Goal: Information Seeking & Learning: Compare options

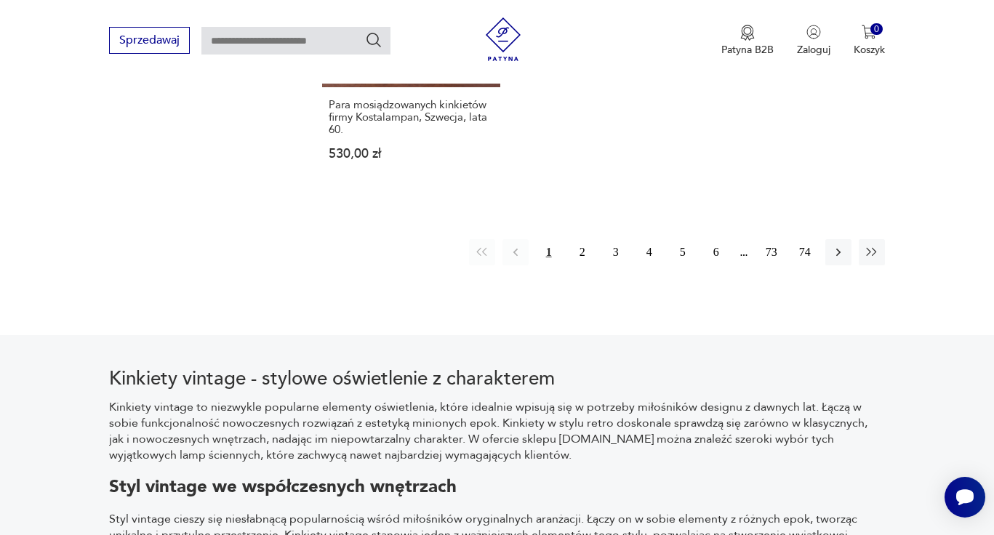
scroll to position [2232, 0]
click at [580, 249] on button "2" at bounding box center [582, 252] width 26 height 26
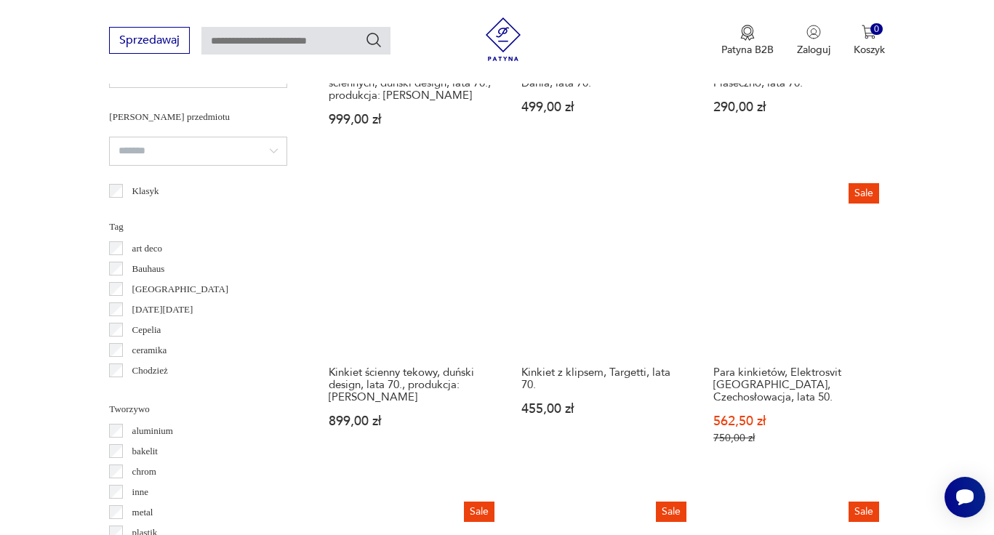
scroll to position [1095, 0]
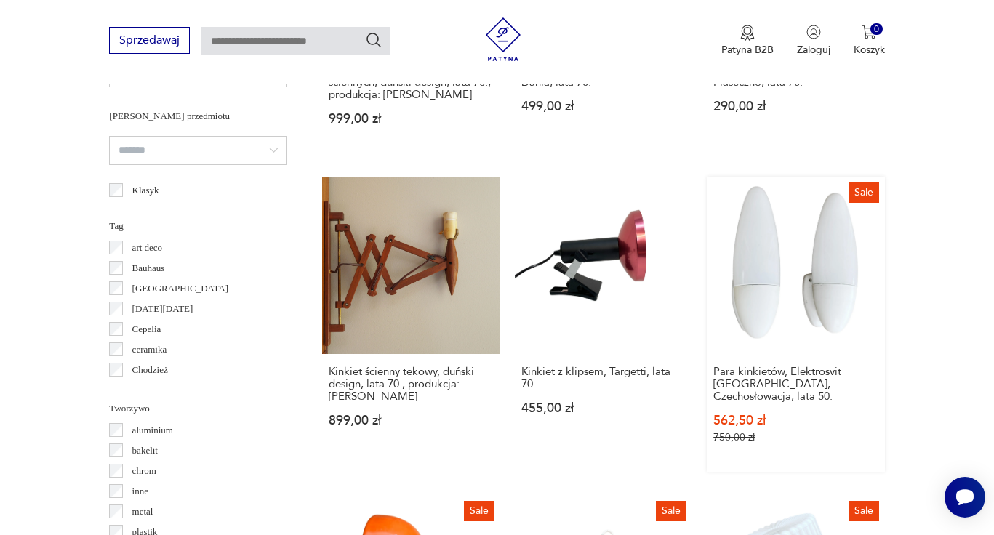
click at [801, 263] on link "Sale Para kinkietów, Elektrosvit Nové Zámky, Czechosłowacja, lata 50. 562,50 zł…" at bounding box center [795, 324] width 177 height 295
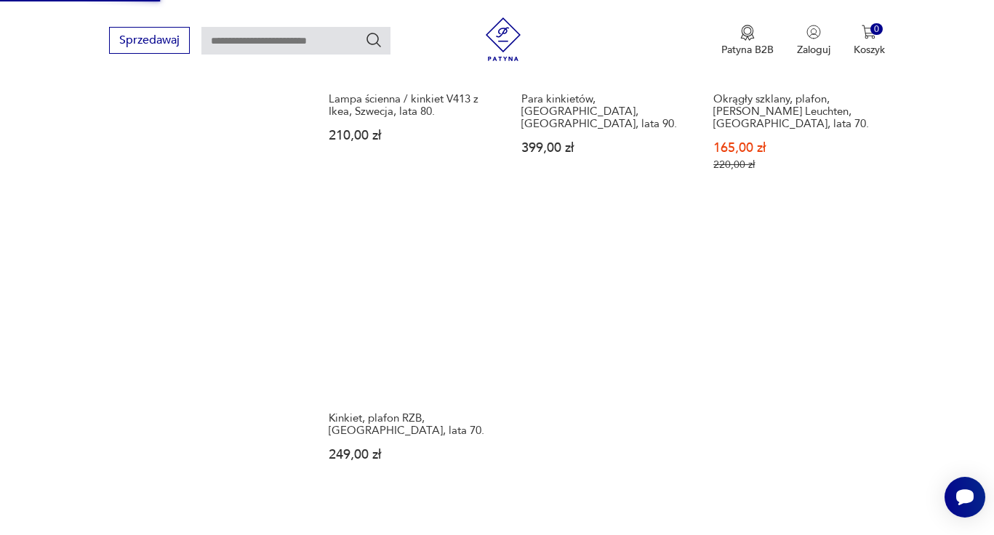
scroll to position [2008, 0]
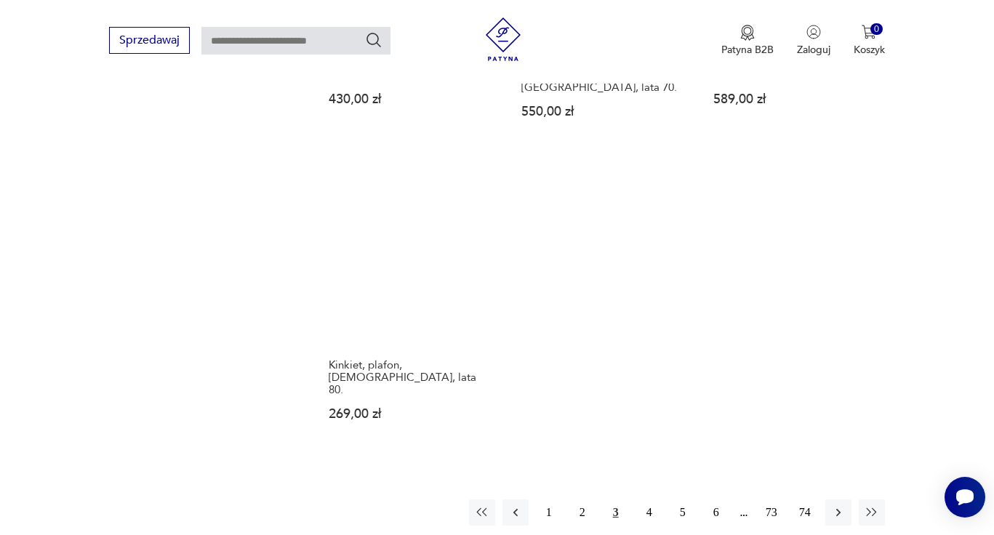
scroll to position [2023, 0]
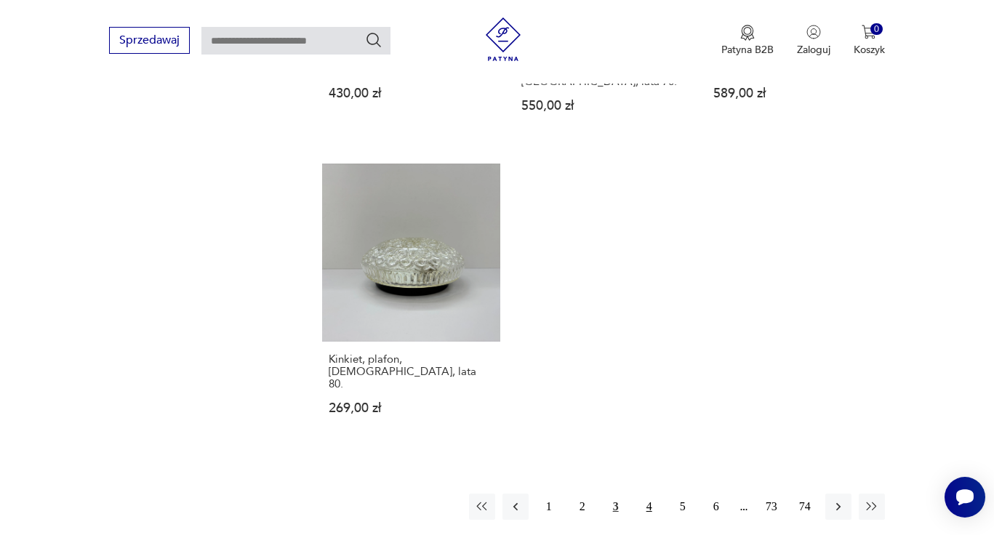
click at [645, 494] on button "4" at bounding box center [649, 507] width 26 height 26
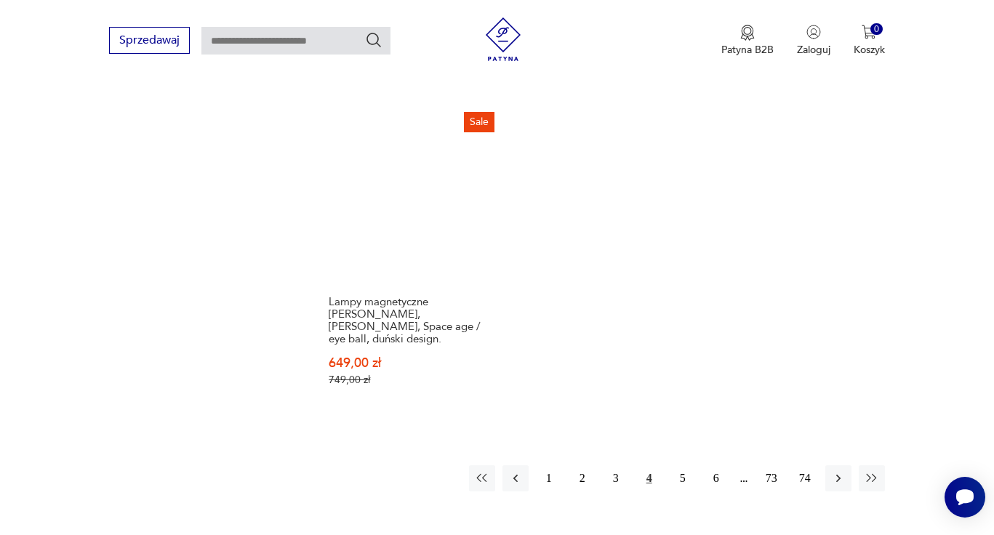
scroll to position [2092, 0]
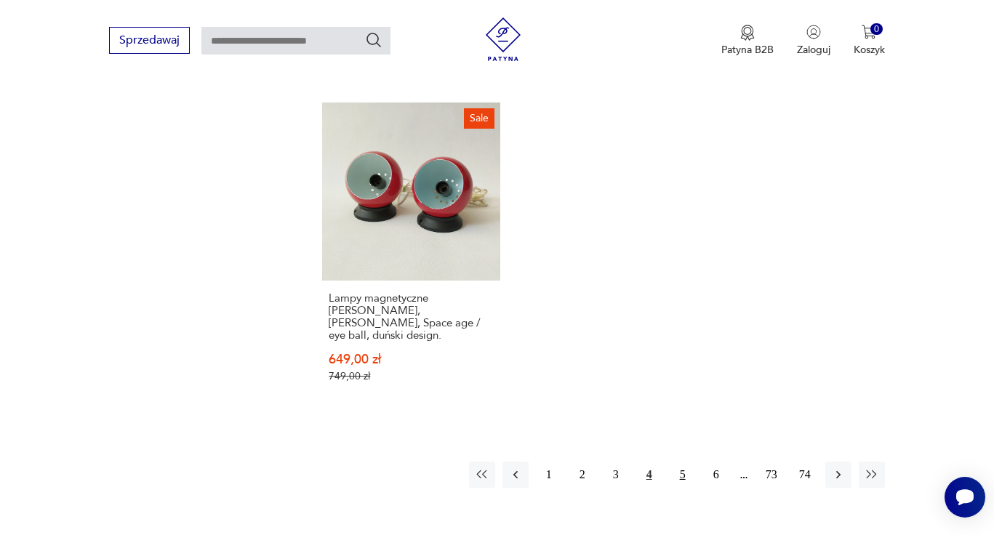
click at [679, 462] on button "5" at bounding box center [683, 475] width 26 height 26
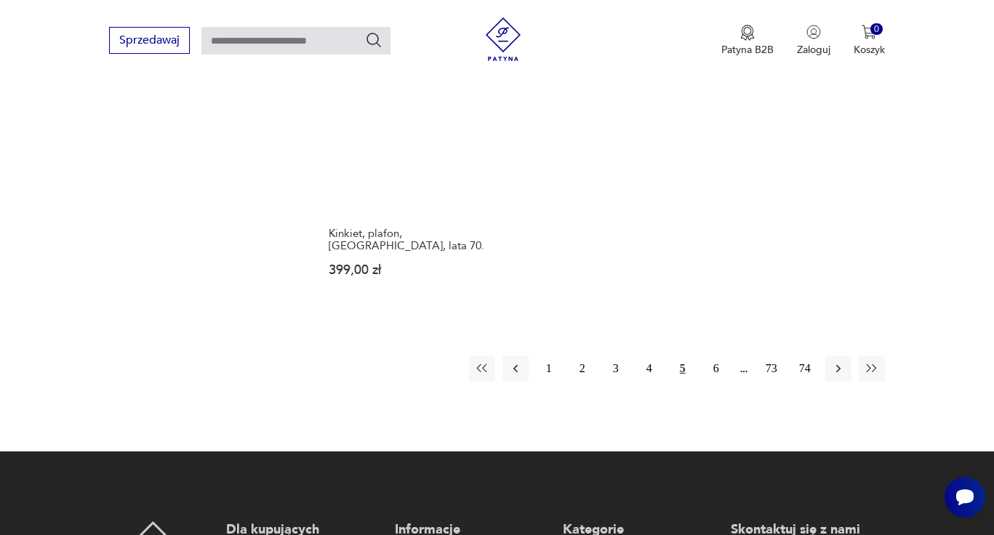
scroll to position [2169, 0]
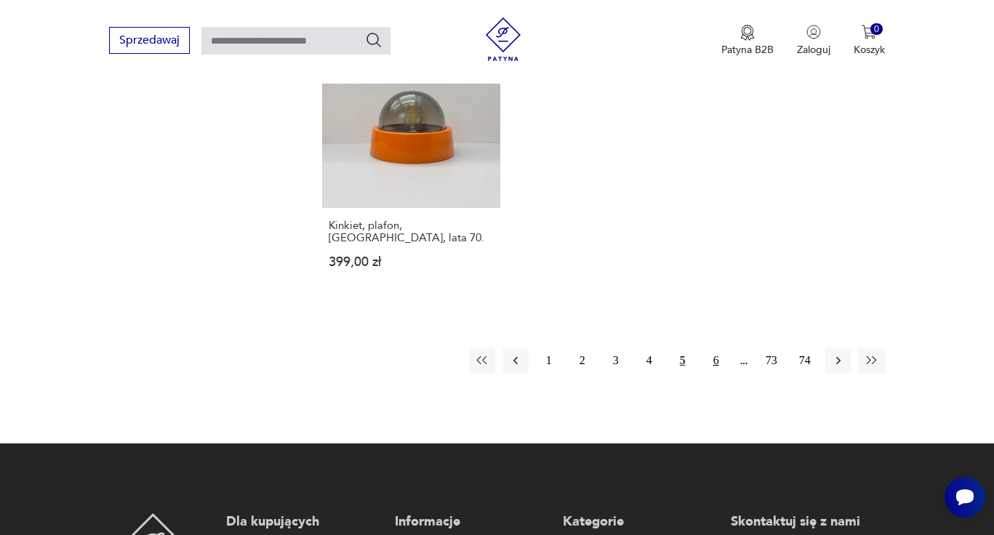
click at [712, 348] on button "6" at bounding box center [716, 361] width 26 height 26
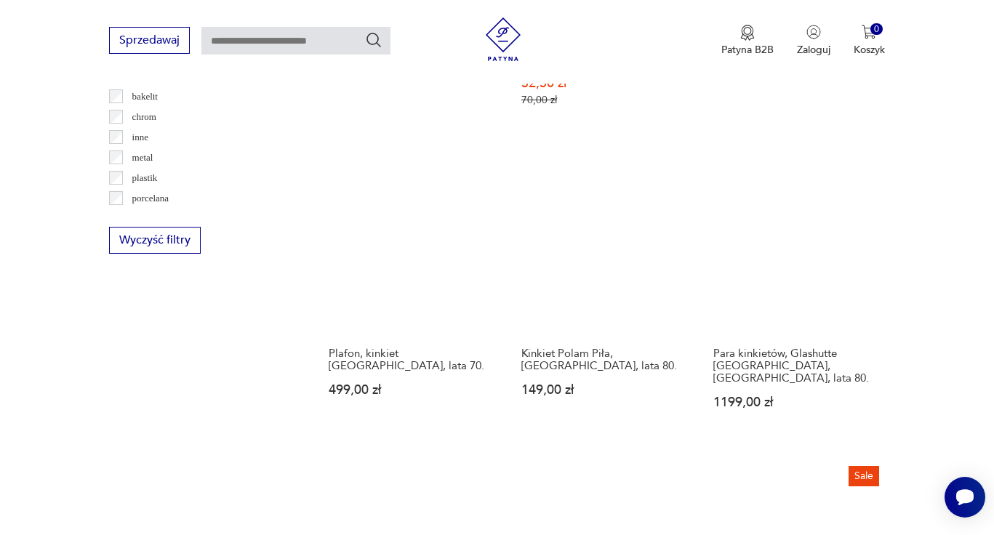
scroll to position [1451, 0]
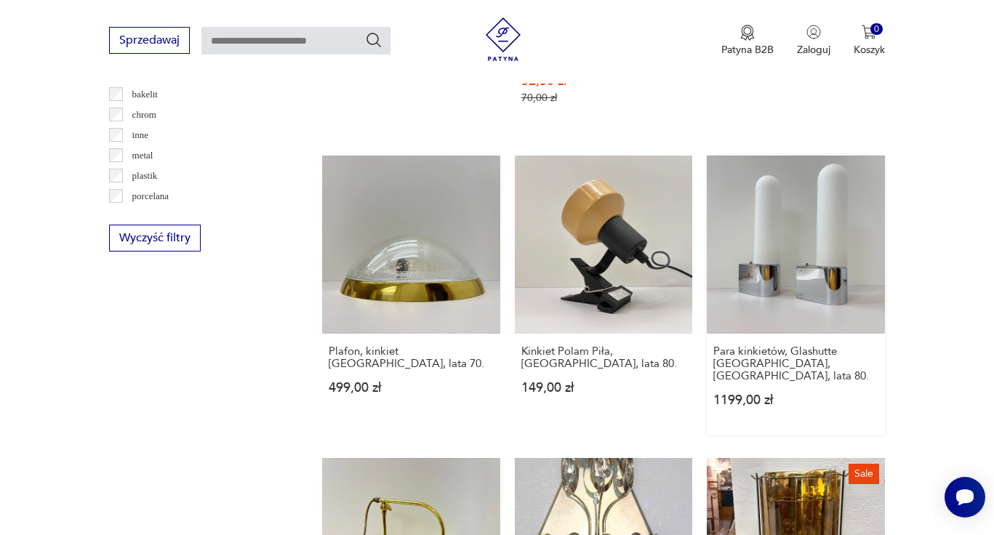
click at [759, 224] on link "Para kinkietów, Glashutte Limburg, Niemcy, lata 80. 1199,00 zł" at bounding box center [795, 295] width 177 height 279
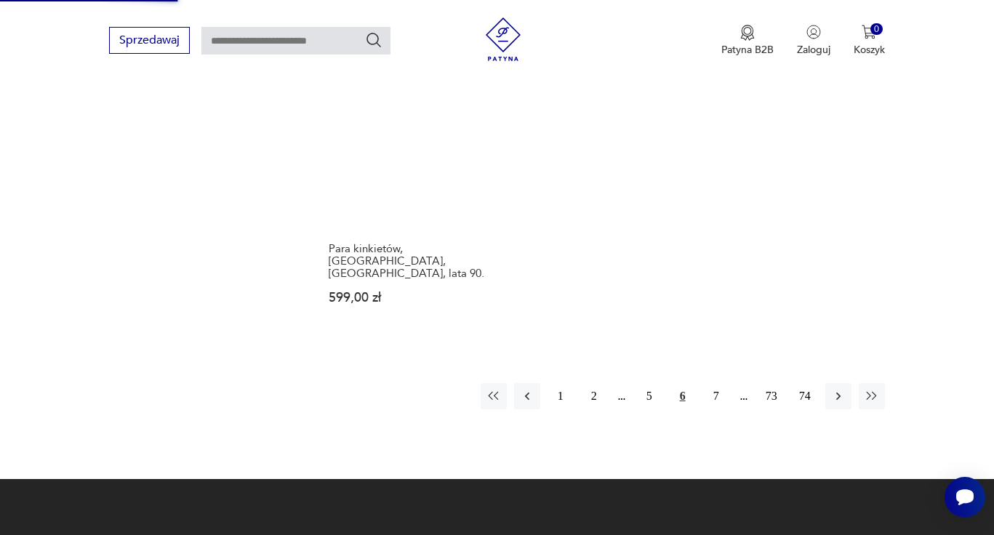
scroll to position [2206, 0]
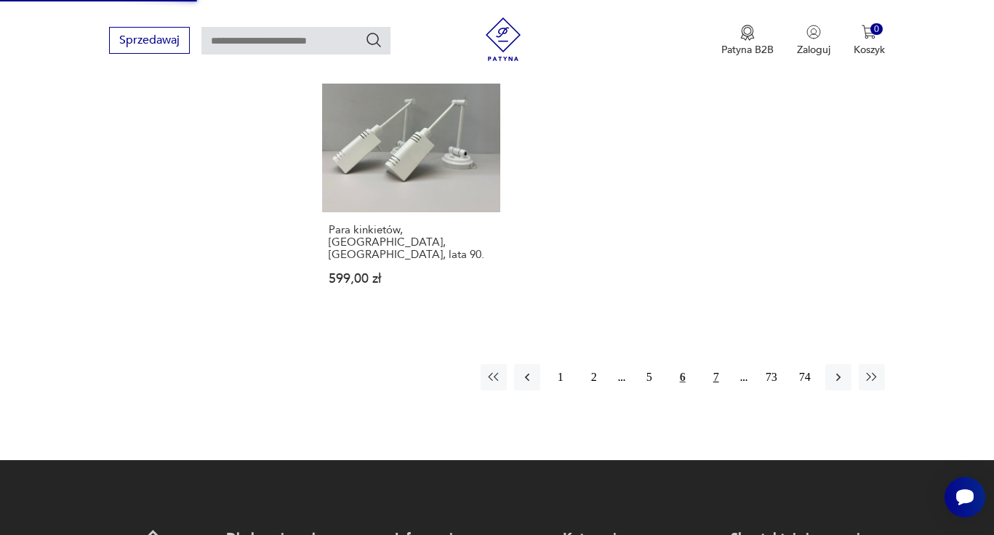
click at [716, 364] on button "7" at bounding box center [716, 377] width 26 height 26
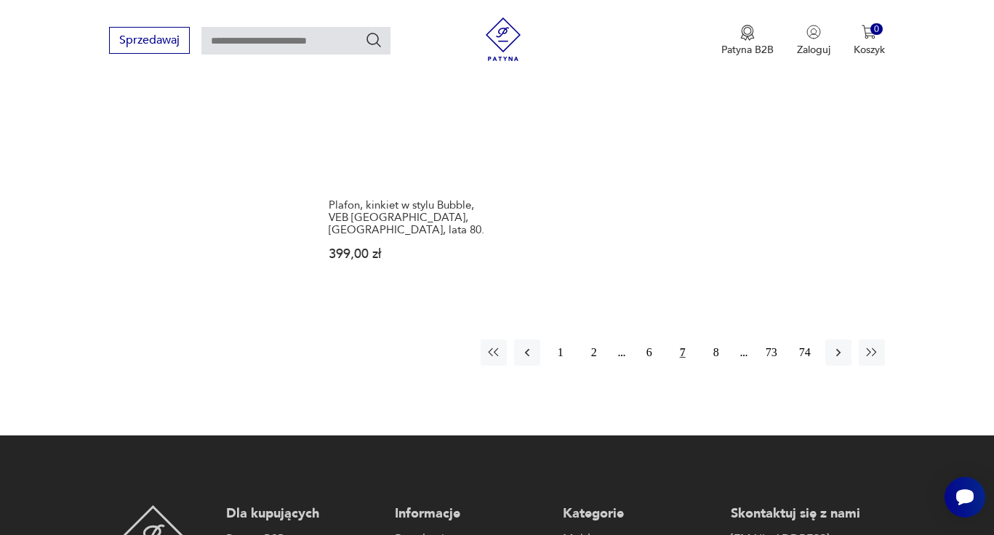
scroll to position [2151, 0]
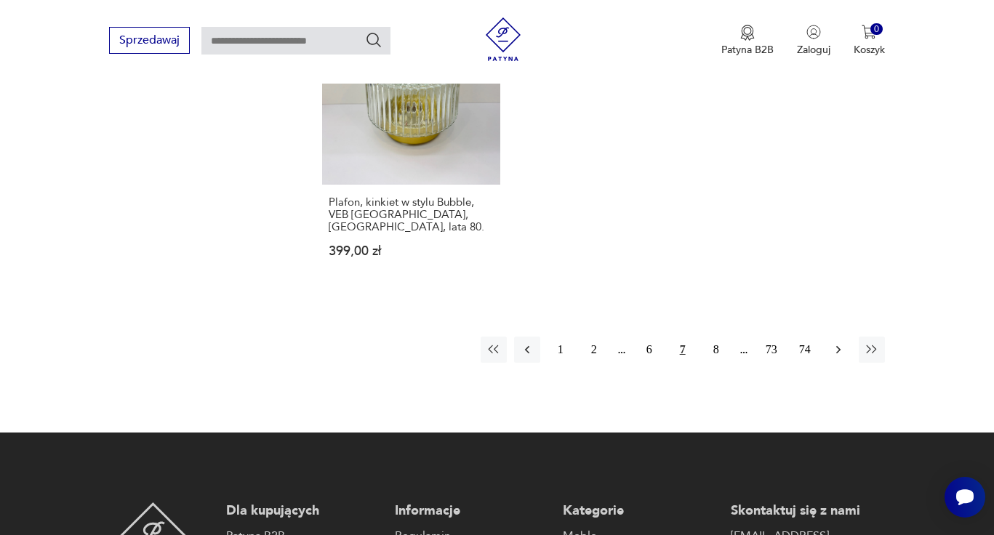
click at [841, 343] on icon "button" at bounding box center [838, 350] width 15 height 15
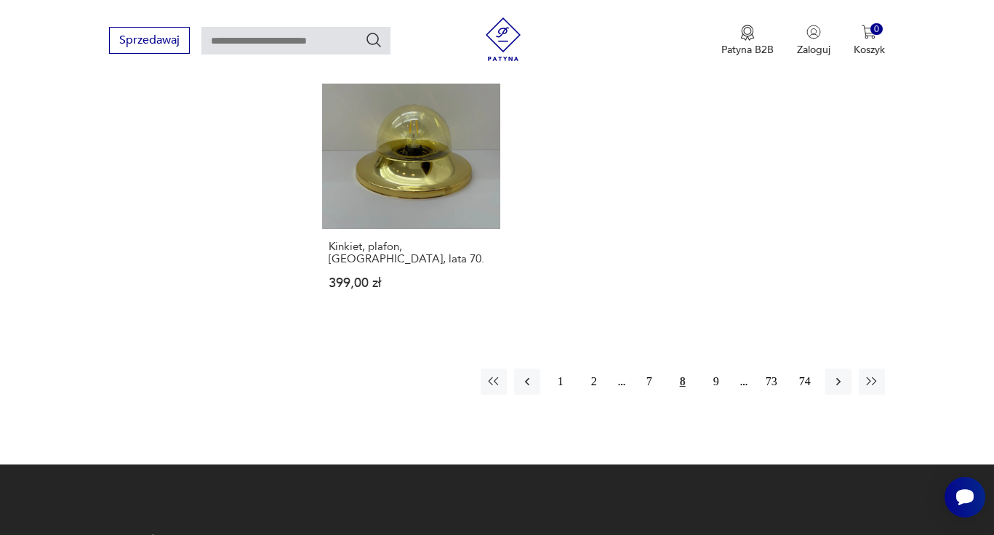
scroll to position [2101, 0]
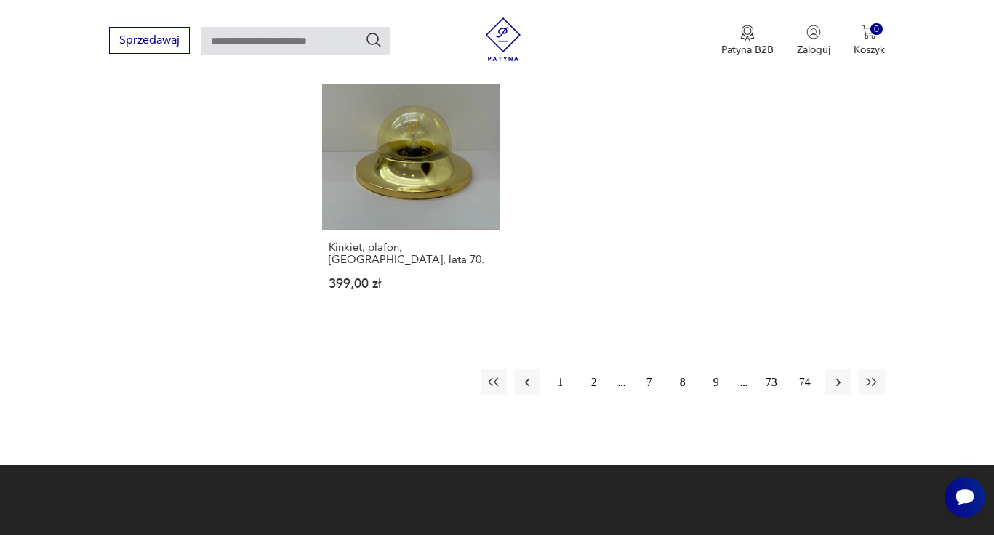
click at [713, 369] on button "9" at bounding box center [716, 382] width 26 height 26
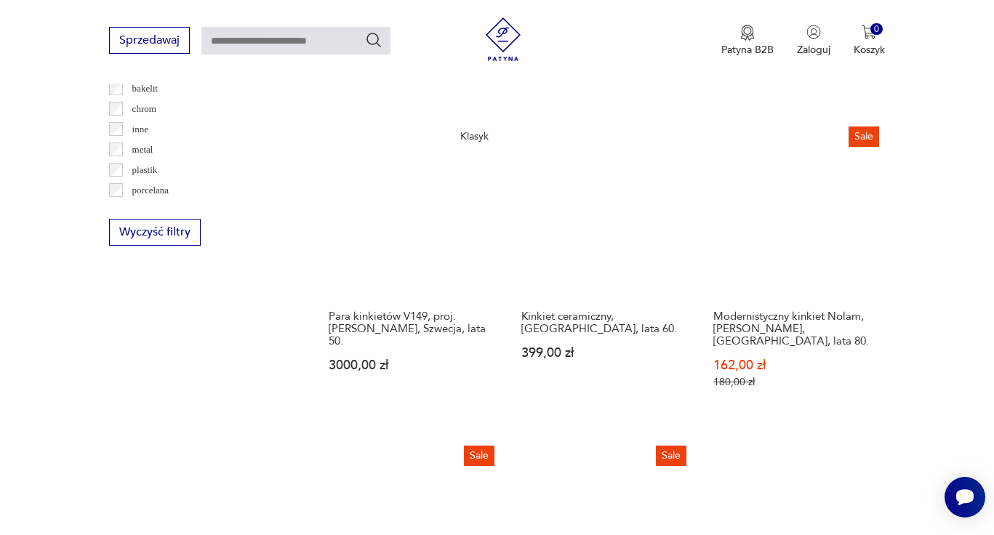
scroll to position [1448, 0]
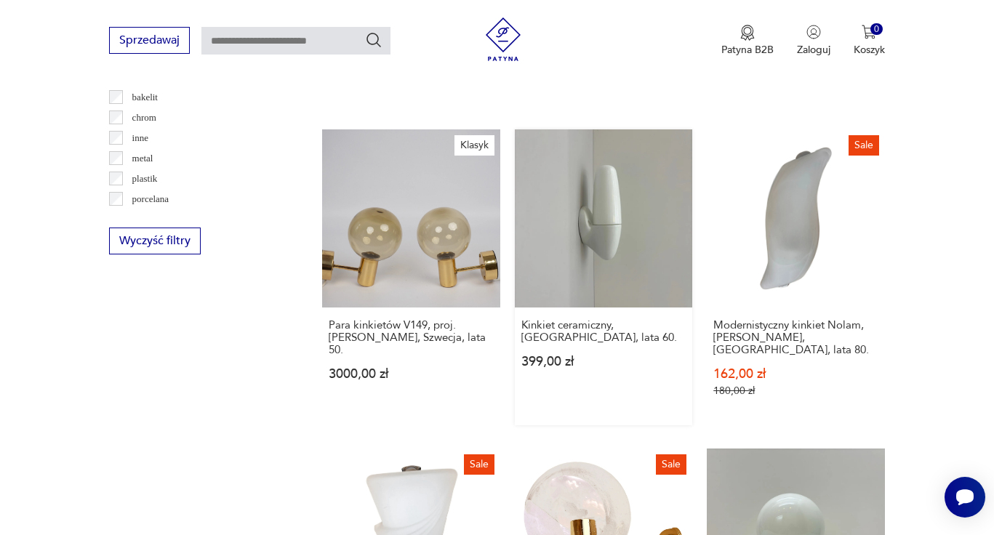
click at [591, 212] on link "Kinkiet ceramiczny, Niemcy, lata 60. 399,00 zł" at bounding box center [603, 276] width 177 height 295
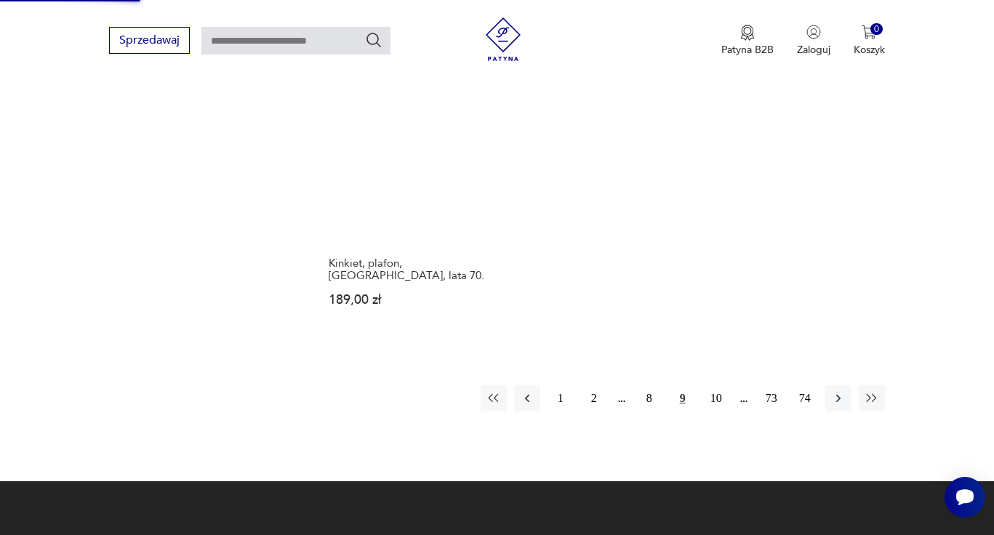
scroll to position [2161, 0]
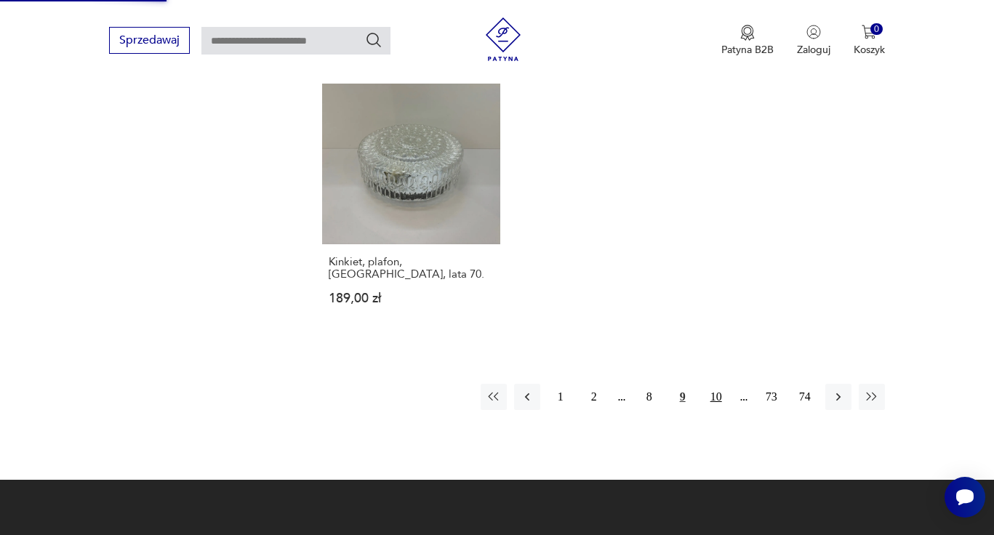
click at [716, 384] on button "10" at bounding box center [716, 397] width 26 height 26
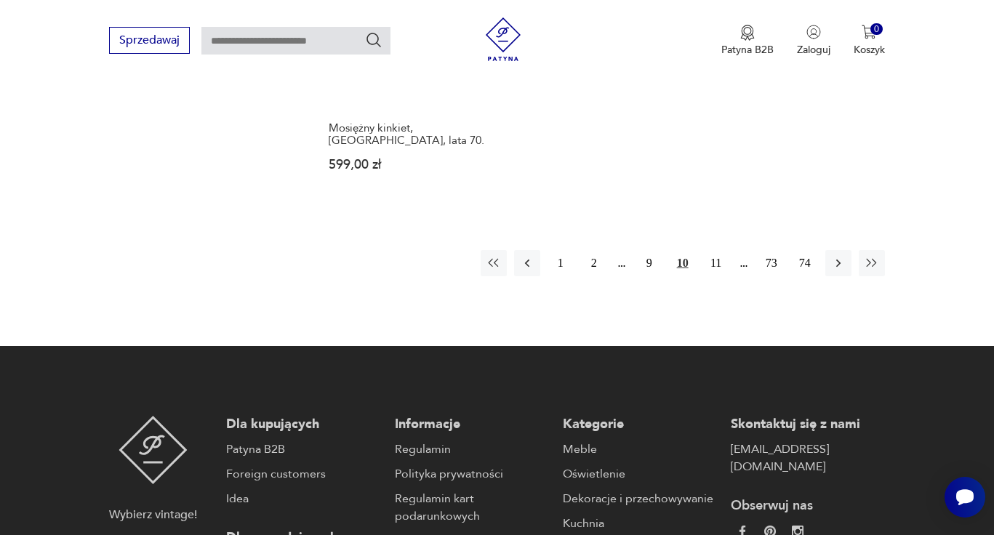
scroll to position [2281, 0]
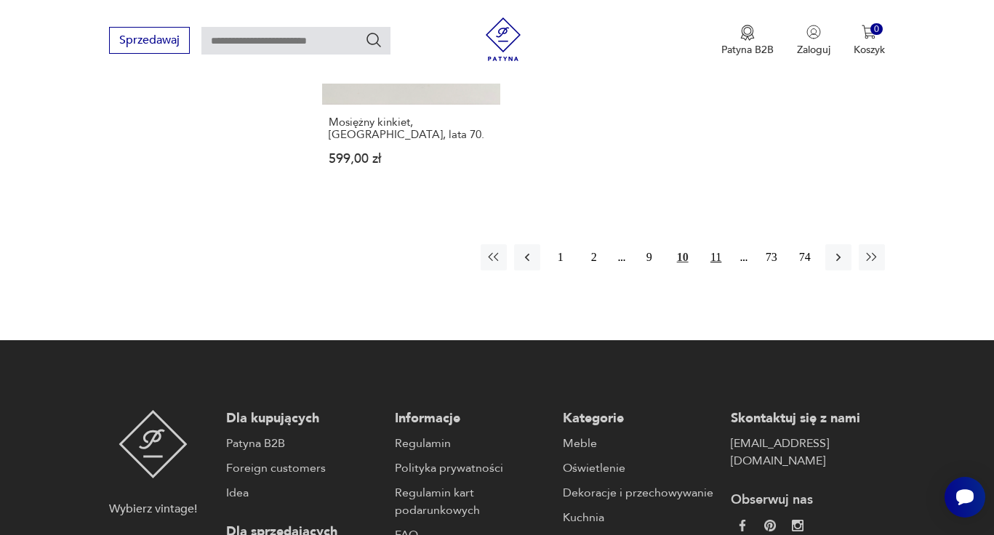
click at [717, 244] on button "11" at bounding box center [716, 257] width 26 height 26
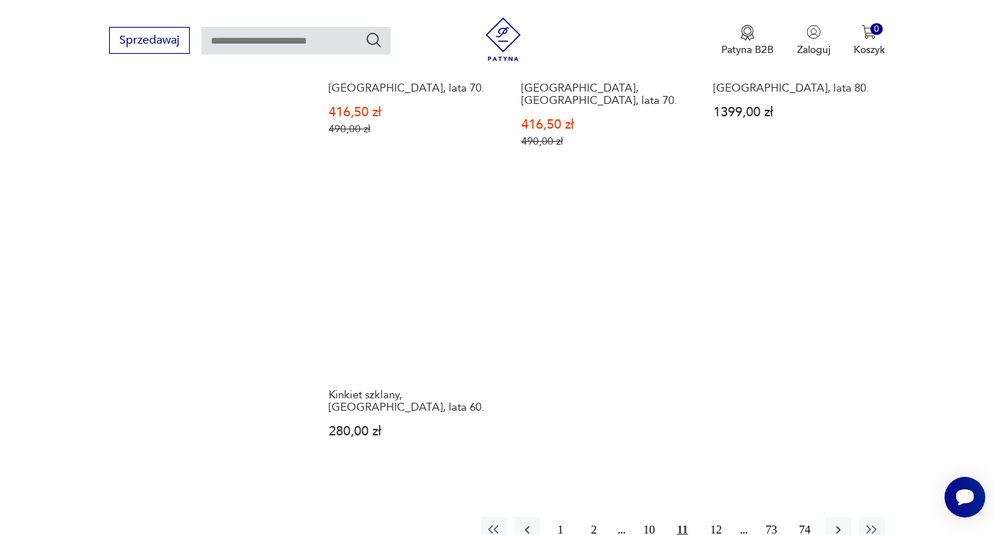
scroll to position [2068, 0]
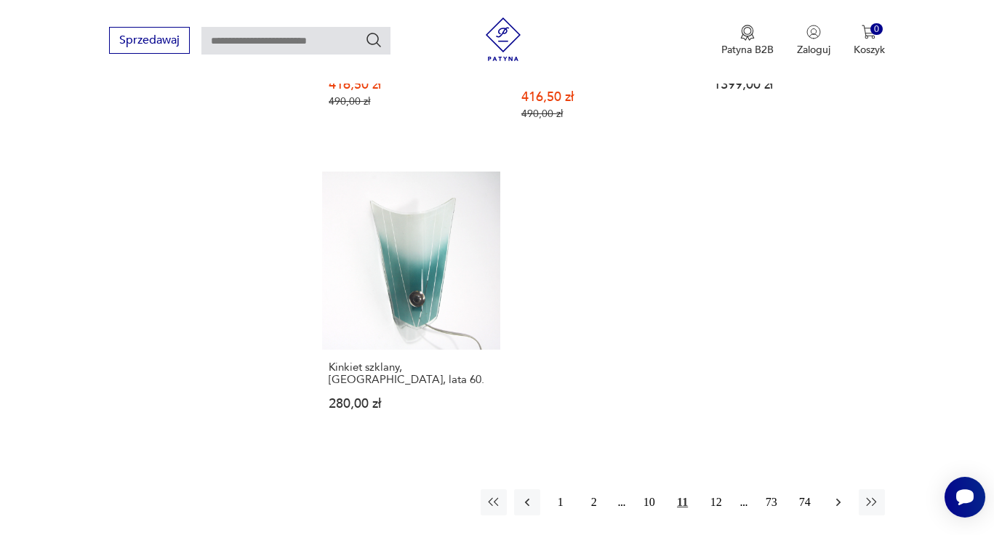
click at [838, 495] on icon "button" at bounding box center [838, 502] width 15 height 15
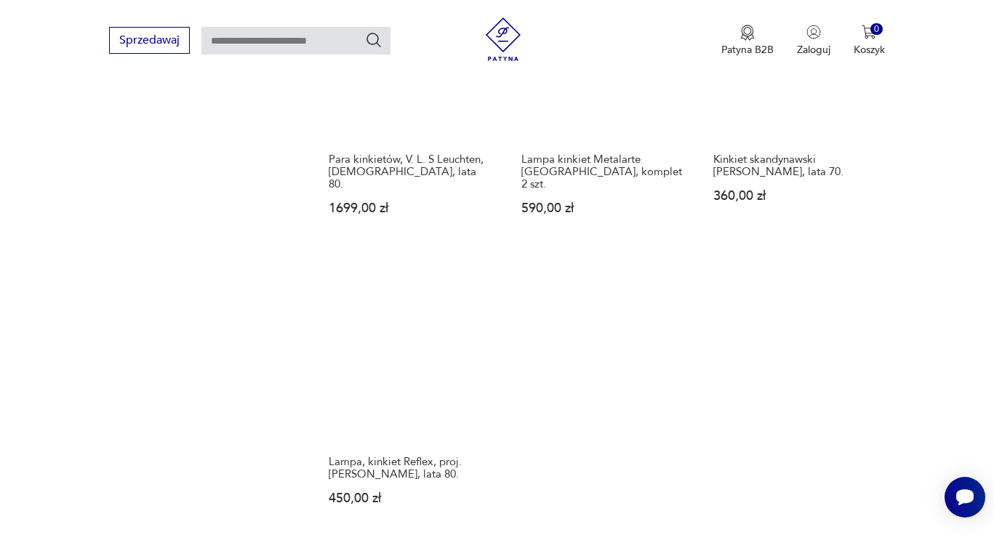
scroll to position [2025, 0]
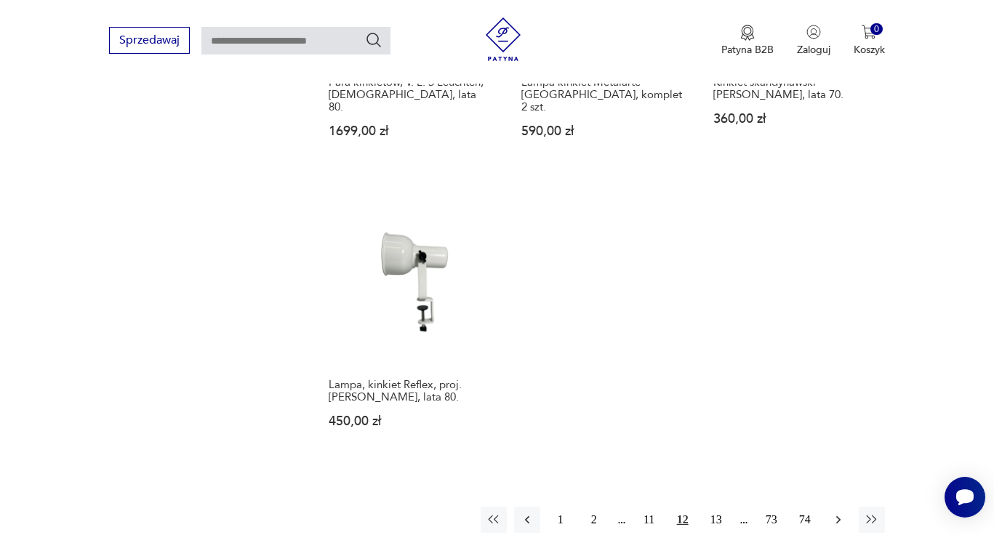
click at [833, 513] on icon "button" at bounding box center [838, 520] width 15 height 15
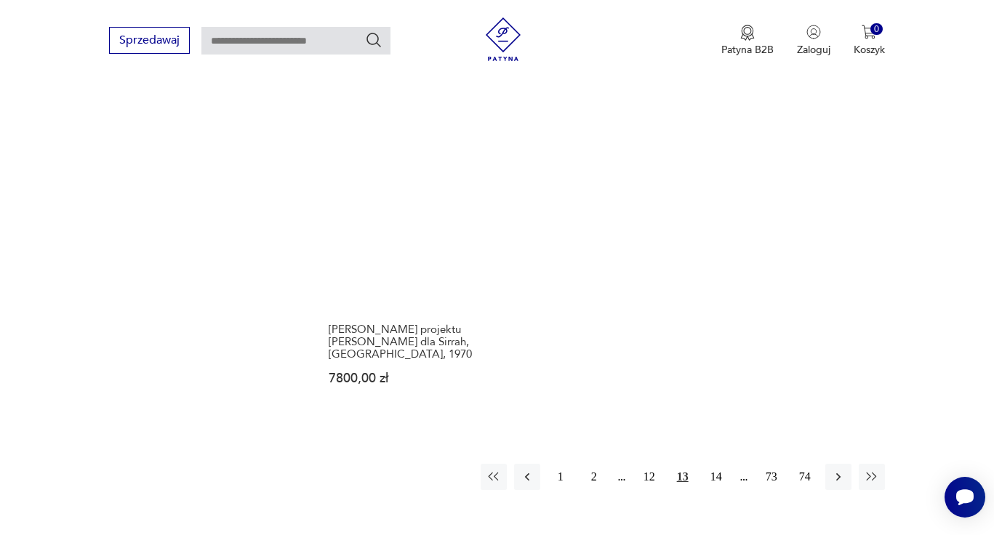
scroll to position [2034, 0]
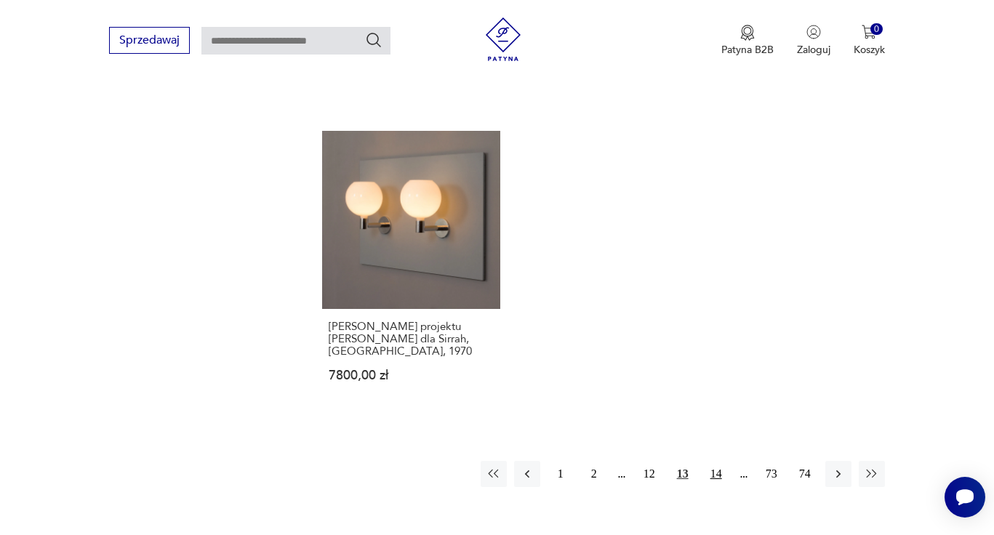
click at [722, 461] on button "14" at bounding box center [716, 474] width 26 height 26
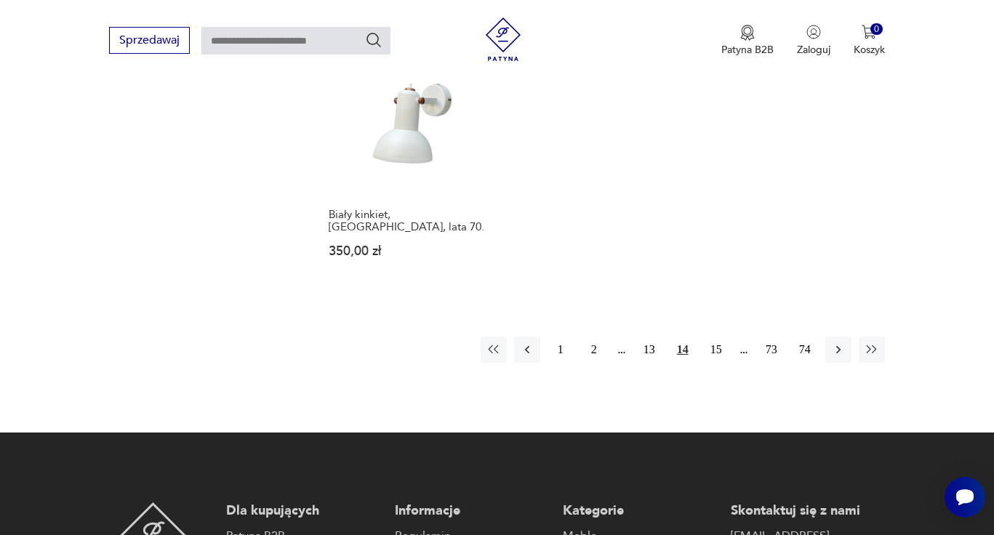
scroll to position [2191, 0]
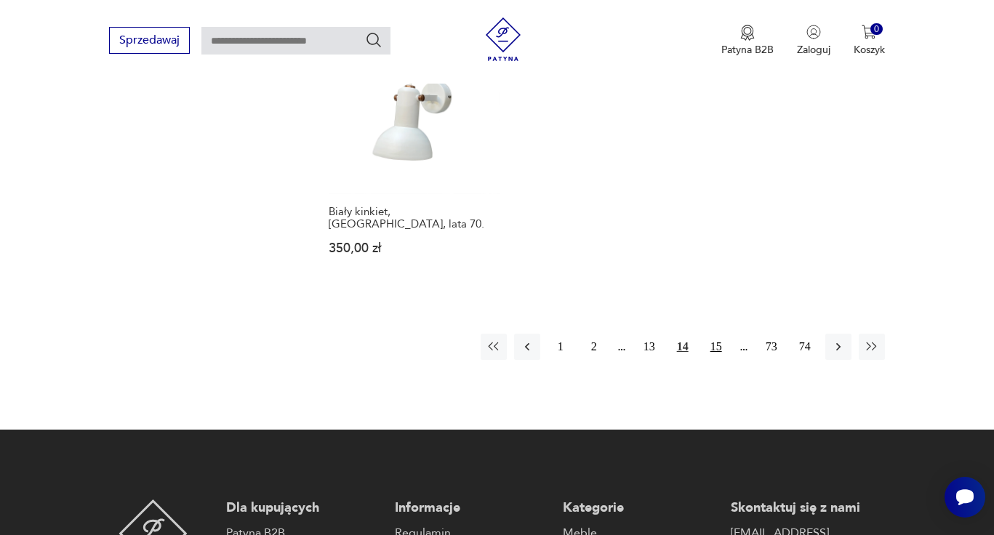
click at [718, 334] on button "15" at bounding box center [716, 347] width 26 height 26
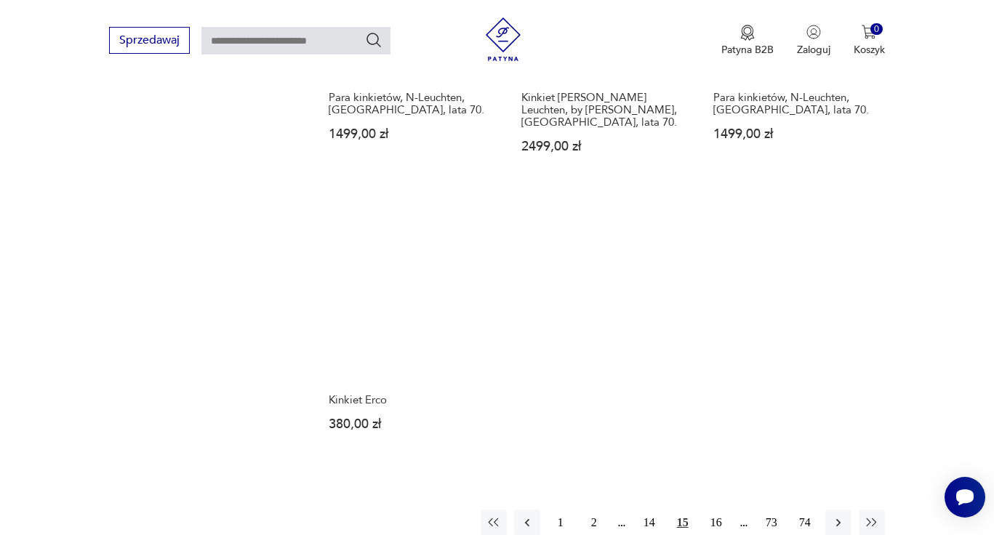
scroll to position [1945, 0]
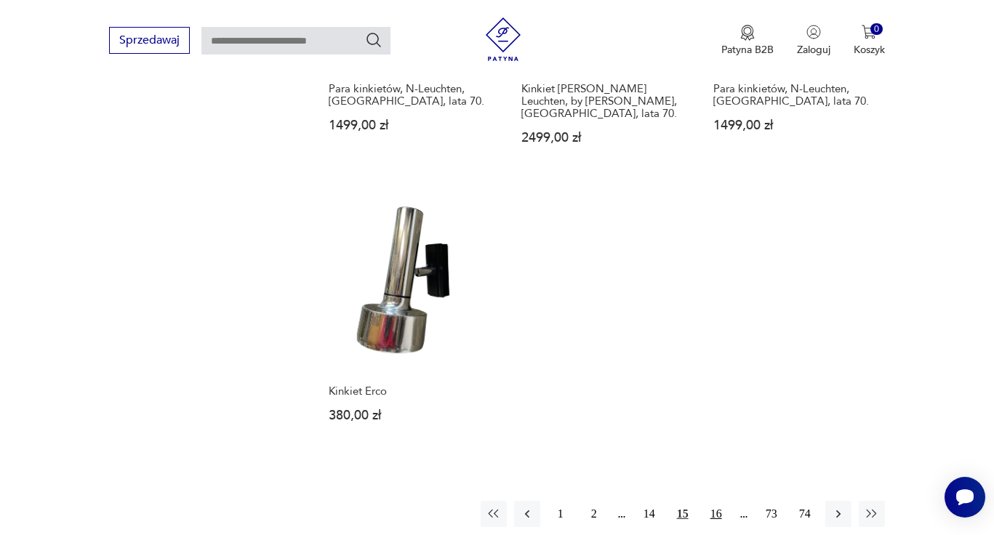
click at [709, 501] on button "16" at bounding box center [716, 514] width 26 height 26
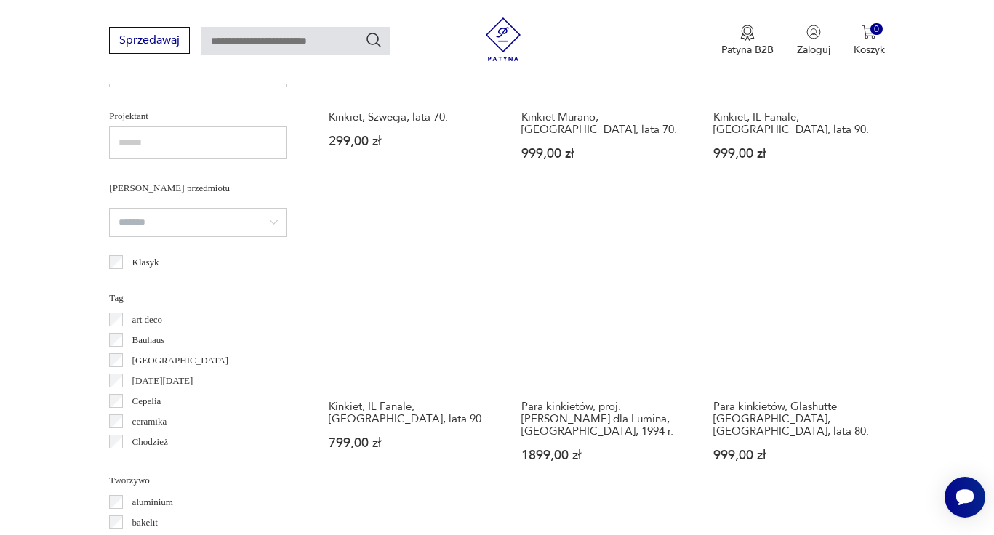
scroll to position [1026, 0]
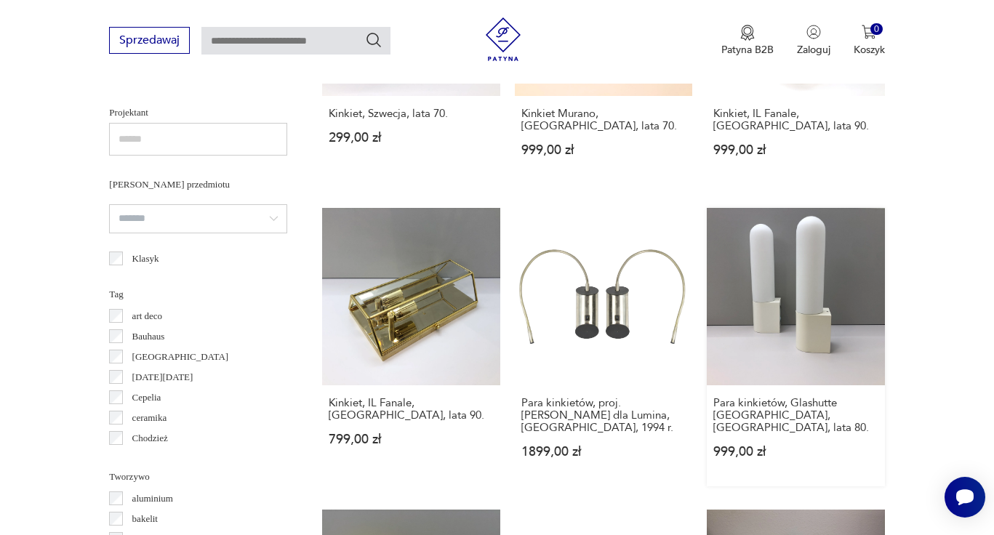
click at [791, 307] on link "Para kinkietów, Glashutte Limburg, Niemcy, lata 80. 999,00 zł" at bounding box center [795, 347] width 177 height 279
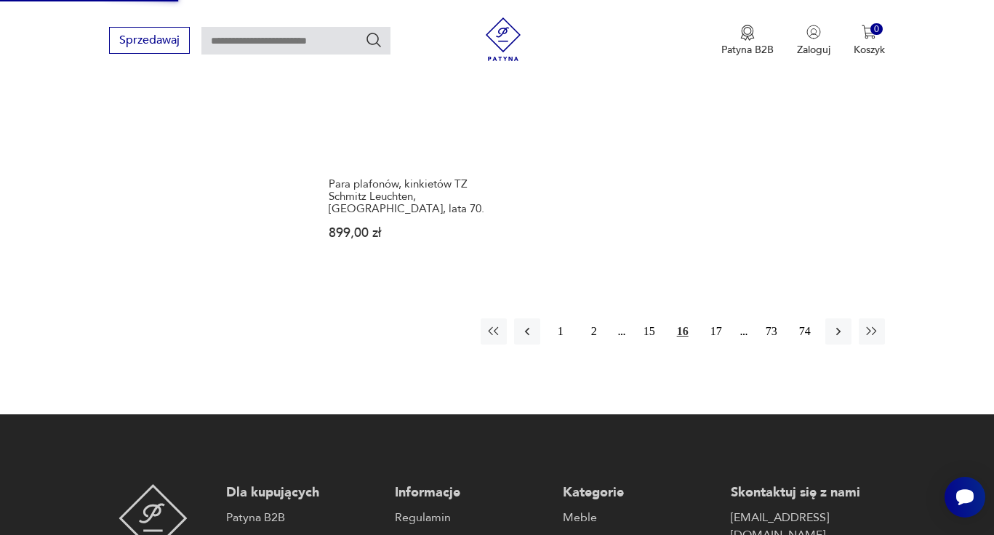
scroll to position [2183, 0]
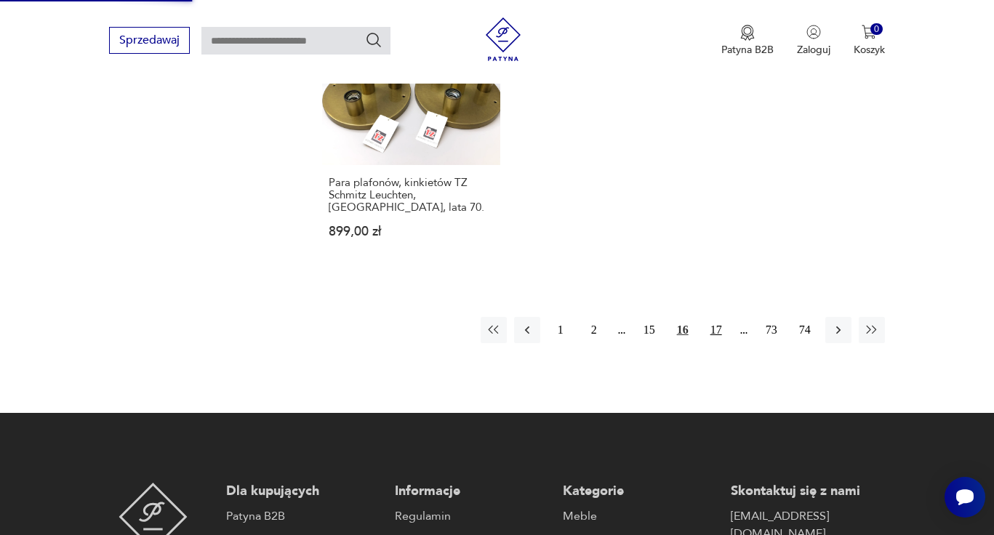
click at [714, 317] on button "17" at bounding box center [716, 330] width 26 height 26
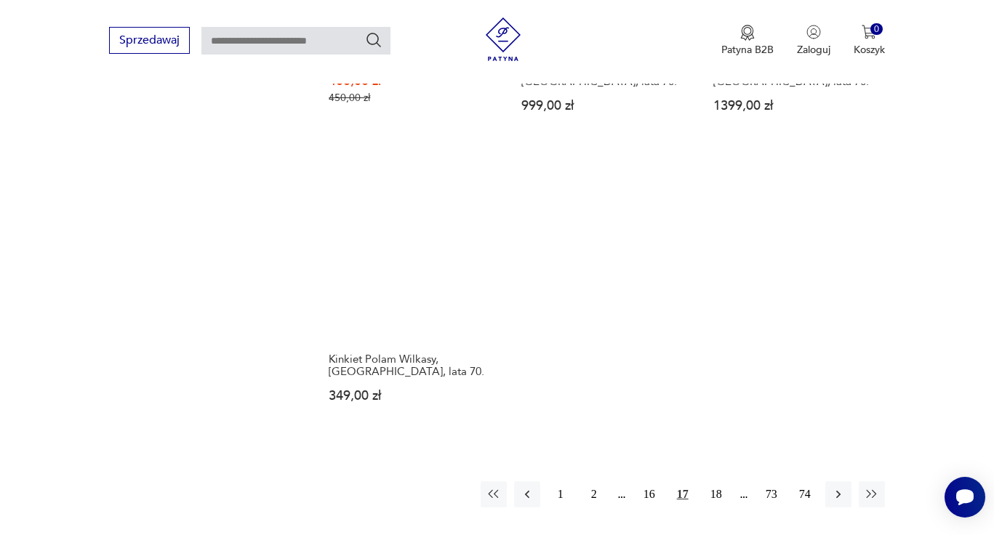
scroll to position [2003, 0]
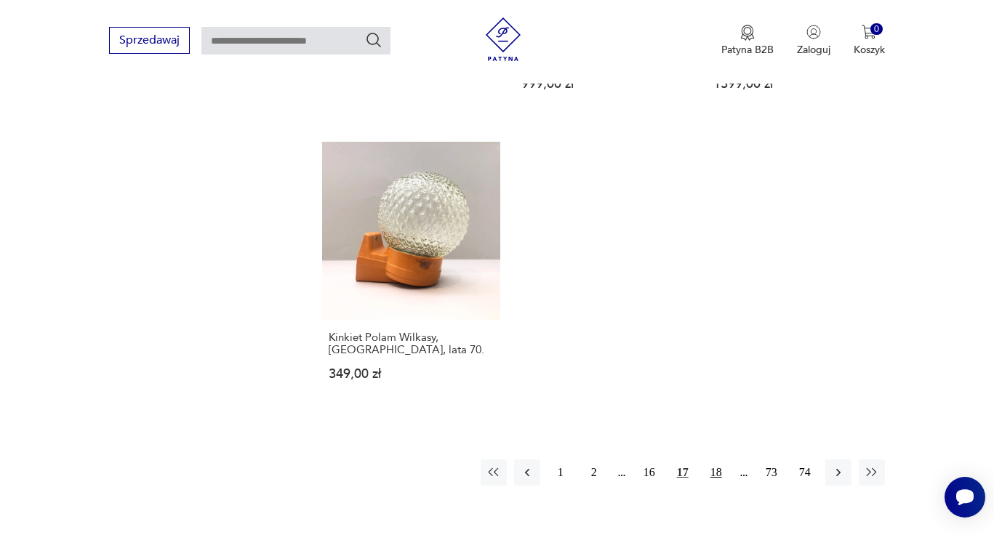
click at [719, 460] on button "18" at bounding box center [716, 473] width 26 height 26
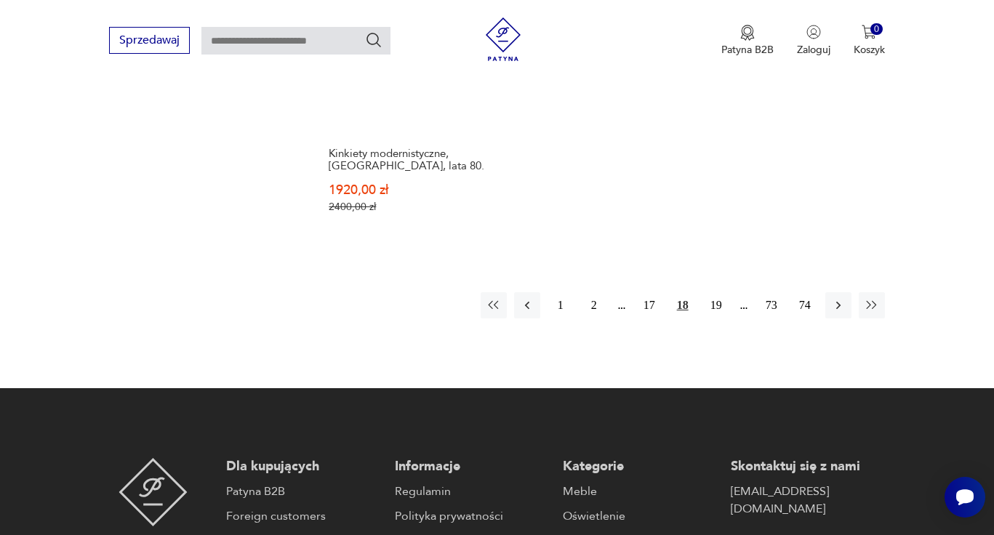
scroll to position [2225, 0]
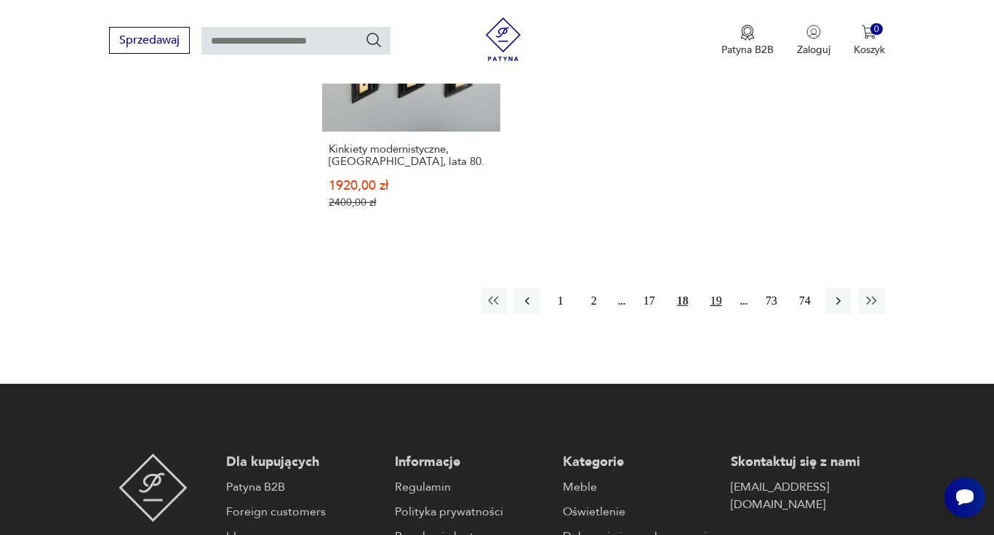
click at [713, 288] on button "19" at bounding box center [716, 301] width 26 height 26
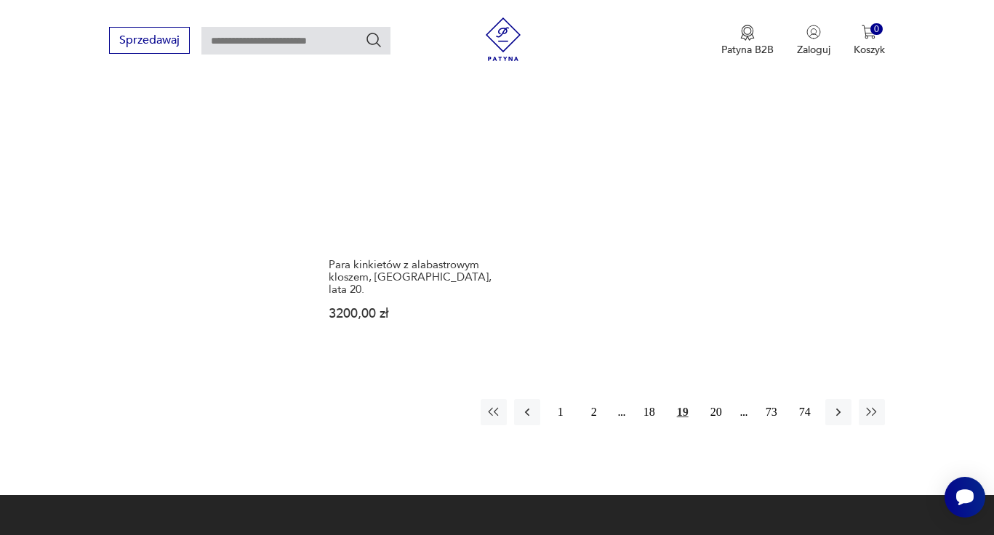
scroll to position [2154, 0]
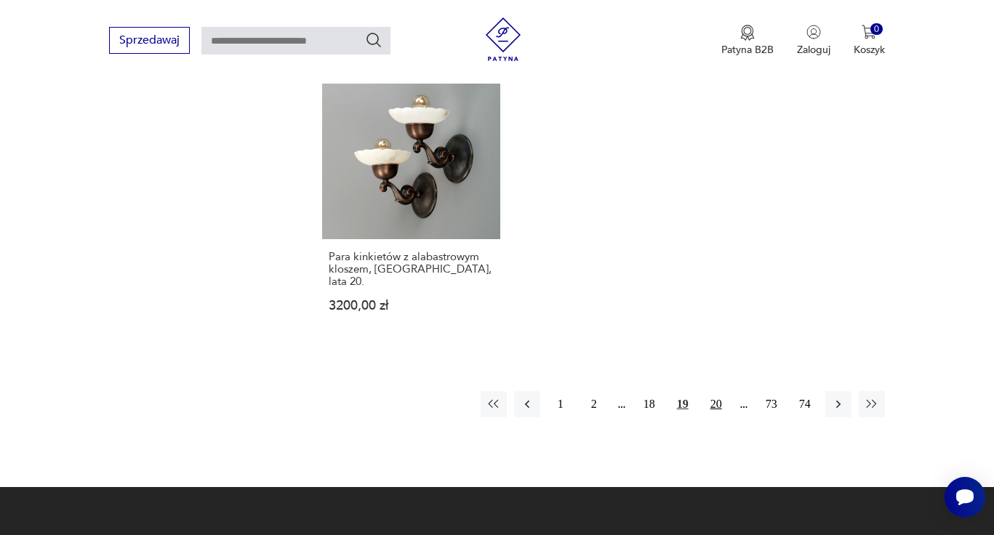
click at [716, 391] on button "20" at bounding box center [716, 404] width 26 height 26
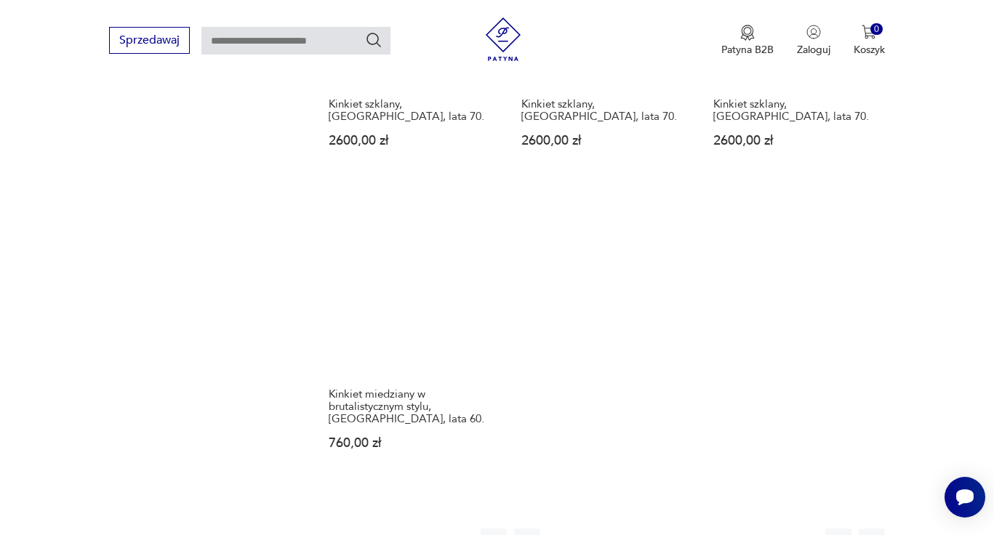
scroll to position [1989, 0]
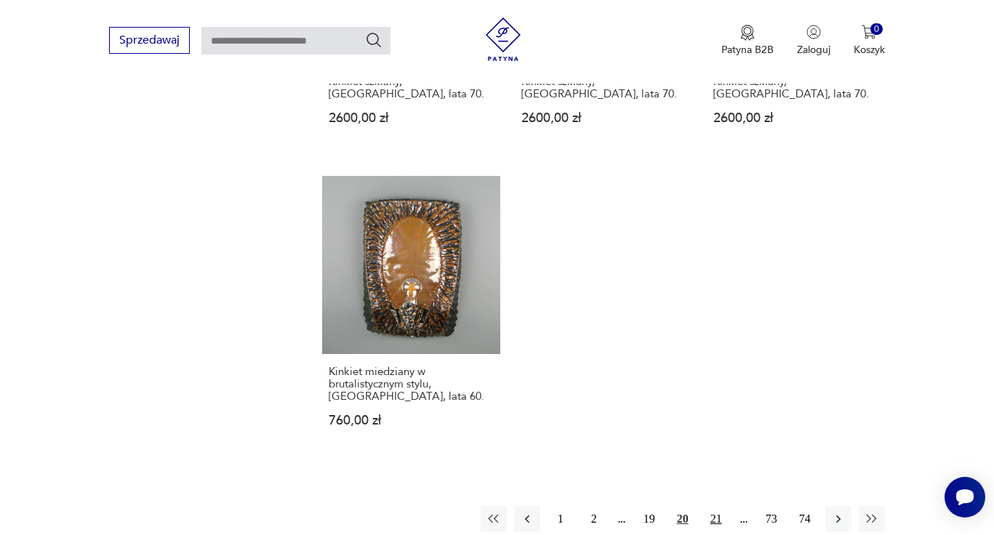
click at [709, 506] on button "21" at bounding box center [716, 519] width 26 height 26
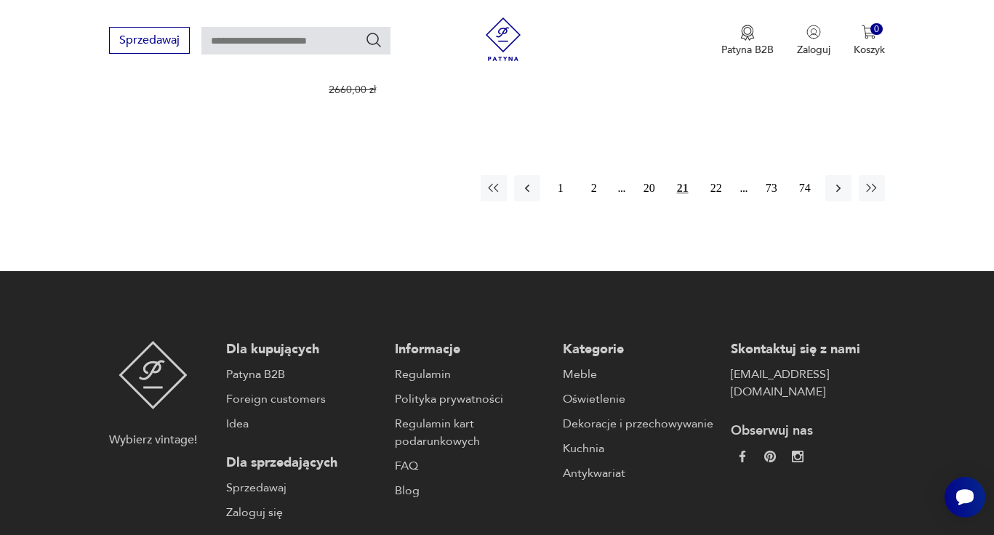
scroll to position [2334, 0]
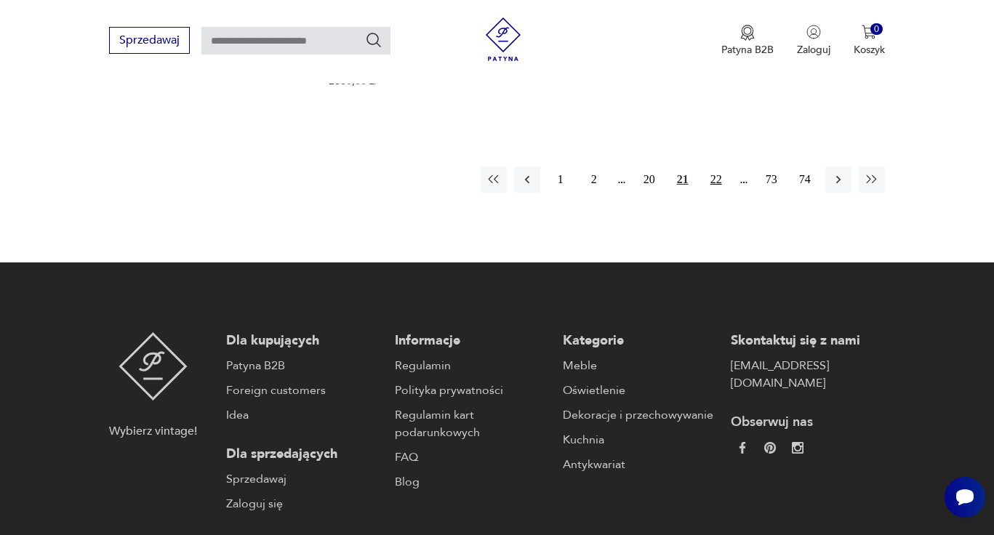
click at [713, 167] on button "22" at bounding box center [716, 180] width 26 height 26
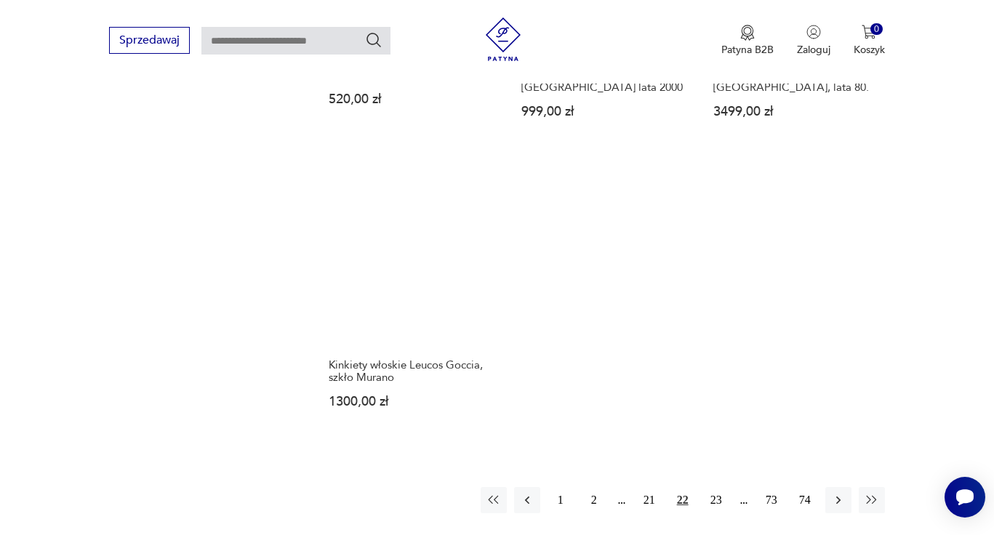
scroll to position [1985, 0]
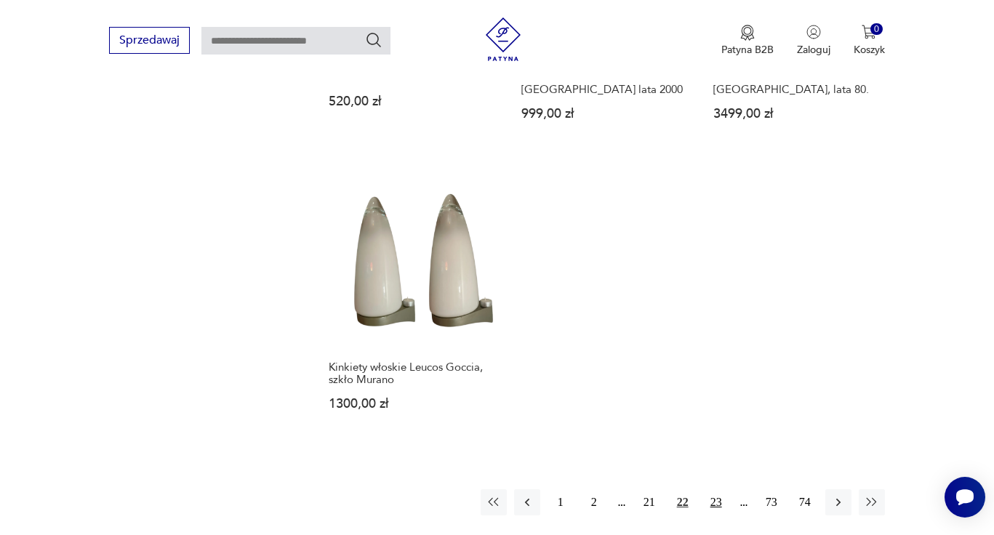
click at [713, 489] on button "23" at bounding box center [716, 502] width 26 height 26
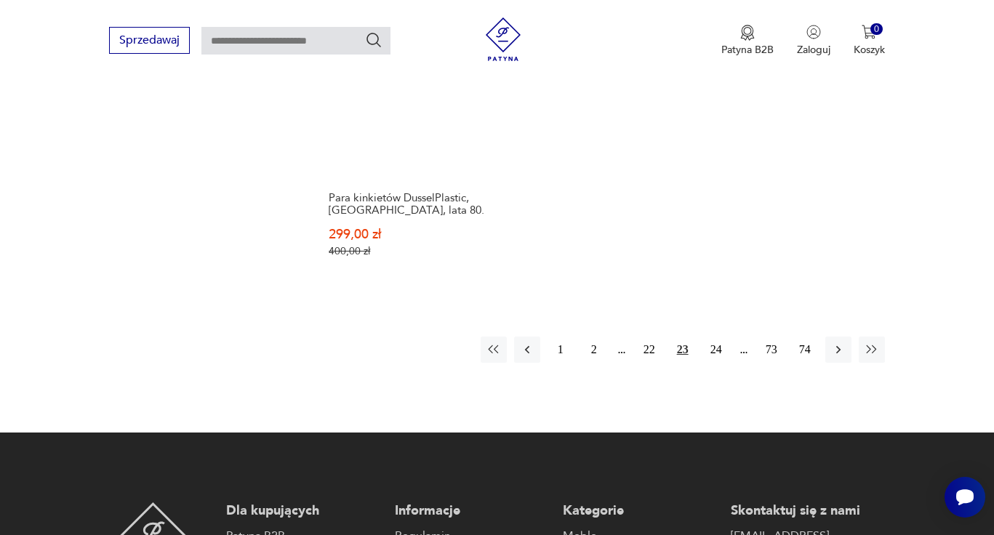
scroll to position [2154, 0]
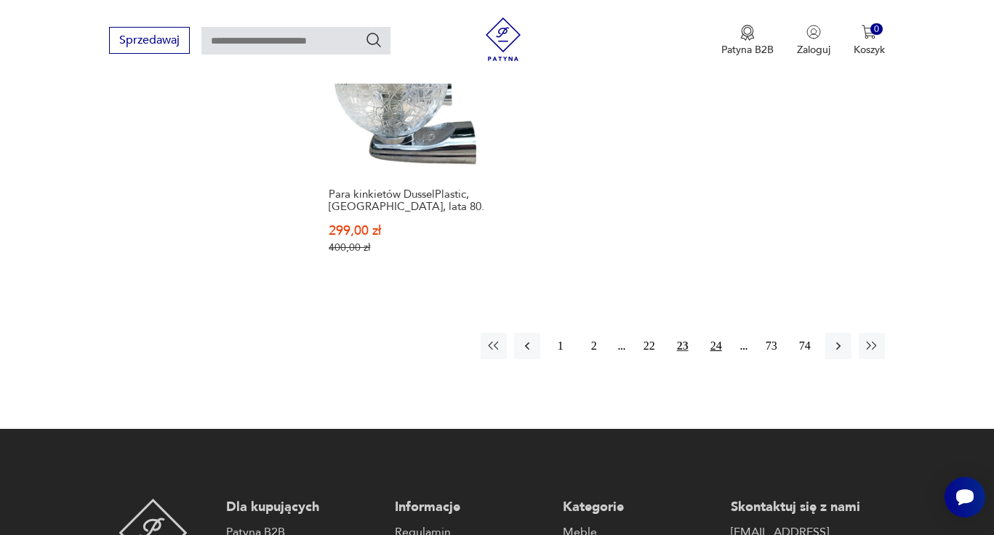
click at [719, 333] on button "24" at bounding box center [716, 346] width 26 height 26
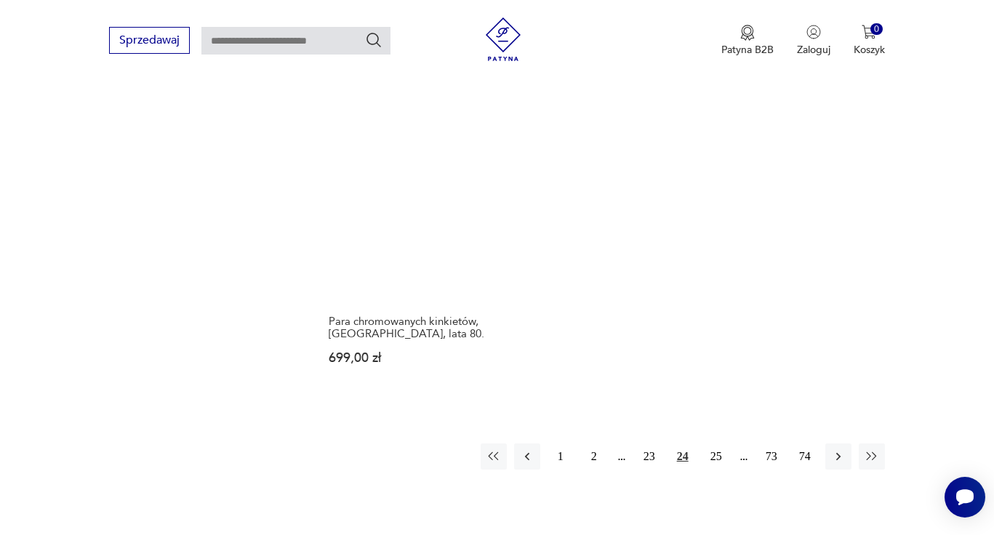
scroll to position [2032, 0]
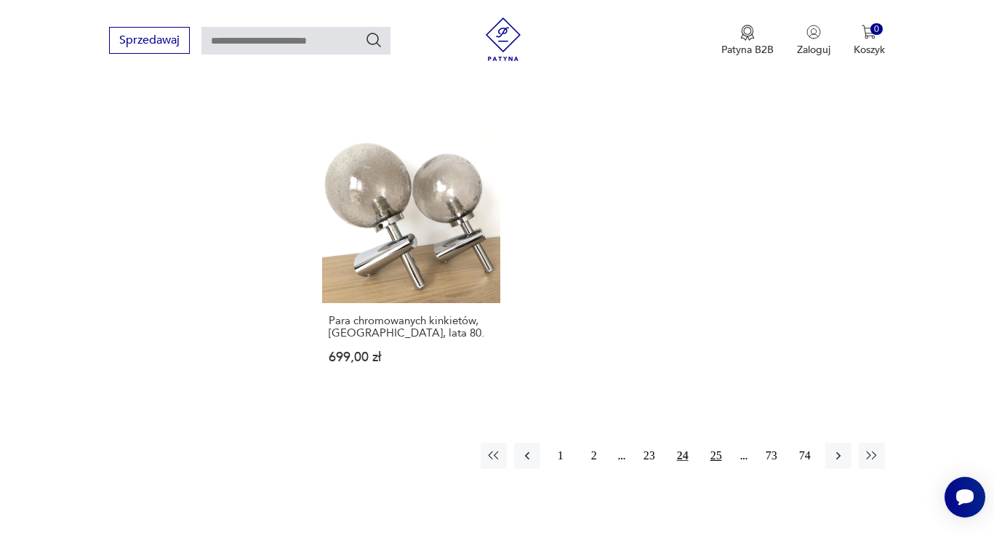
click at [715, 443] on button "25" at bounding box center [716, 456] width 26 height 26
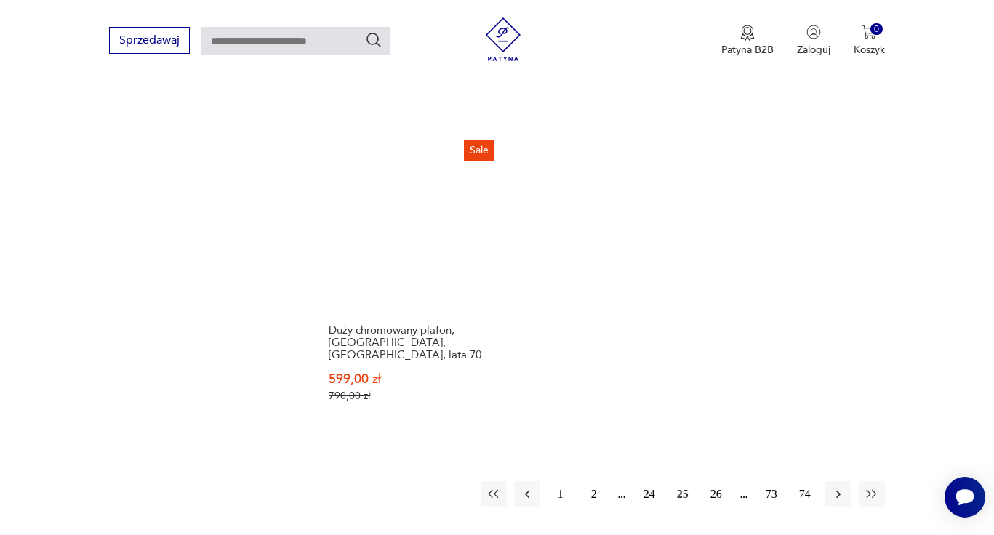
scroll to position [2072, 0]
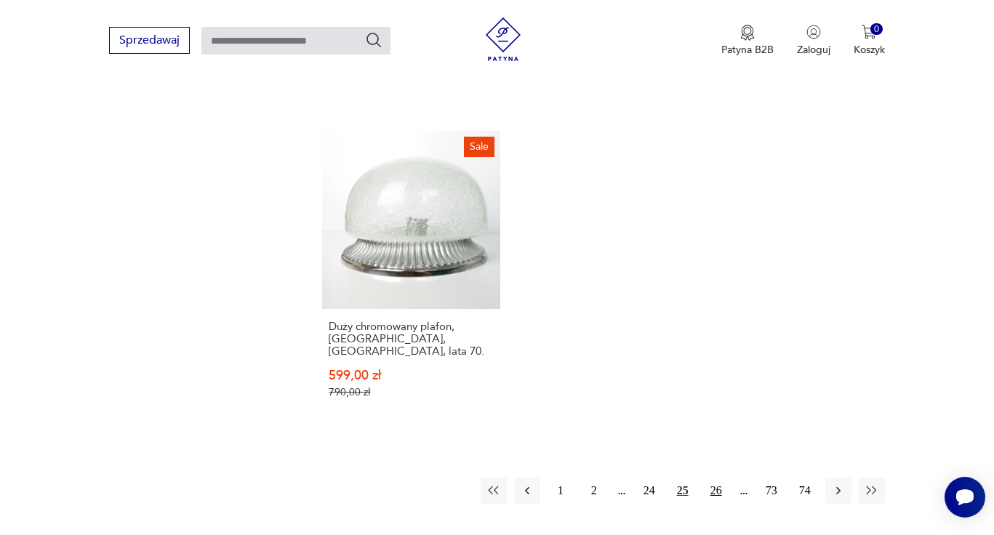
click at [717, 478] on button "26" at bounding box center [716, 491] width 26 height 26
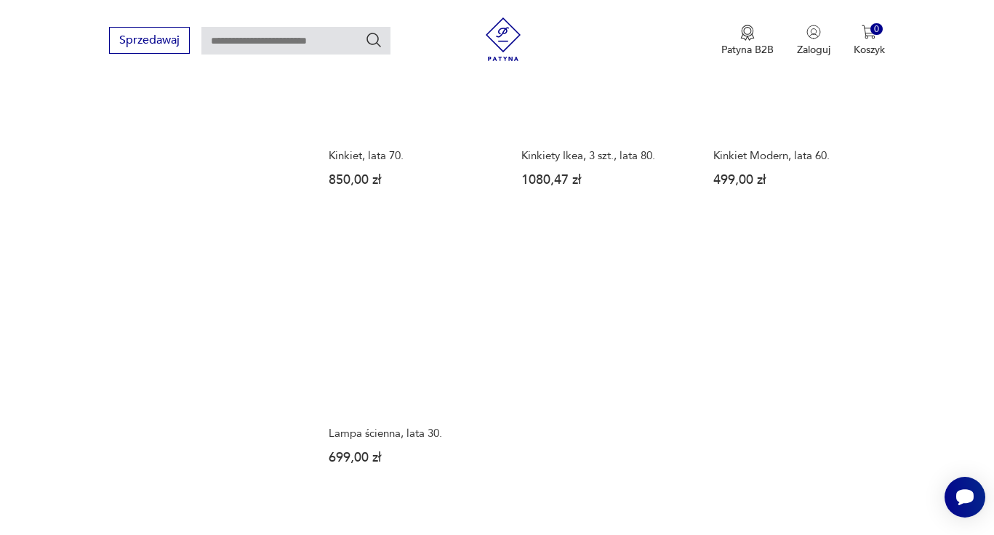
scroll to position [1958, 0]
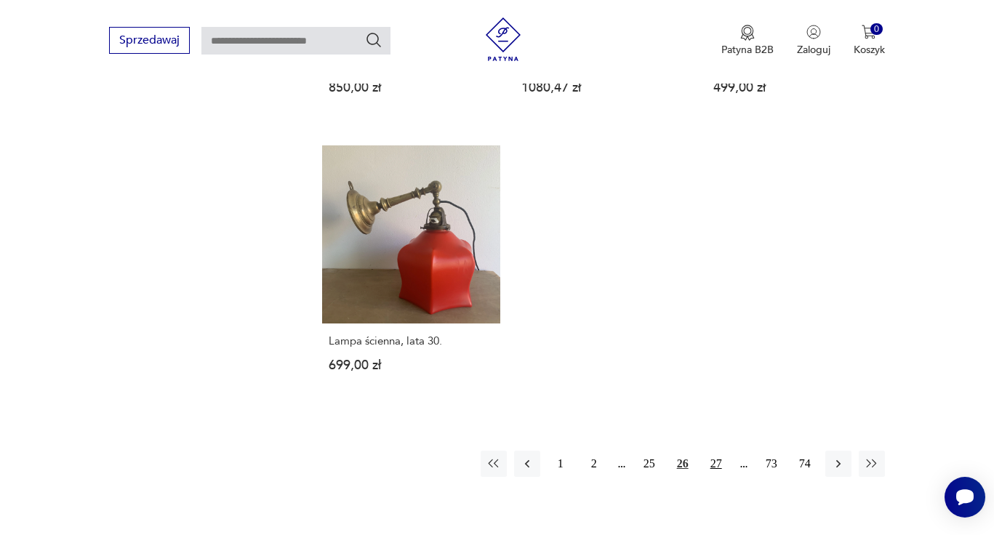
click at [715, 451] on button "27" at bounding box center [716, 464] width 26 height 26
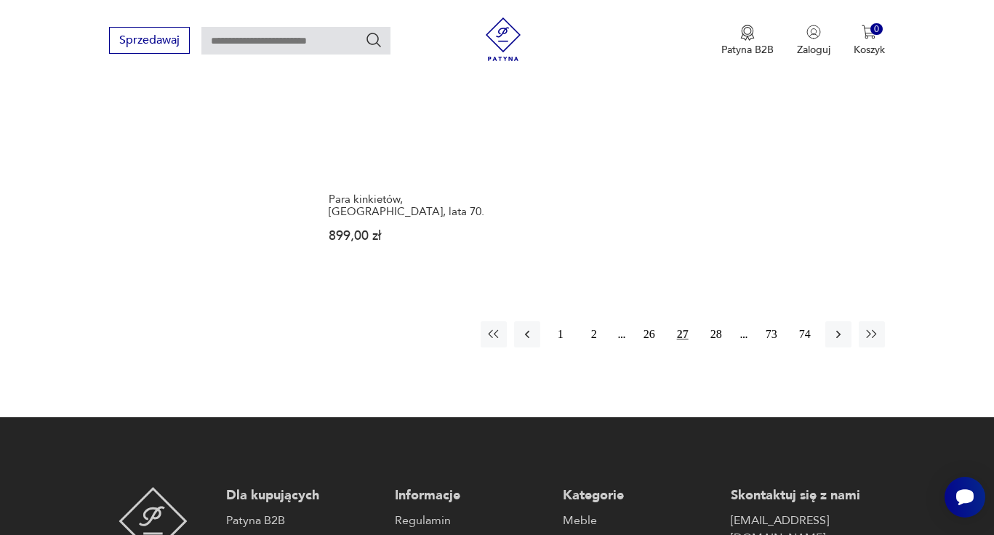
scroll to position [2206, 0]
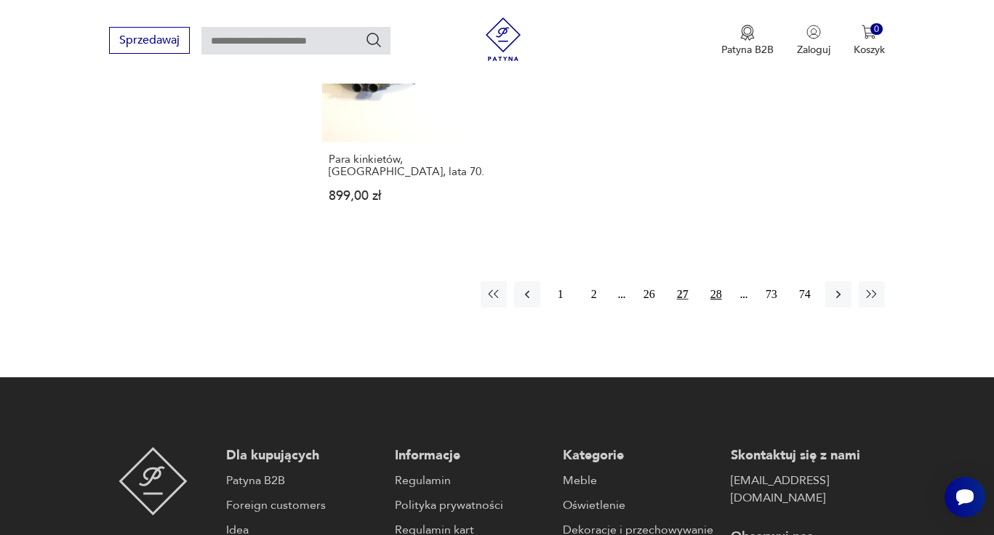
click at [717, 281] on button "28" at bounding box center [716, 294] width 26 height 26
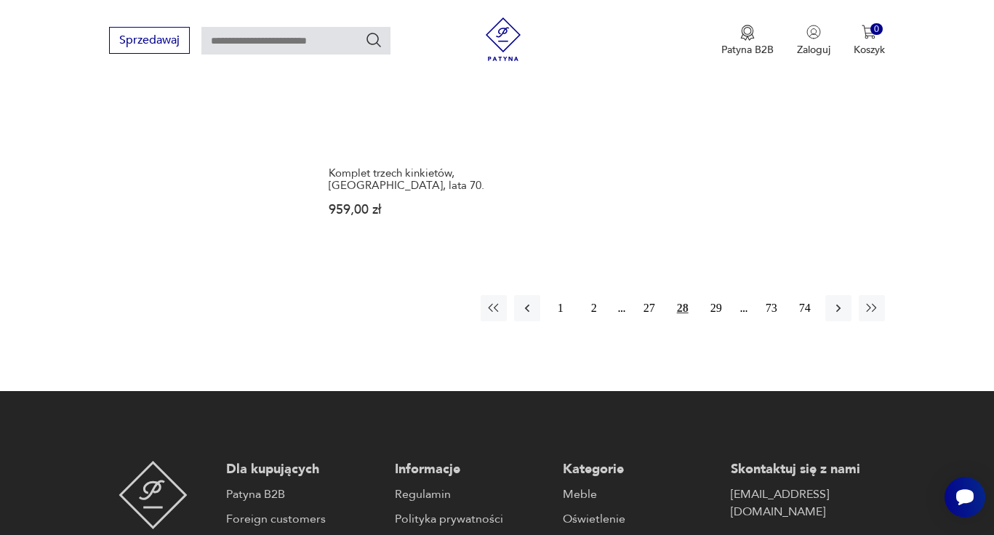
scroll to position [2212, 0]
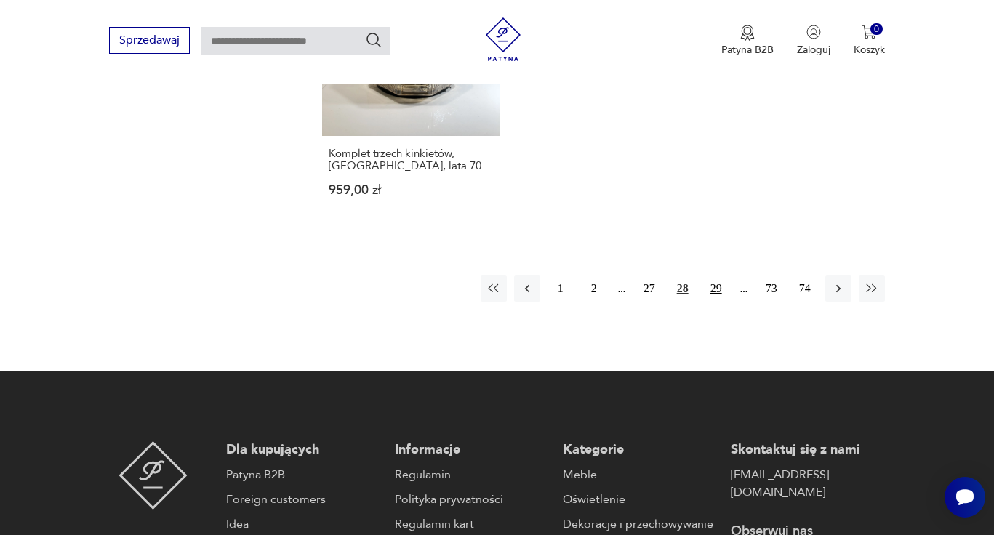
click at [715, 276] on button "29" at bounding box center [716, 289] width 26 height 26
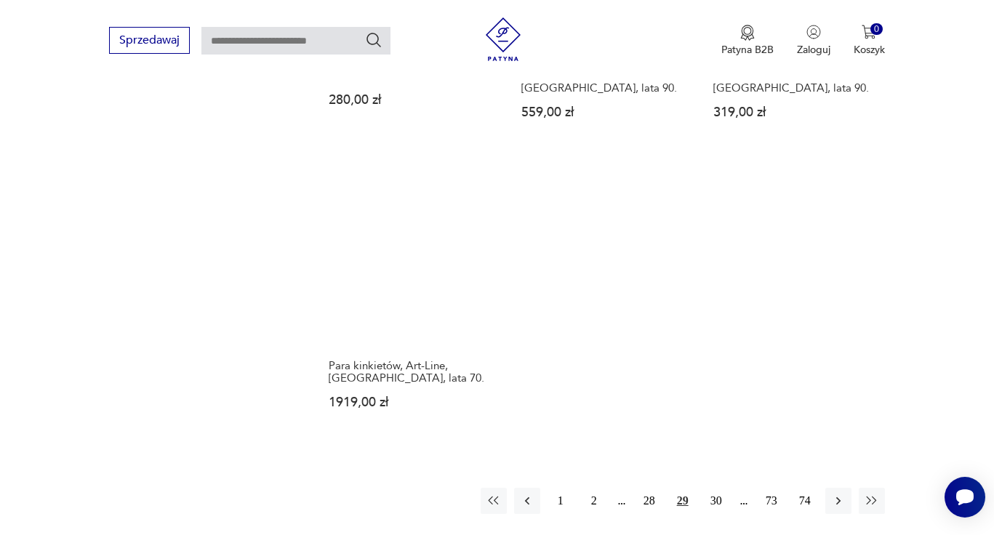
scroll to position [2071, 0]
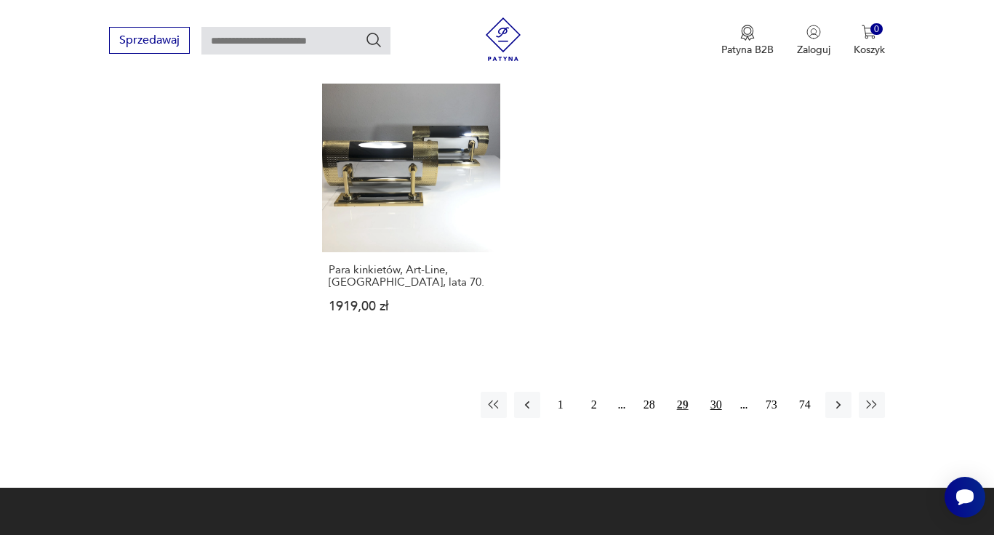
click at [719, 392] on button "30" at bounding box center [716, 405] width 26 height 26
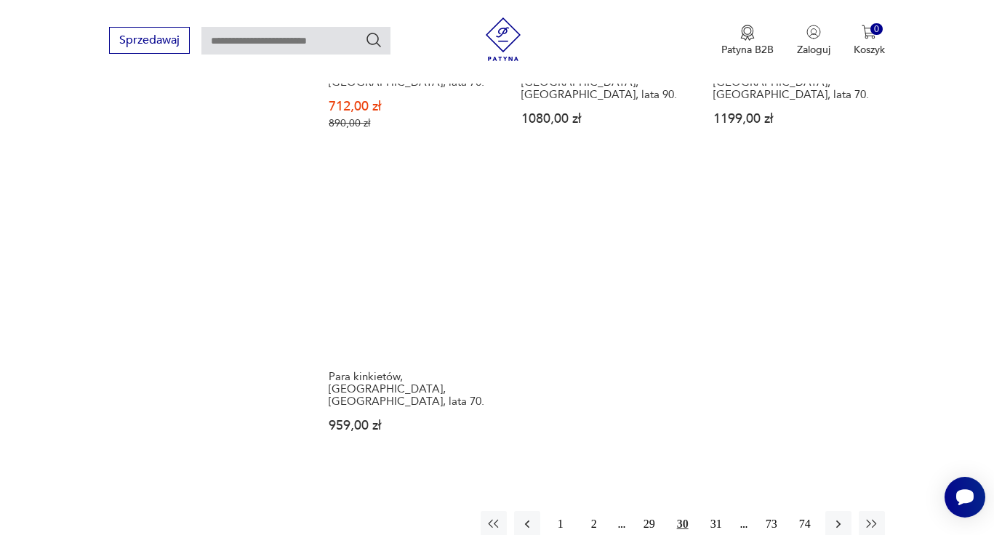
scroll to position [1980, 0]
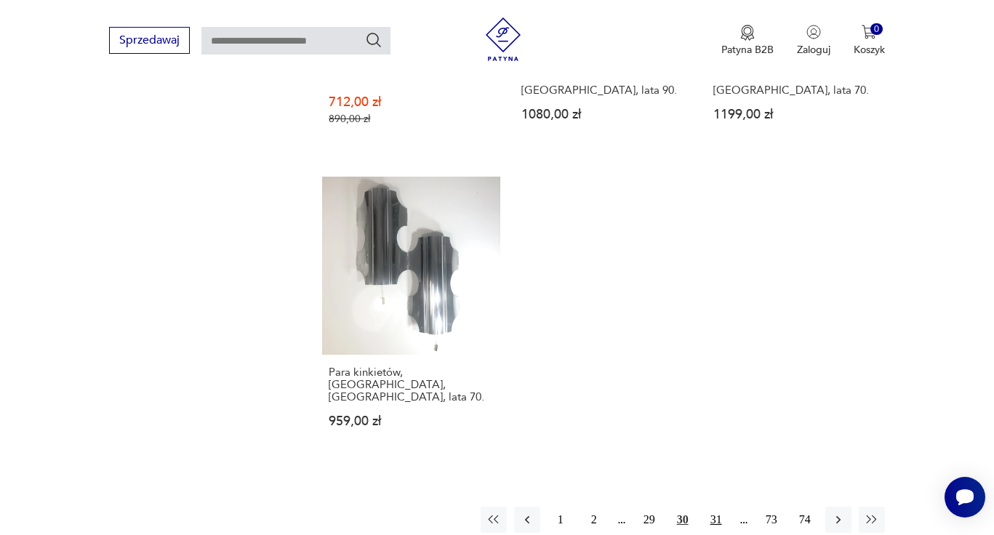
click at [713, 507] on button "31" at bounding box center [716, 520] width 26 height 26
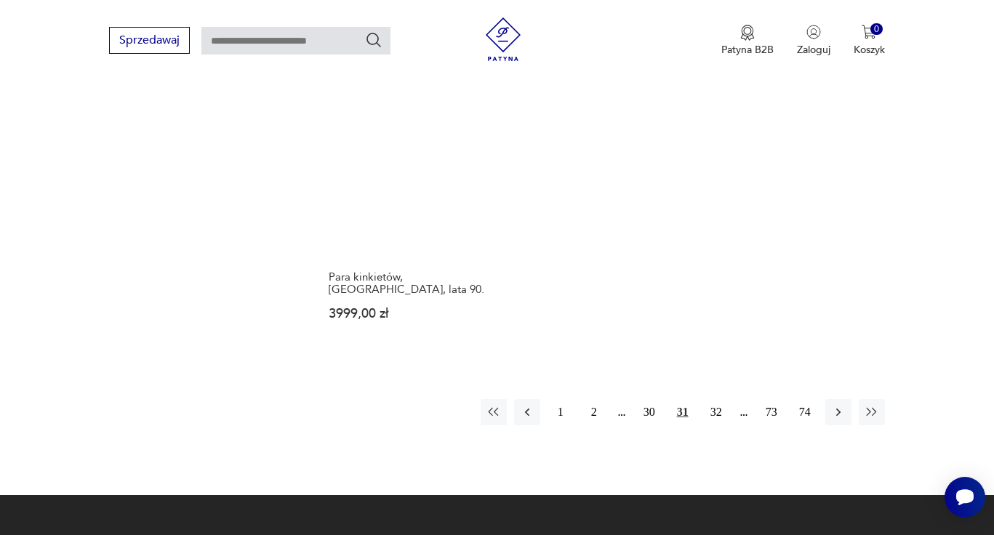
scroll to position [2139, 0]
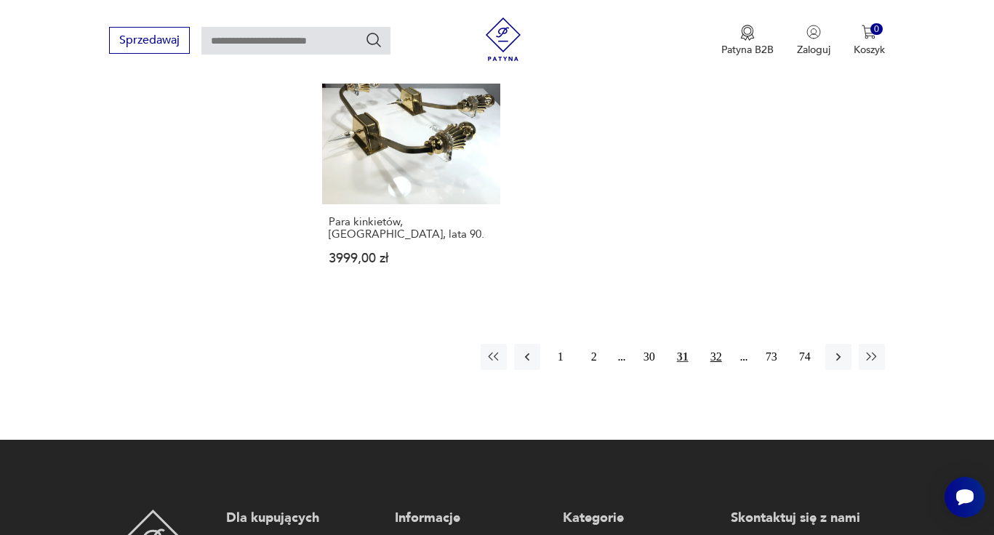
click at [721, 344] on button "32" at bounding box center [716, 357] width 26 height 26
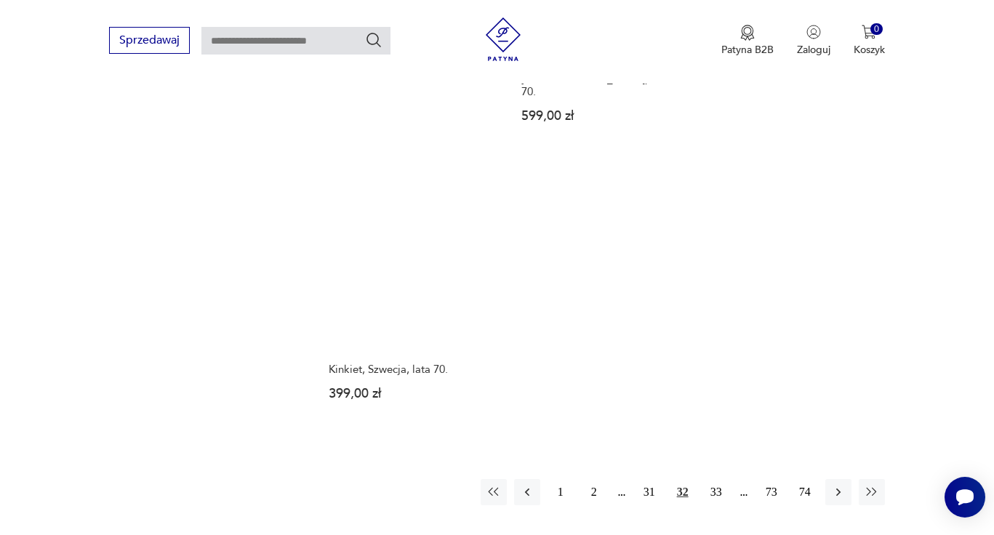
scroll to position [2126, 0]
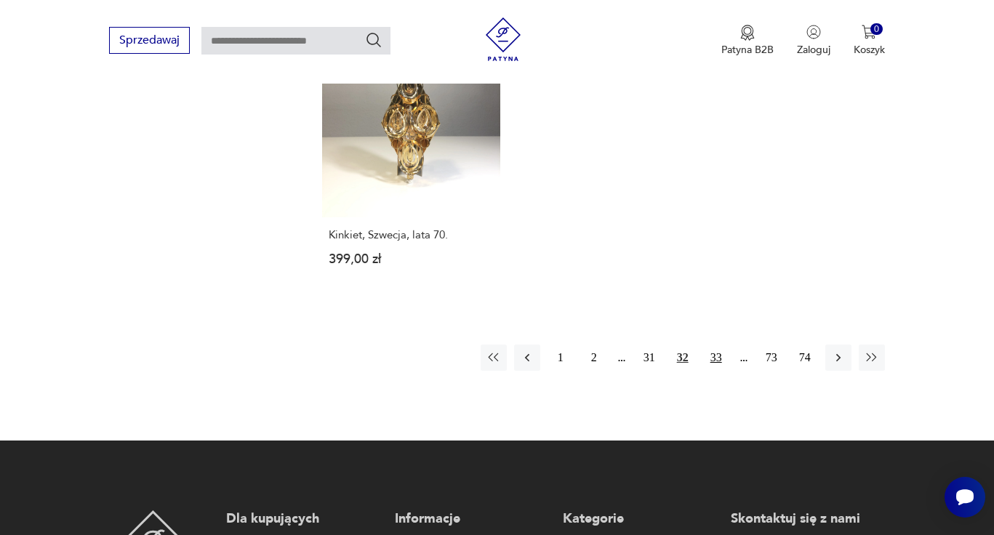
click at [717, 345] on button "33" at bounding box center [716, 358] width 26 height 26
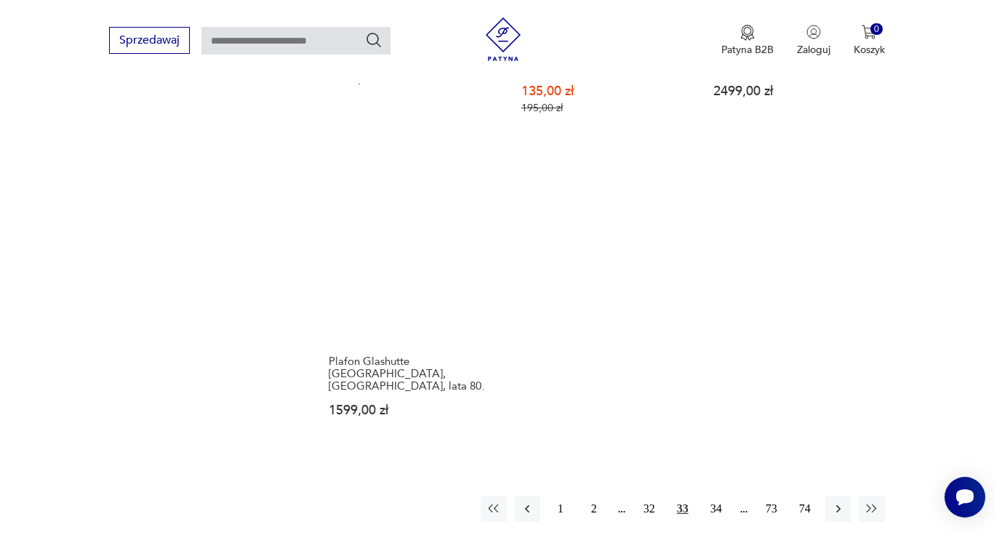
scroll to position [2023, 0]
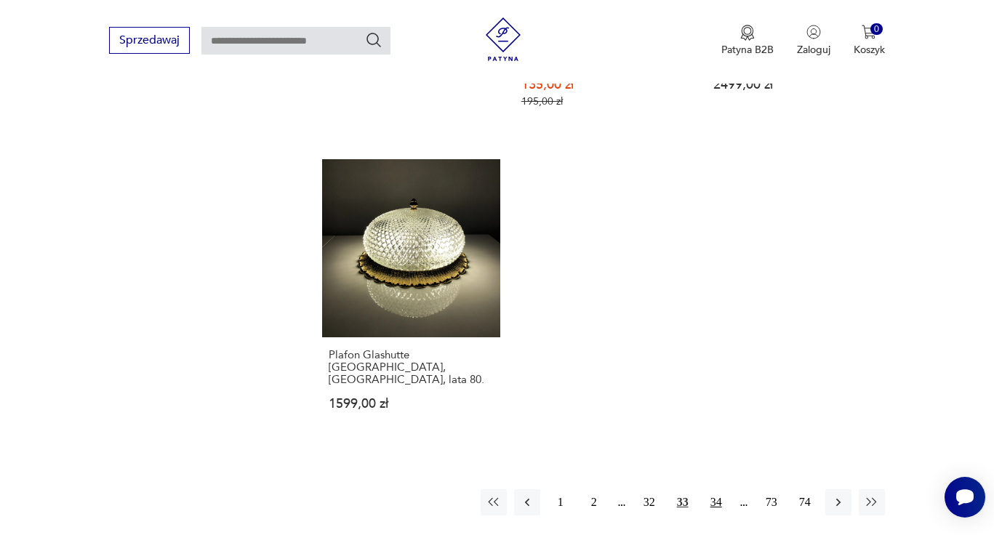
click at [721, 489] on button "34" at bounding box center [716, 502] width 26 height 26
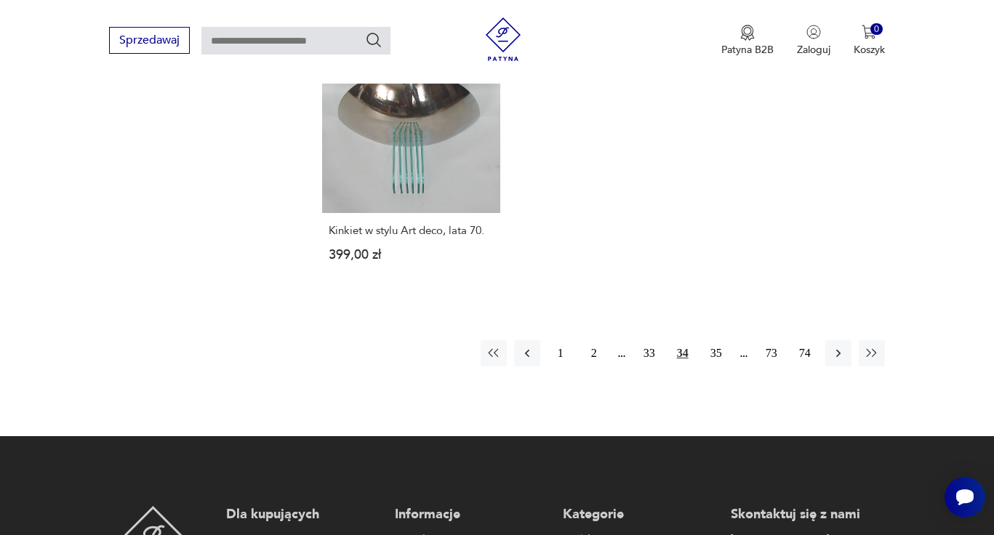
scroll to position [2156, 0]
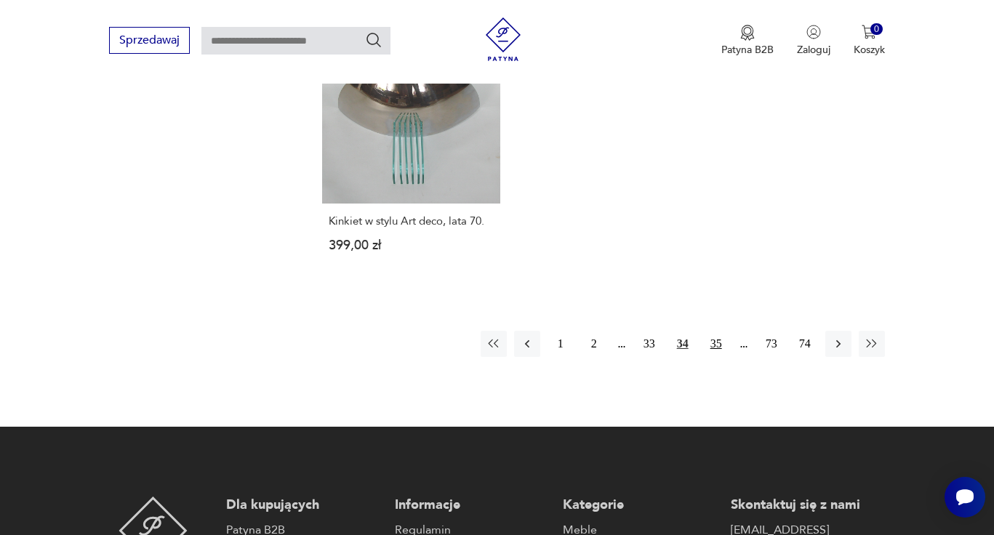
click at [719, 331] on button "35" at bounding box center [716, 344] width 26 height 26
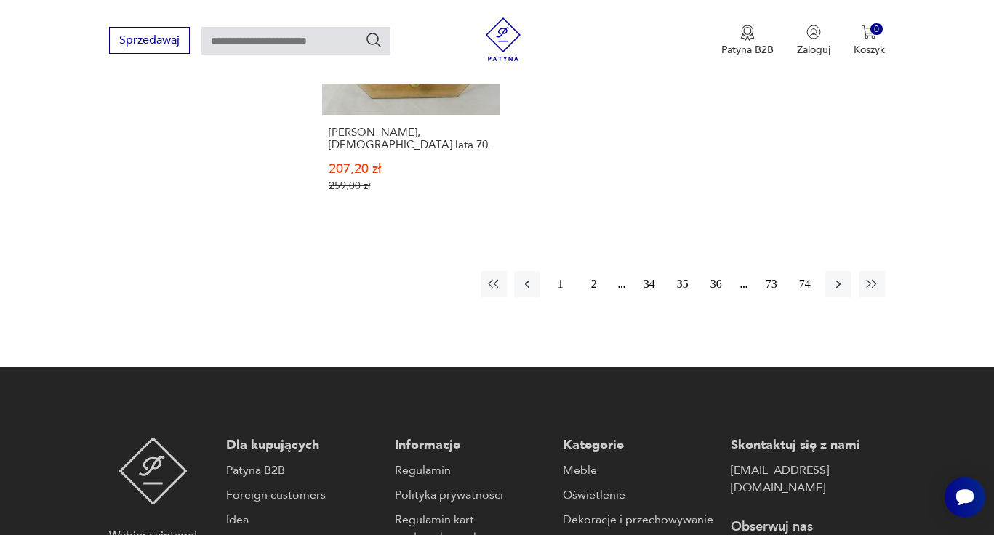
scroll to position [2199, 0]
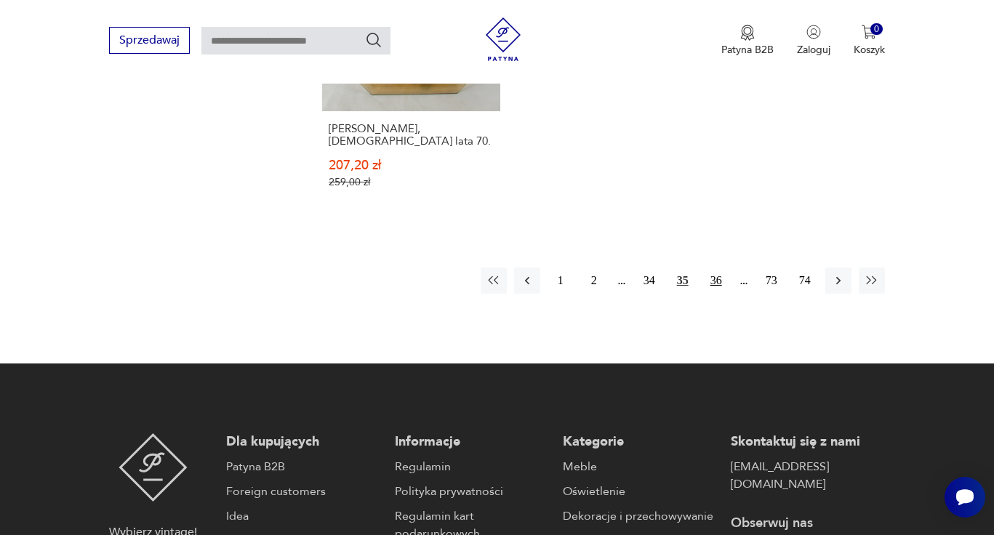
click at [717, 268] on button "36" at bounding box center [716, 281] width 26 height 26
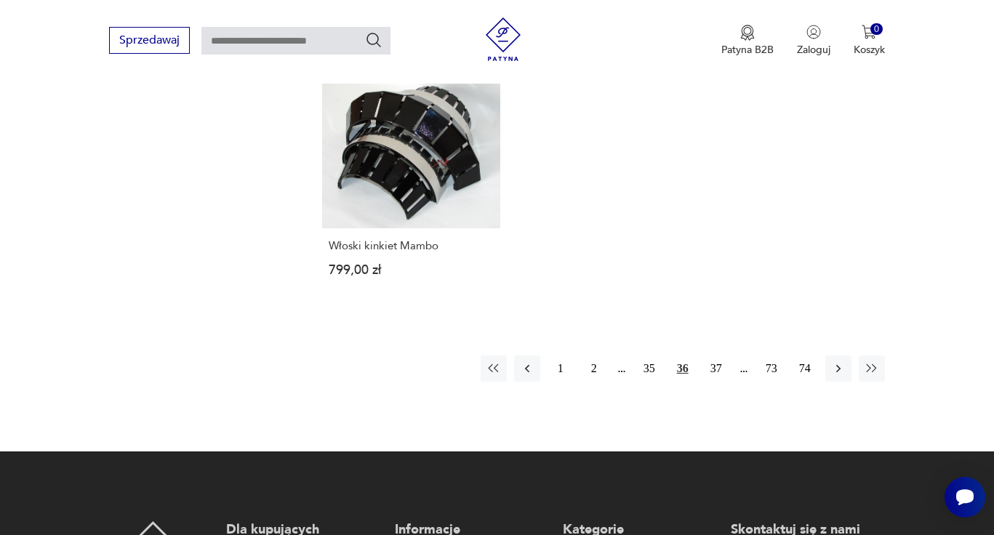
scroll to position [2100, 0]
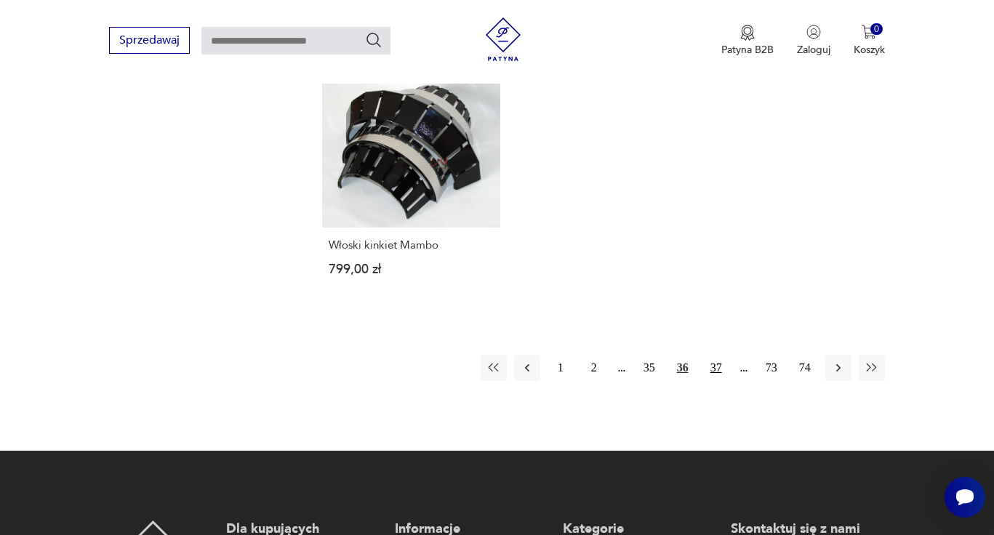
click at [719, 355] on button "37" at bounding box center [716, 368] width 26 height 26
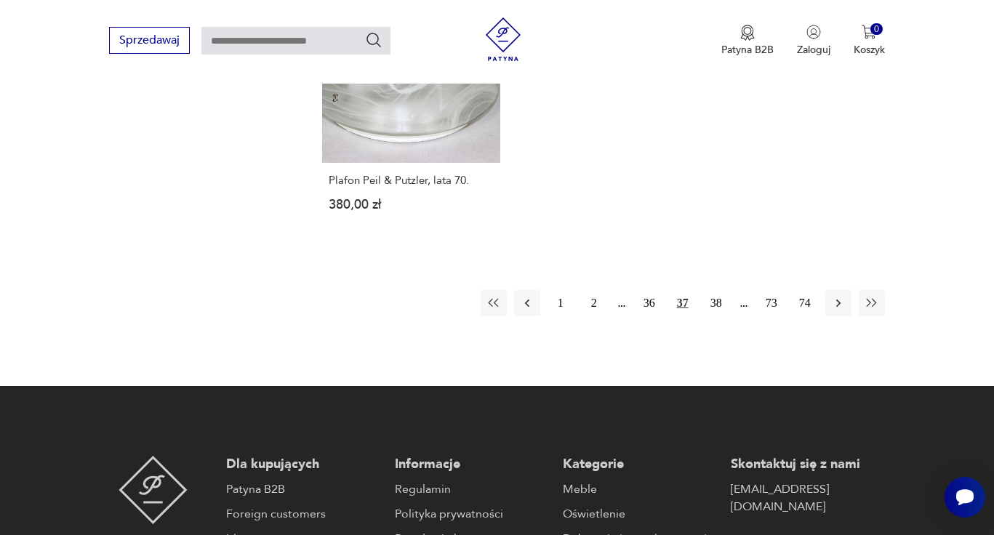
scroll to position [2166, 0]
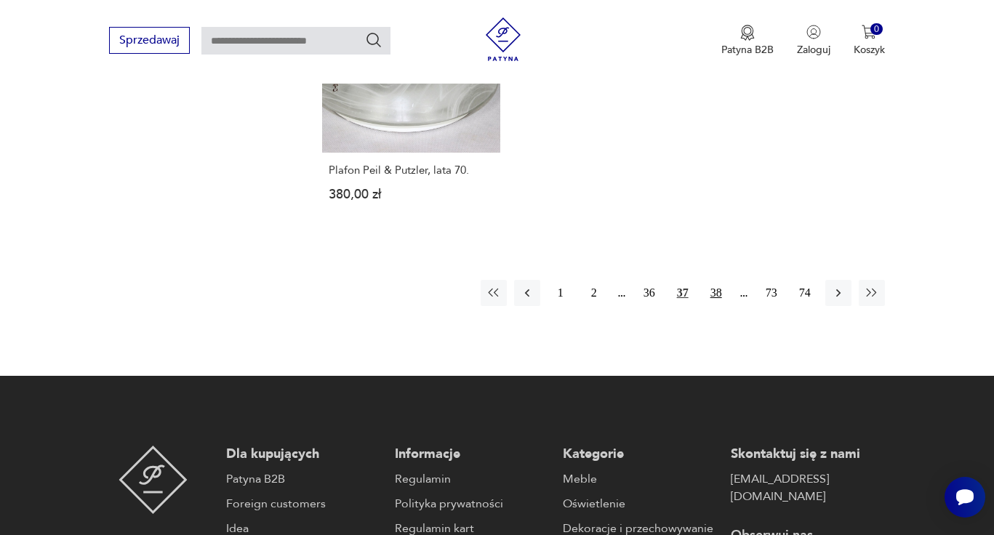
click at [718, 280] on button "38" at bounding box center [716, 293] width 26 height 26
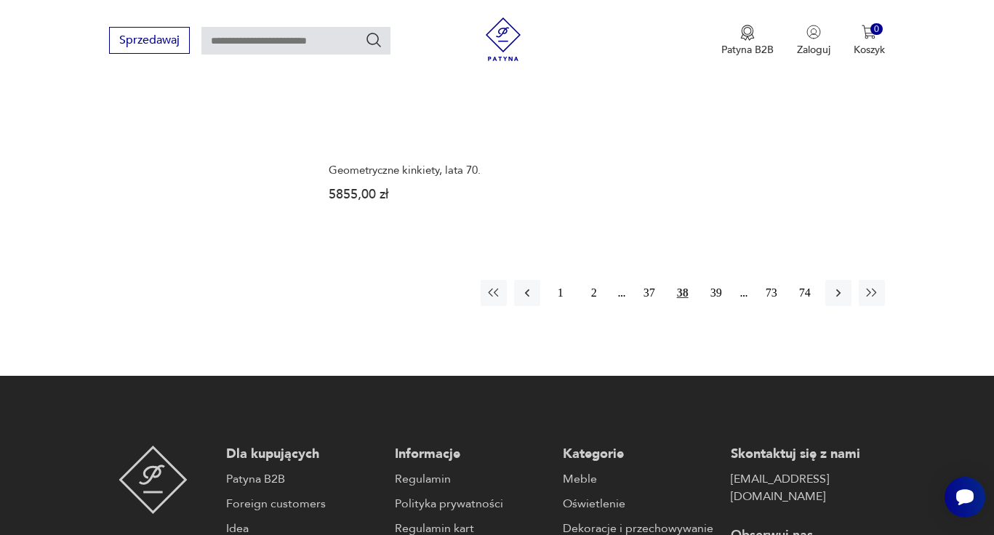
scroll to position [2116, 0]
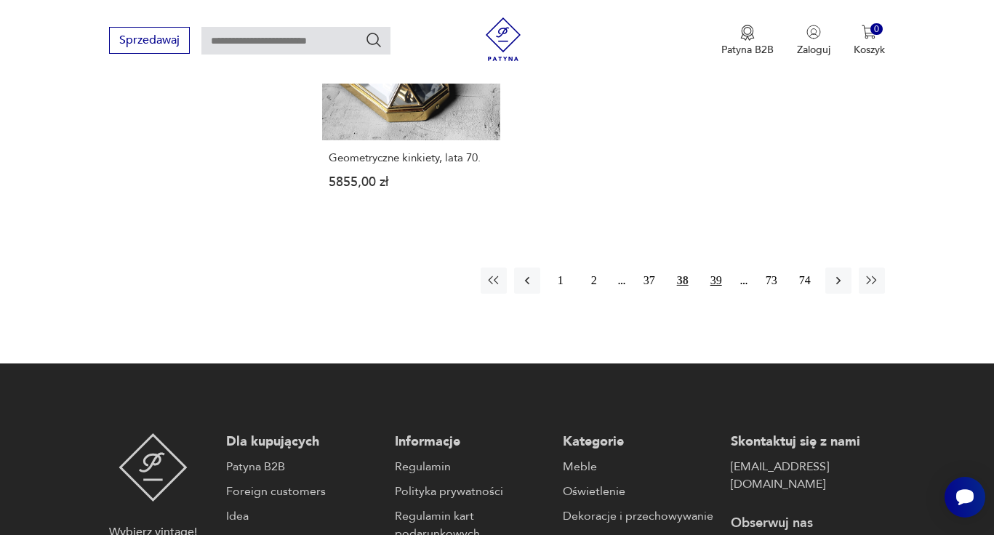
click at [712, 268] on button "39" at bounding box center [716, 281] width 26 height 26
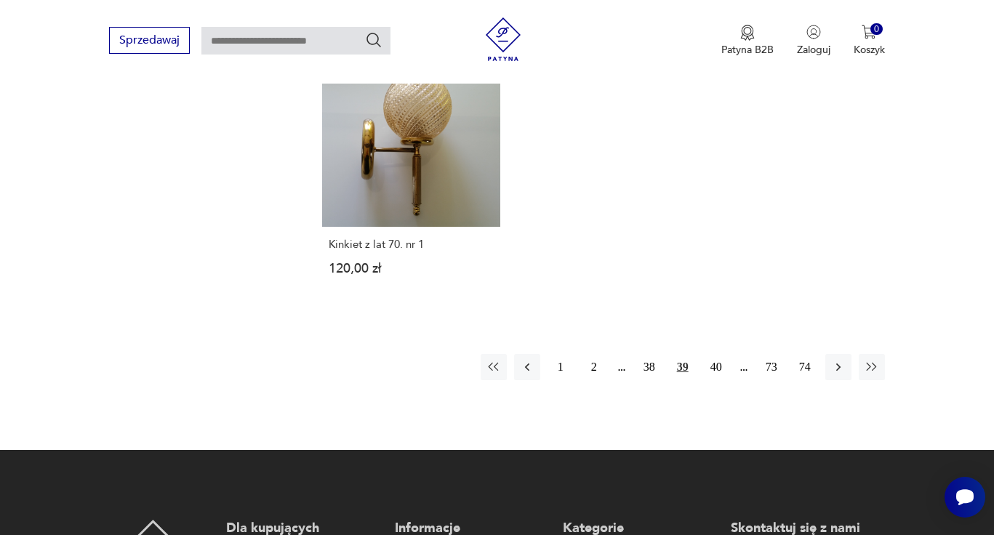
scroll to position [2088, 0]
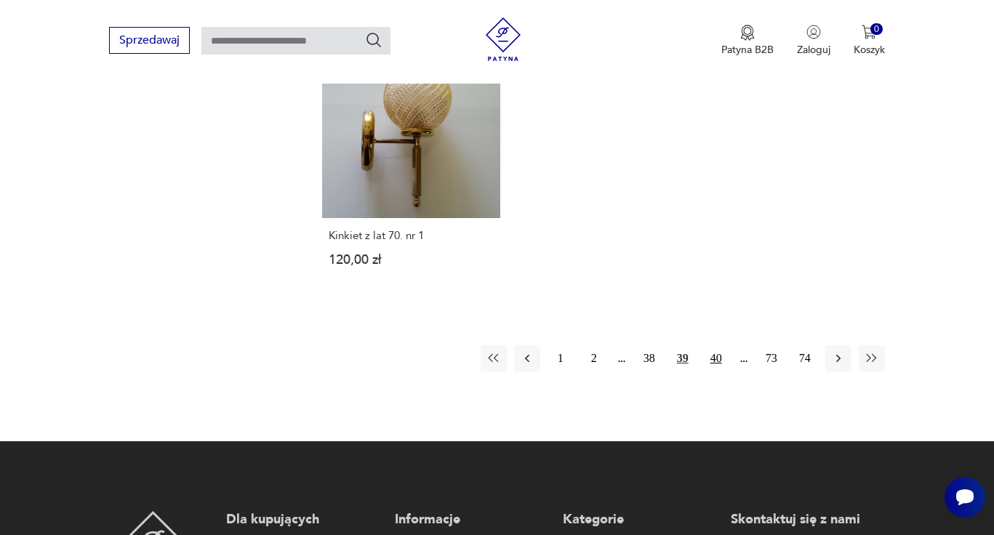
click at [716, 356] on button "40" at bounding box center [716, 358] width 26 height 26
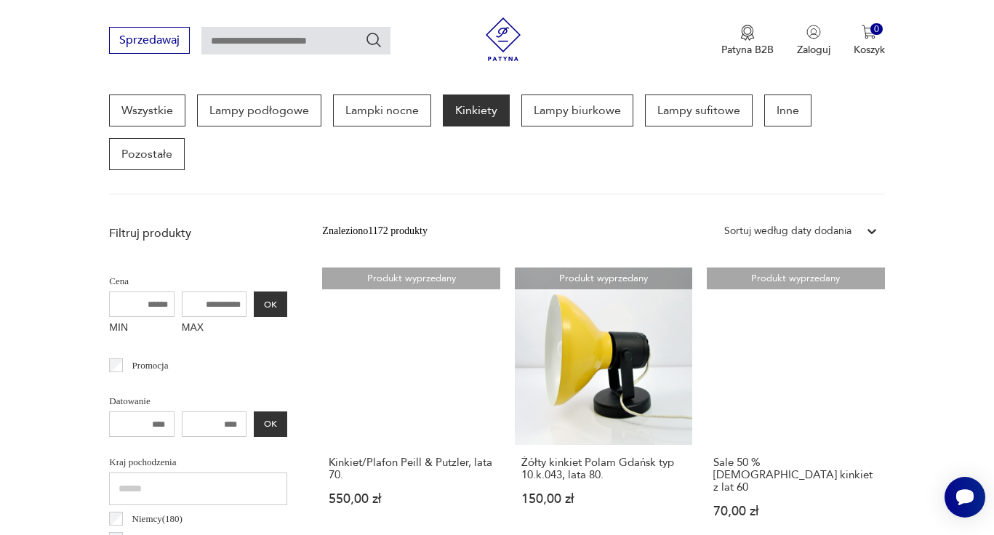
scroll to position [642, 0]
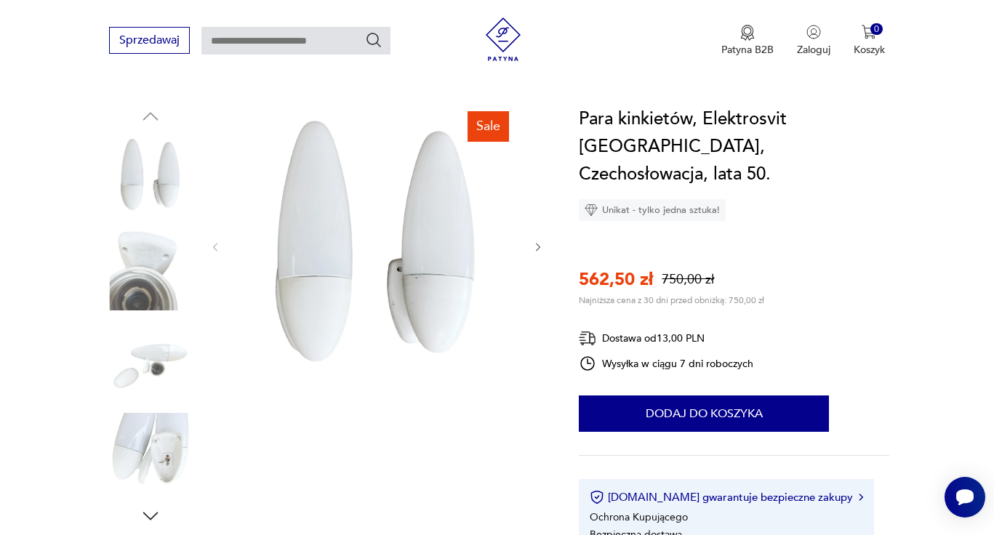
scroll to position [135, 0]
click at [537, 247] on icon "button" at bounding box center [538, 247] width 12 height 12
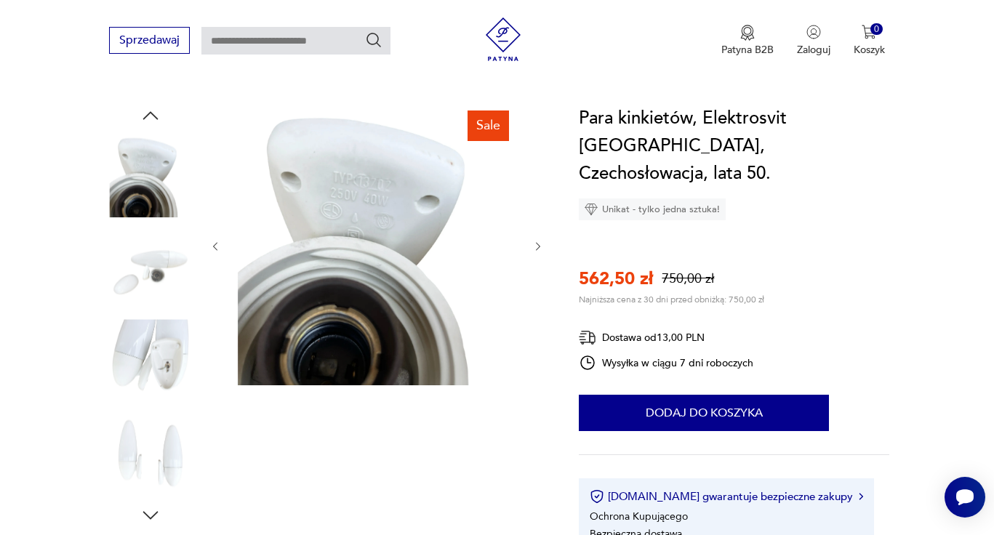
click at [537, 247] on icon "button" at bounding box center [538, 247] width 12 height 12
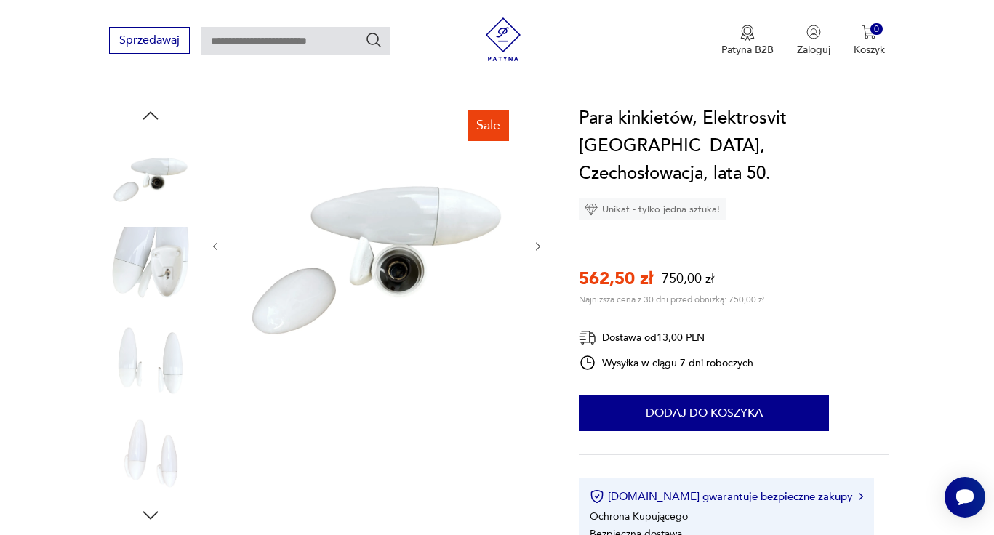
click at [537, 247] on icon "button" at bounding box center [538, 247] width 12 height 12
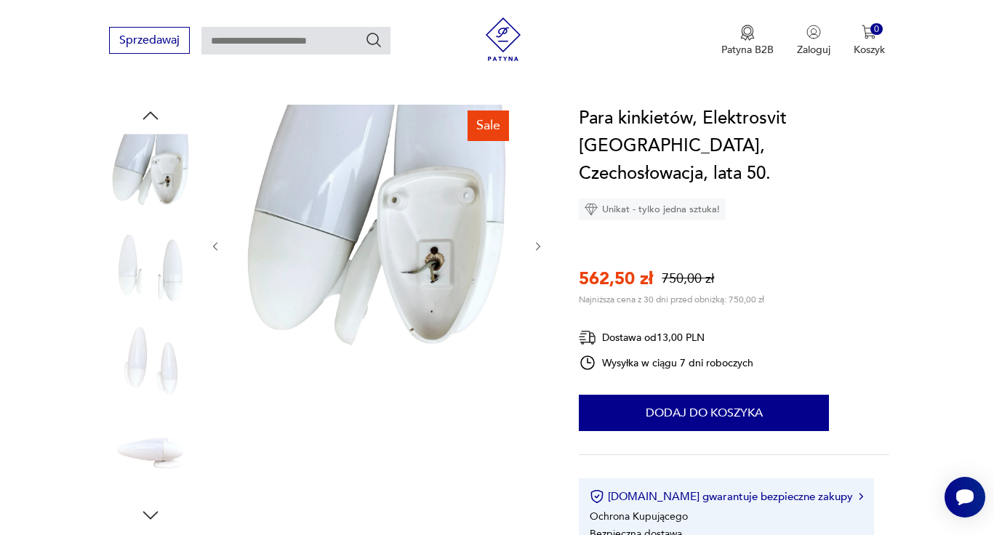
click at [537, 247] on icon "button" at bounding box center [538, 247] width 12 height 12
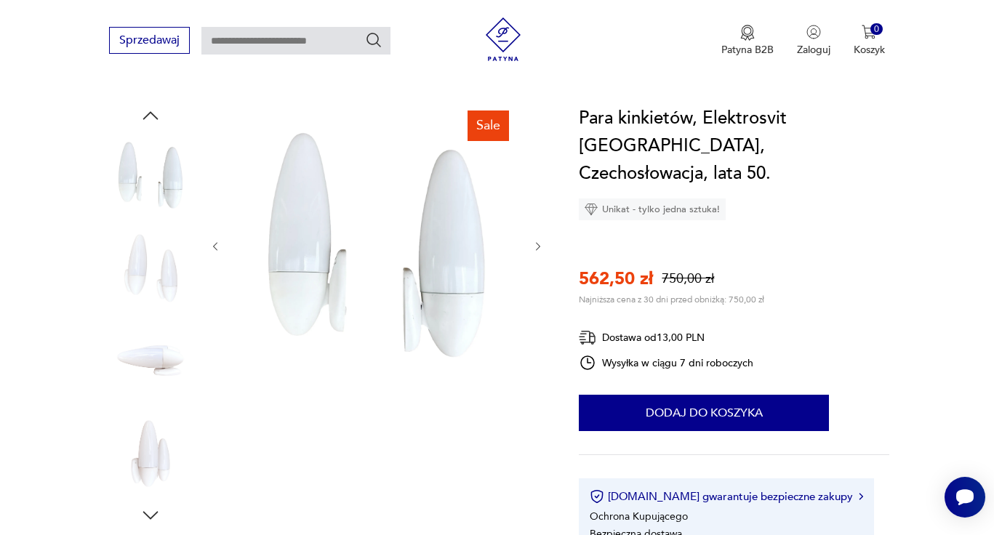
click at [537, 247] on icon "button" at bounding box center [538, 247] width 12 height 12
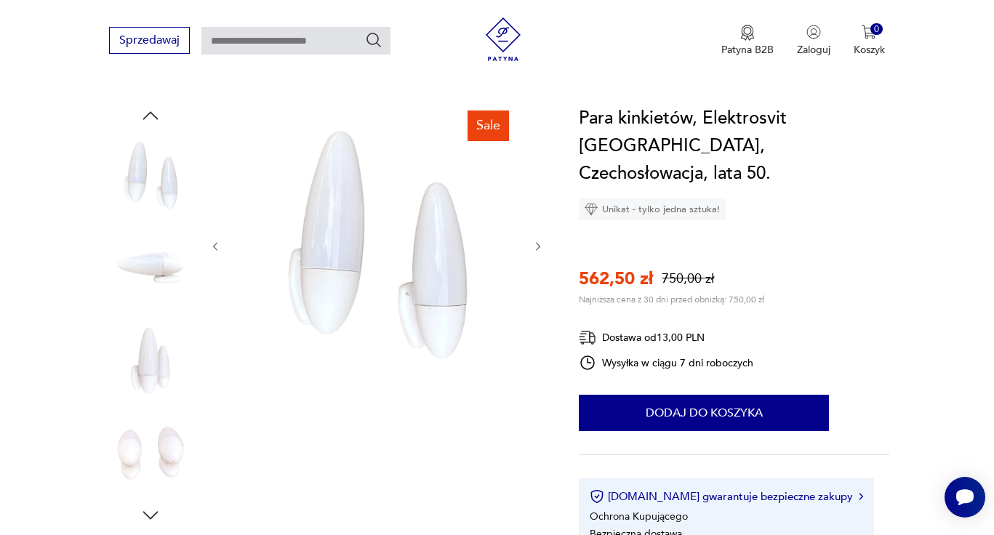
click at [537, 247] on icon "button" at bounding box center [538, 247] width 12 height 12
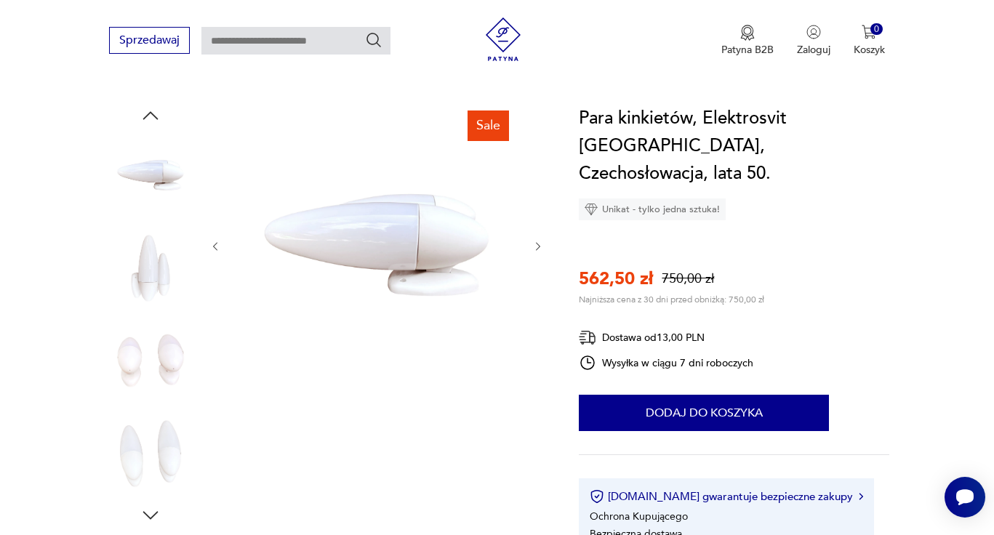
click at [537, 247] on icon "button" at bounding box center [538, 247] width 12 height 12
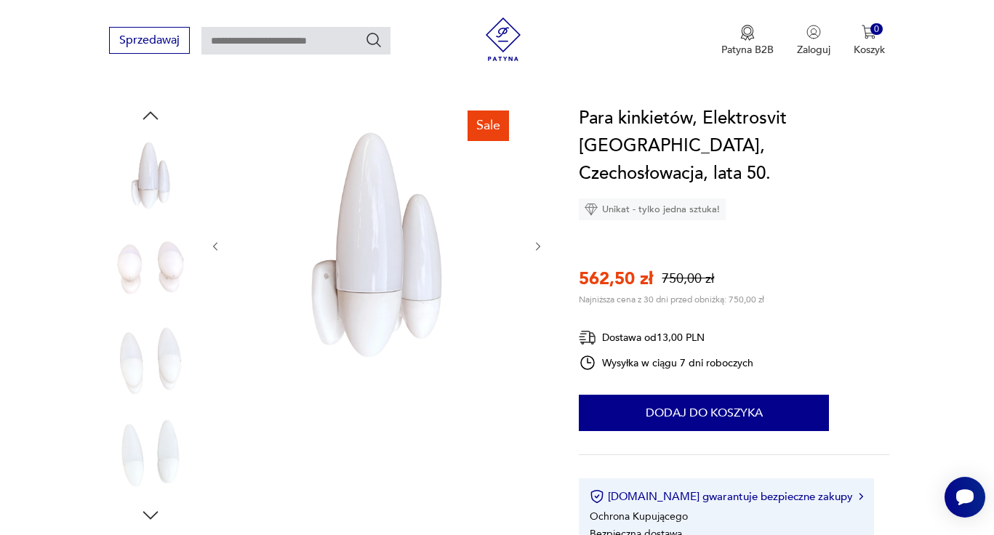
click at [537, 247] on icon "button" at bounding box center [538, 247] width 12 height 12
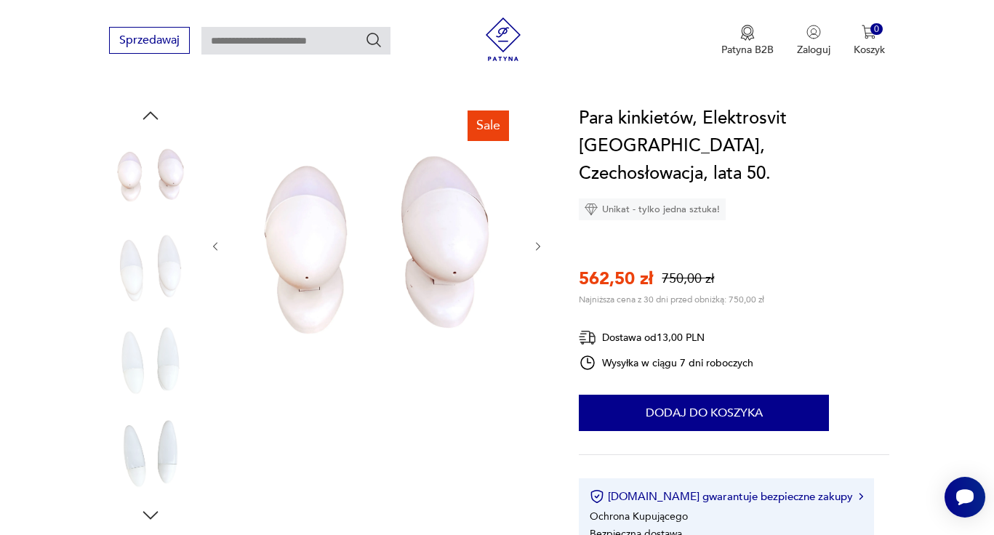
click at [537, 247] on icon "button" at bounding box center [538, 247] width 12 height 12
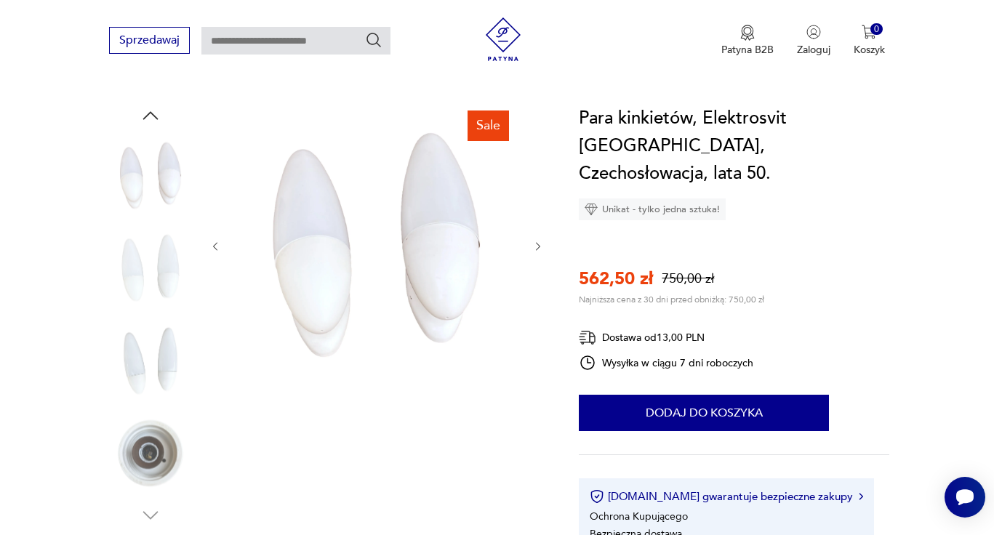
click at [537, 247] on icon "button" at bounding box center [538, 247] width 12 height 12
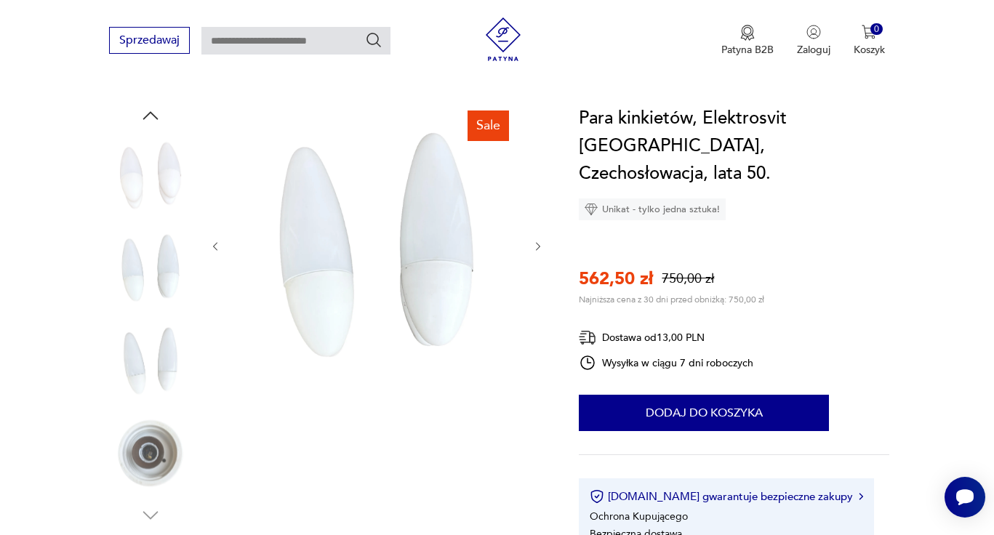
click at [537, 247] on icon "button" at bounding box center [538, 247] width 12 height 12
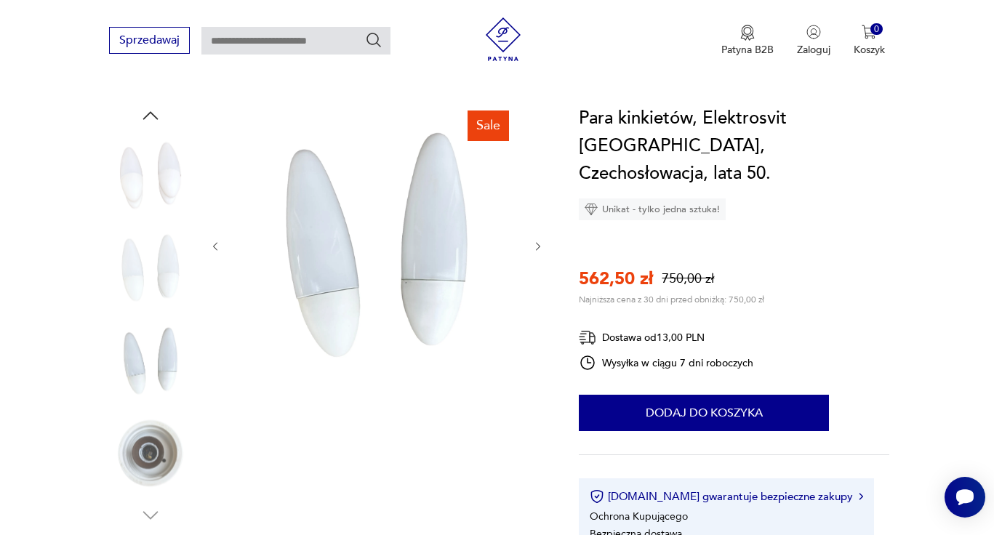
click at [537, 247] on icon "button" at bounding box center [538, 247] width 12 height 12
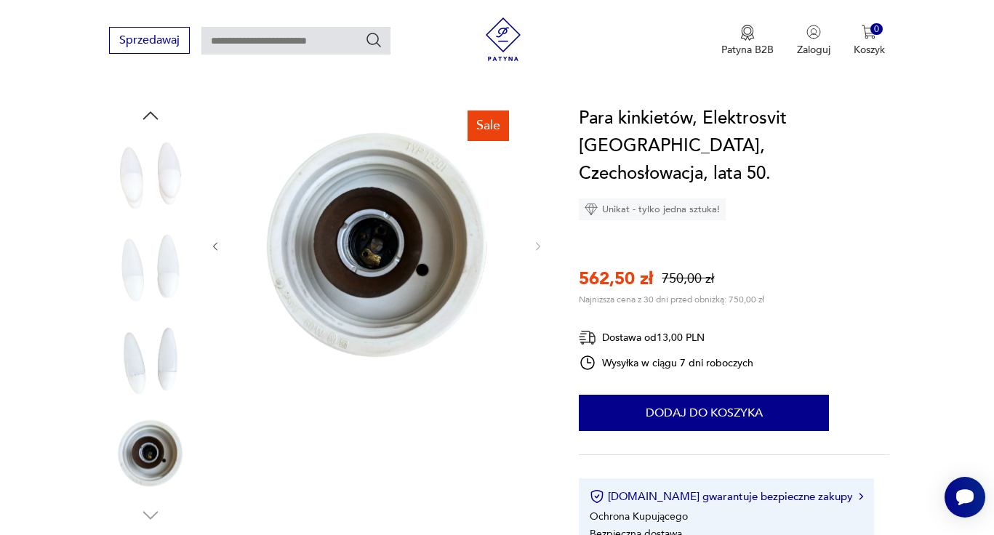
click at [217, 242] on icon "button" at bounding box center [216, 246] width 4 height 9
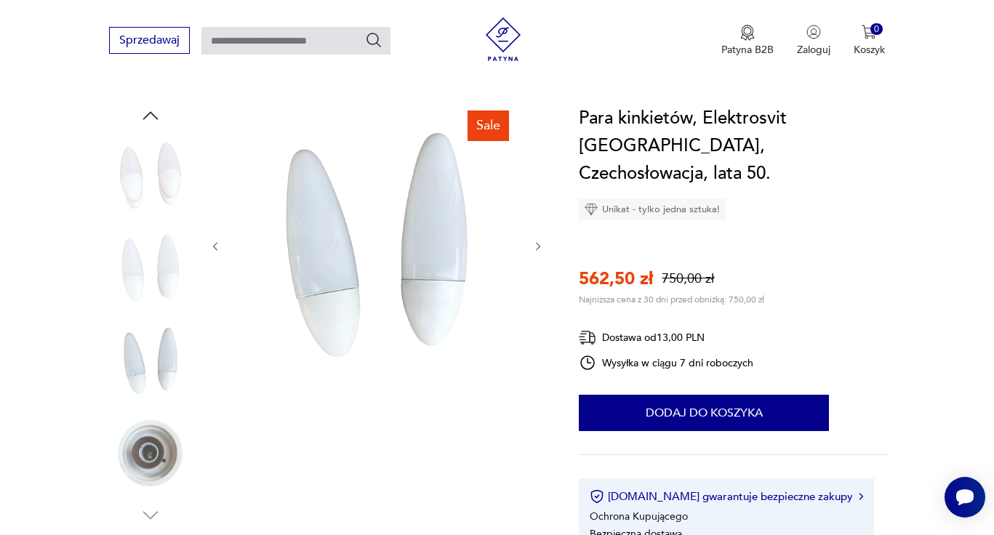
click at [217, 242] on icon "button" at bounding box center [216, 246] width 4 height 9
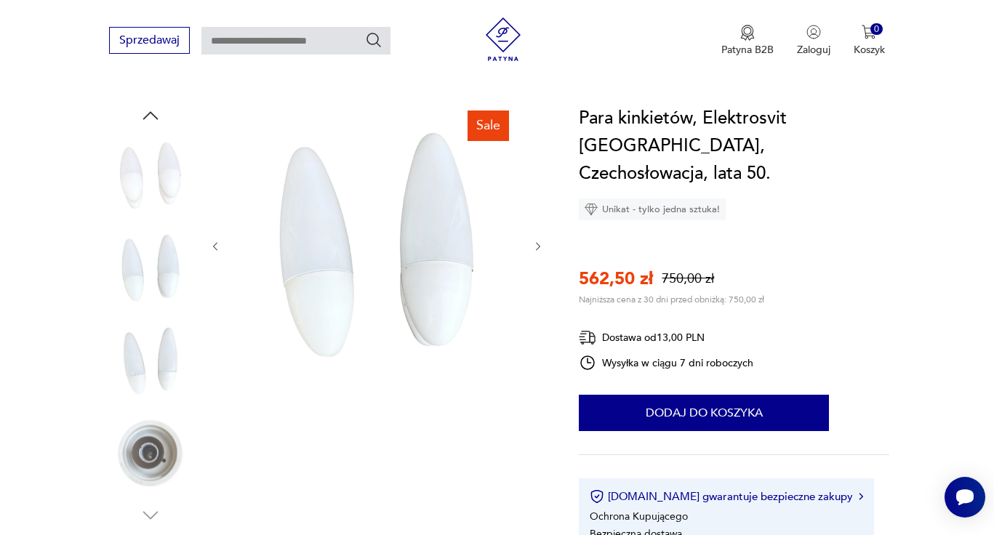
click at [217, 242] on icon "button" at bounding box center [216, 246] width 4 height 9
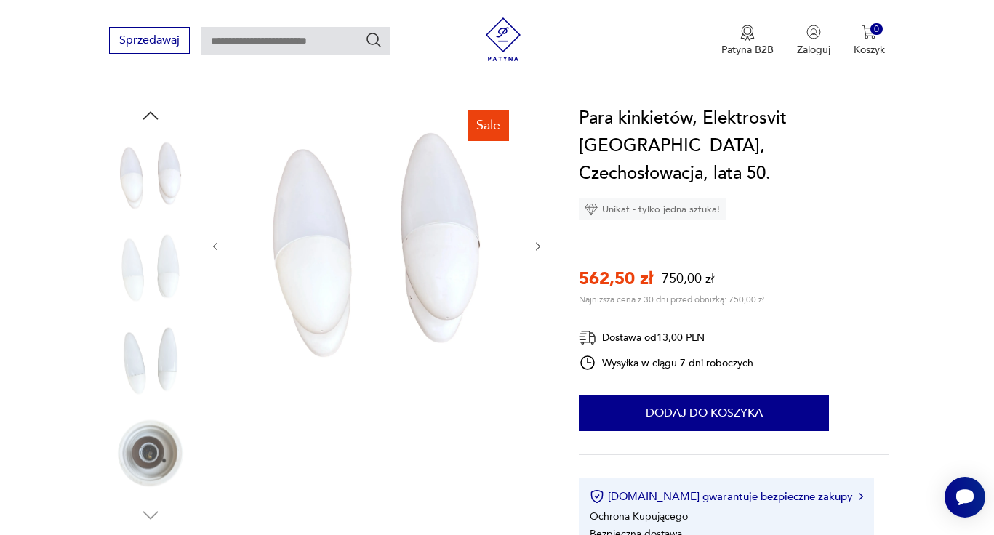
click at [217, 242] on icon "button" at bounding box center [216, 246] width 4 height 9
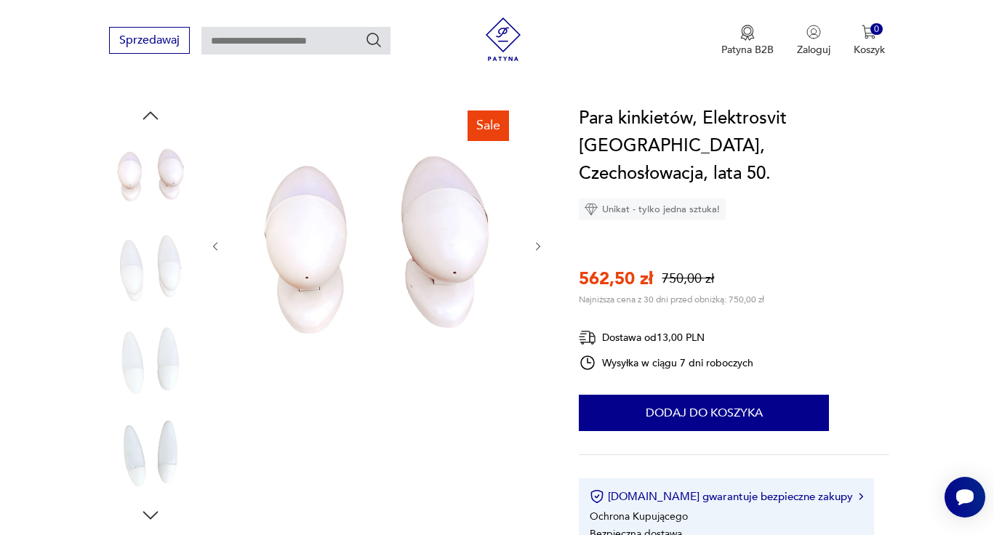
click at [217, 242] on icon "button" at bounding box center [216, 246] width 4 height 9
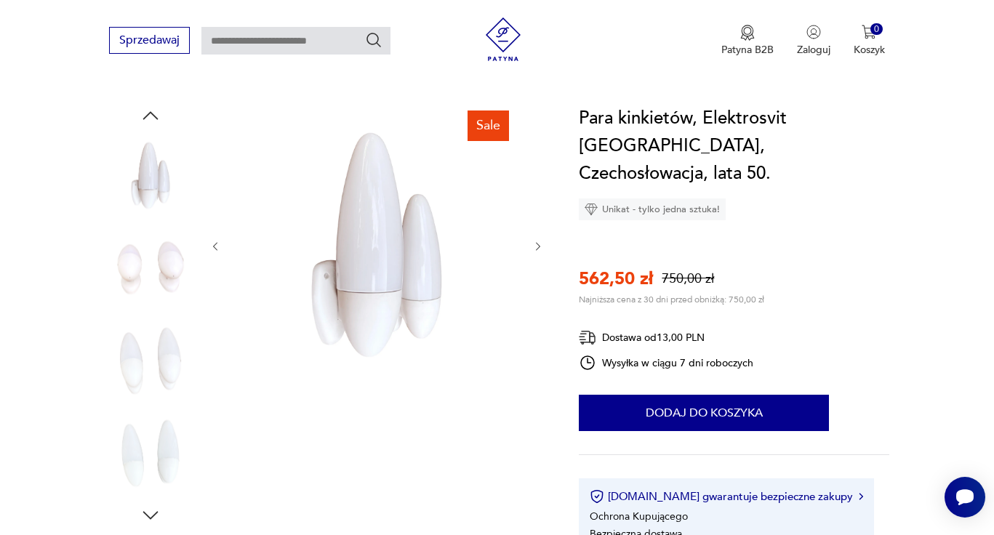
click at [217, 242] on icon "button" at bounding box center [216, 246] width 4 height 9
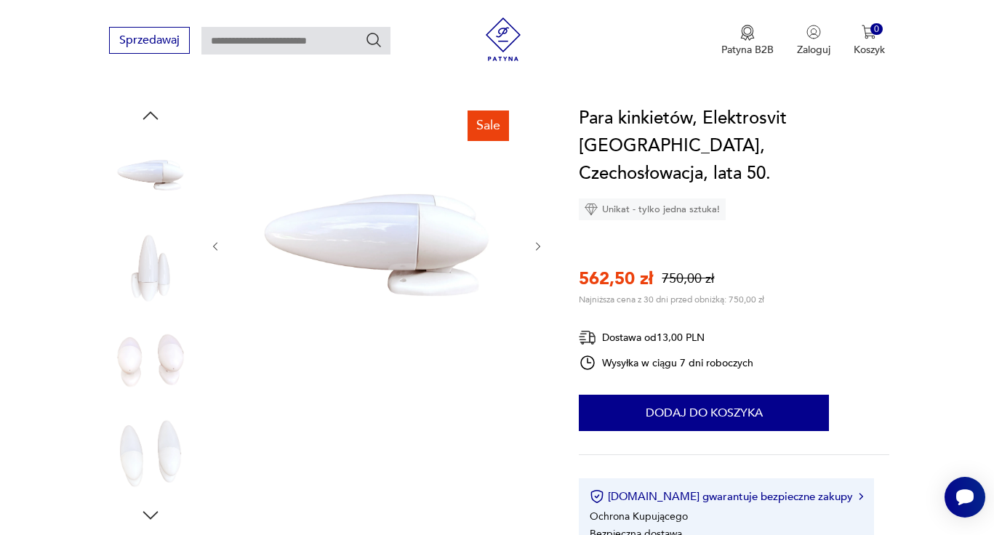
click at [217, 242] on icon "button" at bounding box center [216, 246] width 4 height 9
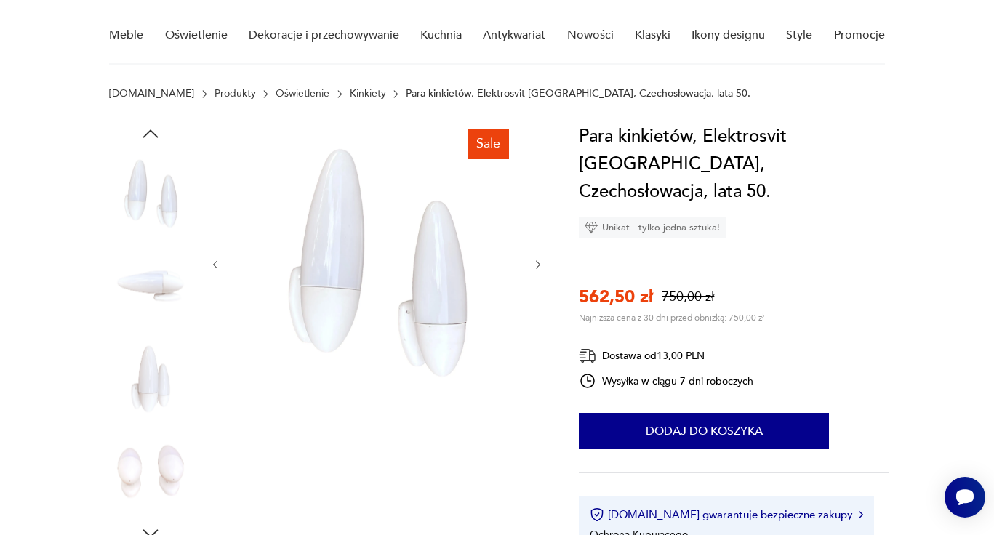
scroll to position [127, 0]
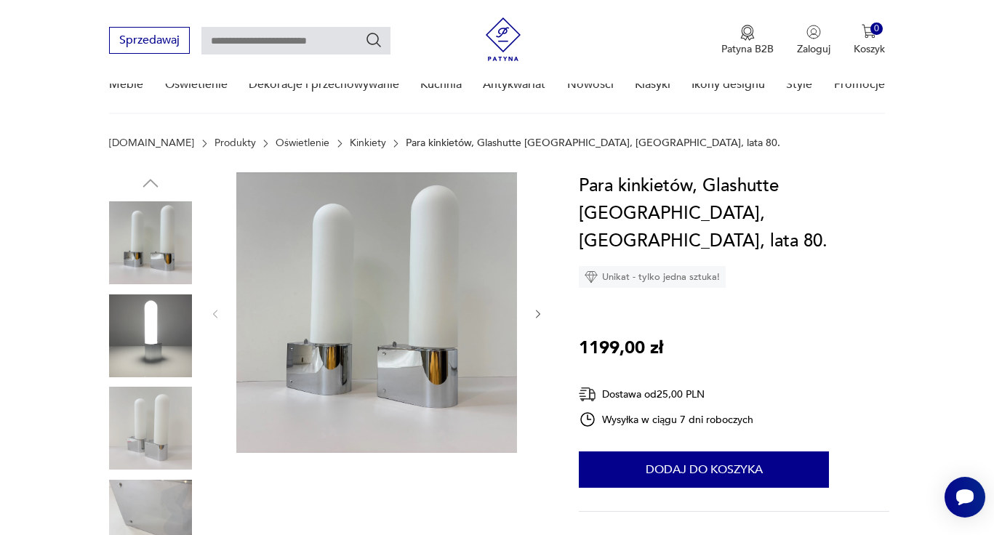
scroll to position [167, 0]
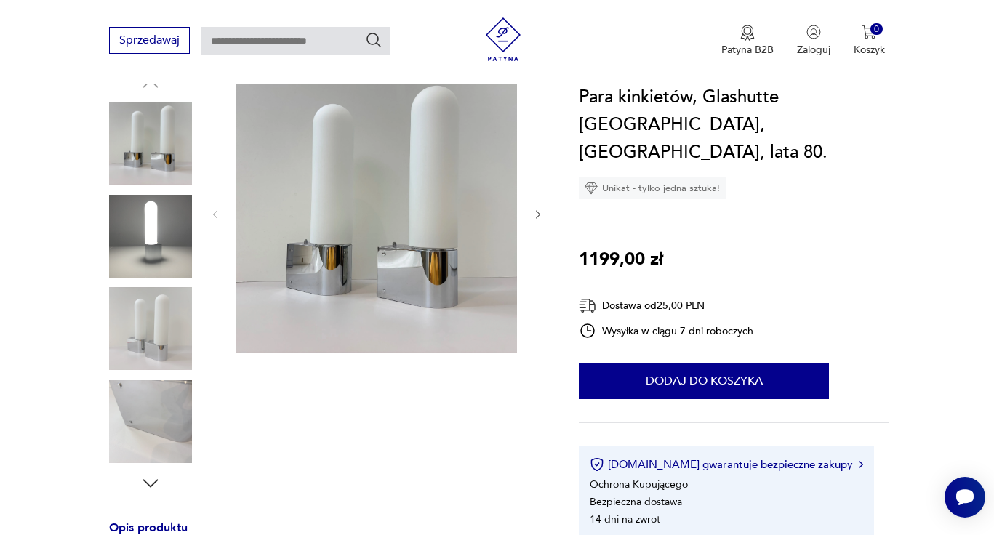
click at [540, 218] on icon "button" at bounding box center [538, 215] width 12 height 12
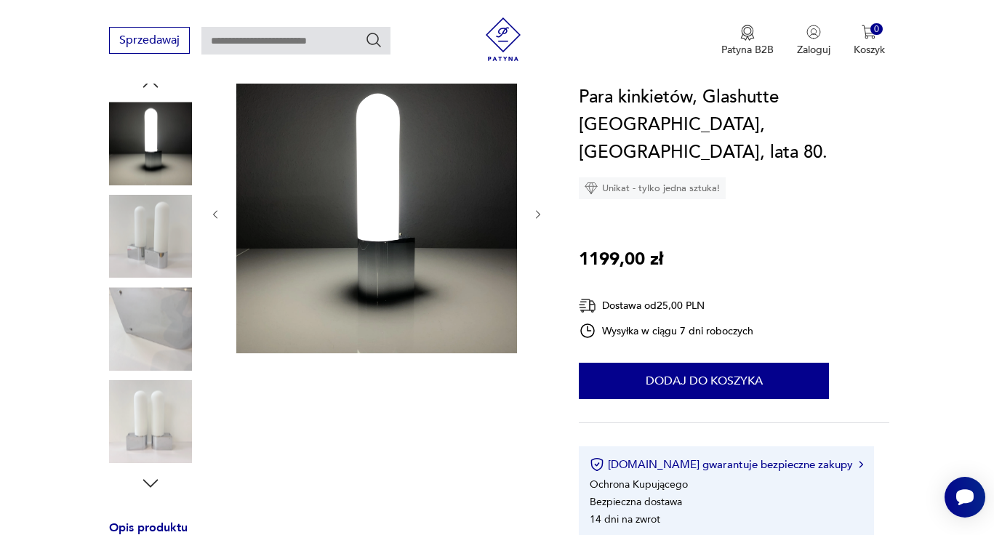
click at [540, 218] on icon "button" at bounding box center [538, 215] width 12 height 12
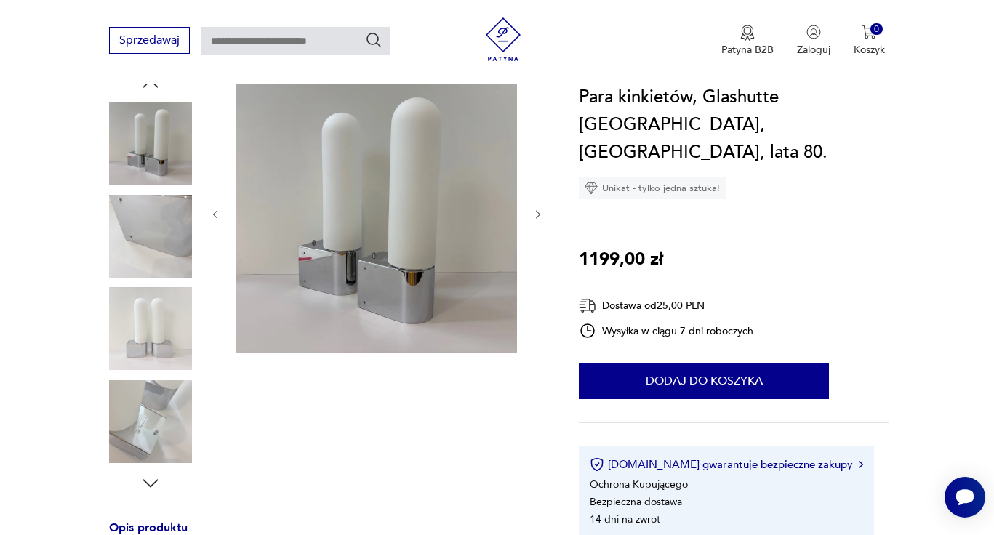
click at [540, 218] on icon "button" at bounding box center [538, 215] width 12 height 12
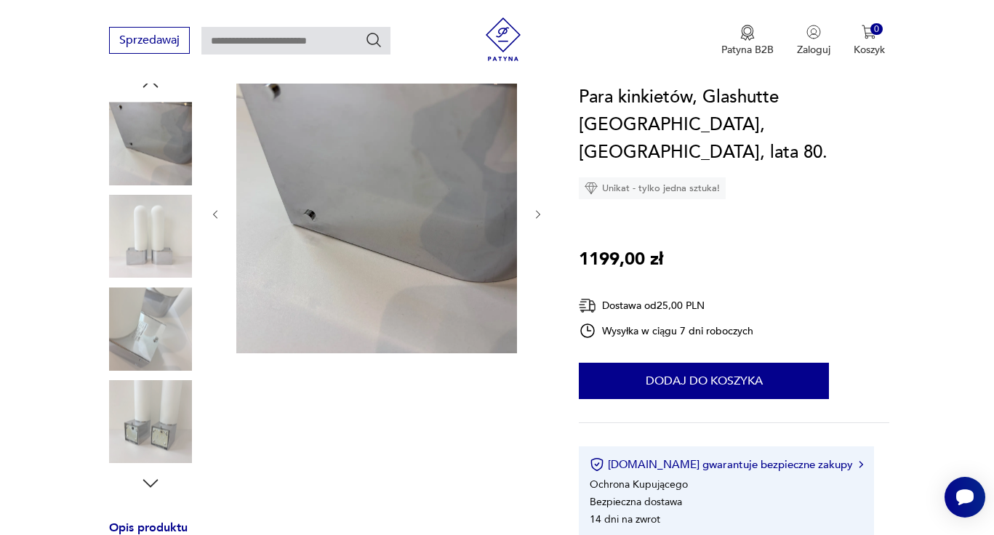
click at [540, 218] on icon "button" at bounding box center [538, 215] width 12 height 12
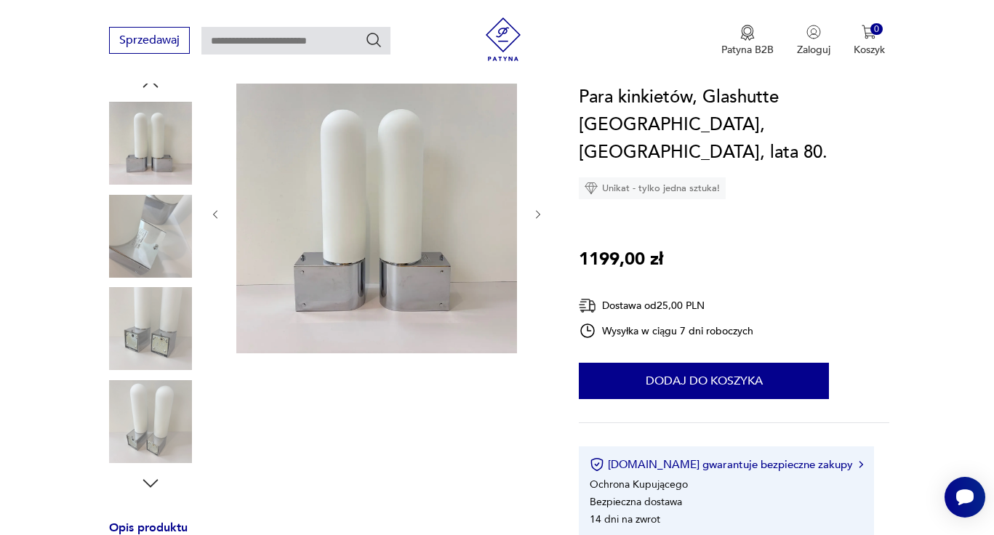
click at [540, 218] on icon "button" at bounding box center [538, 215] width 12 height 12
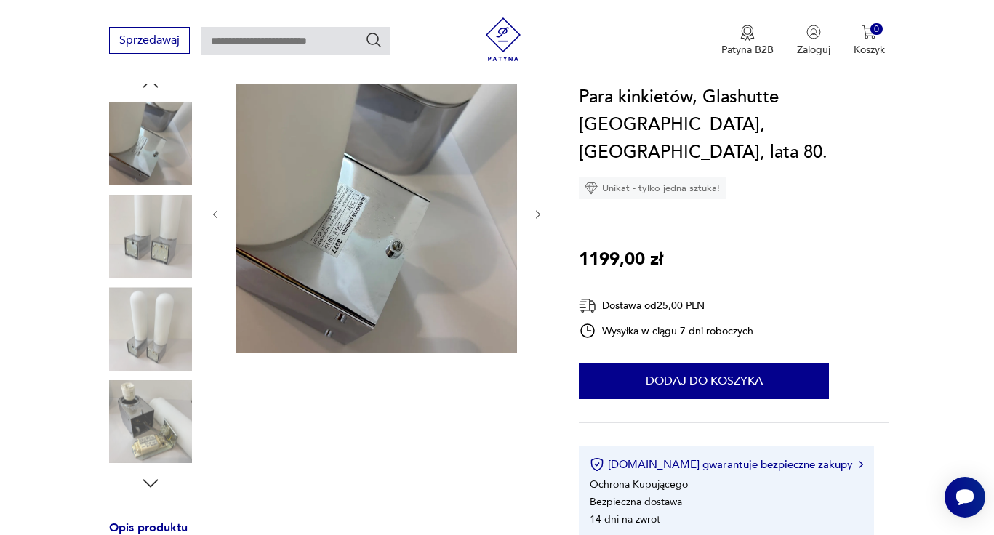
click at [540, 218] on icon "button" at bounding box center [538, 215] width 12 height 12
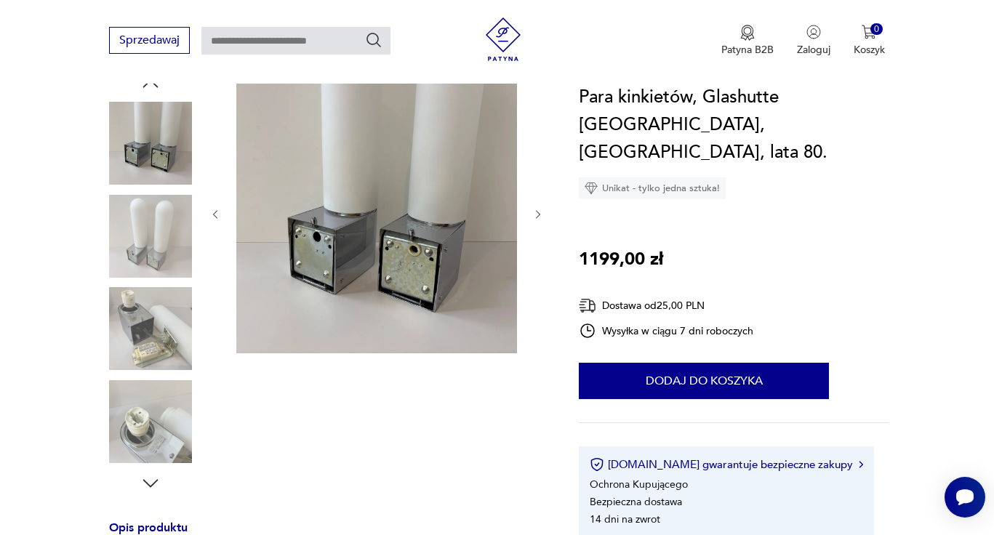
click at [540, 218] on icon "button" at bounding box center [538, 215] width 12 height 12
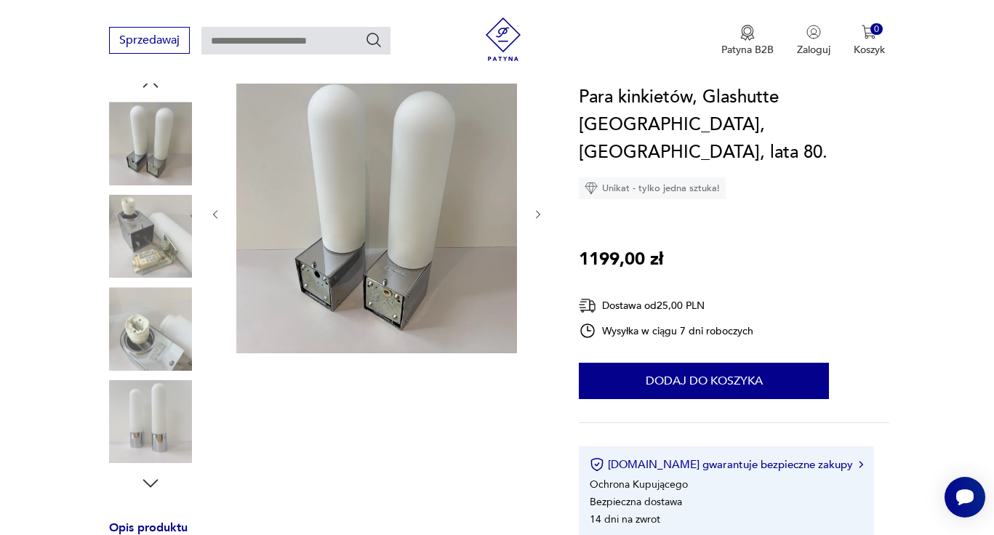
click at [540, 218] on icon "button" at bounding box center [538, 215] width 12 height 12
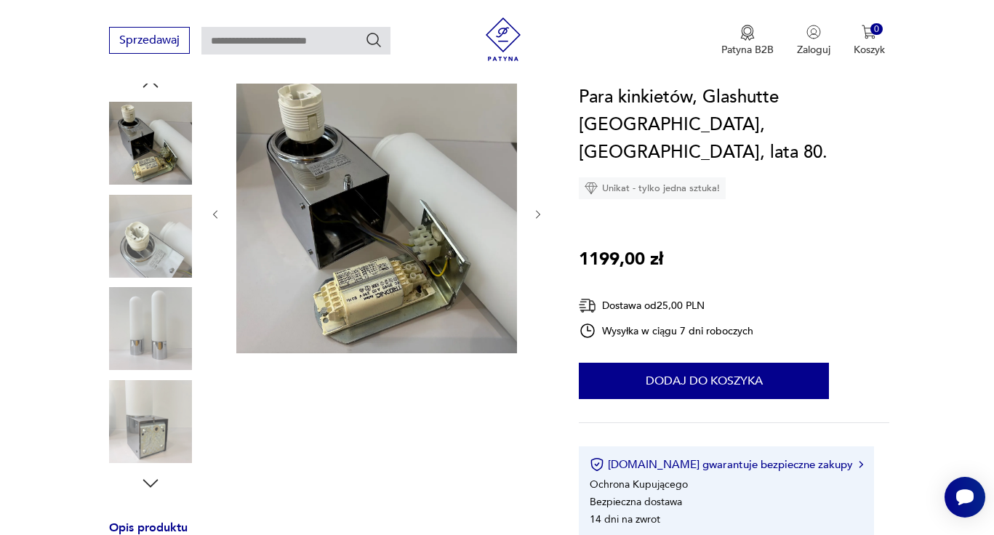
click at [540, 218] on icon "button" at bounding box center [538, 215] width 12 height 12
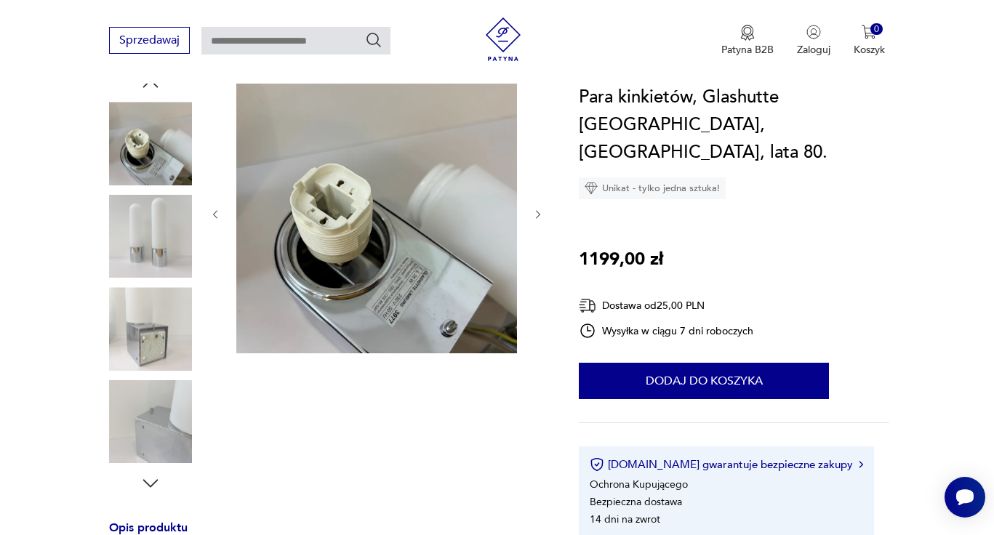
click at [540, 218] on icon "button" at bounding box center [538, 215] width 12 height 12
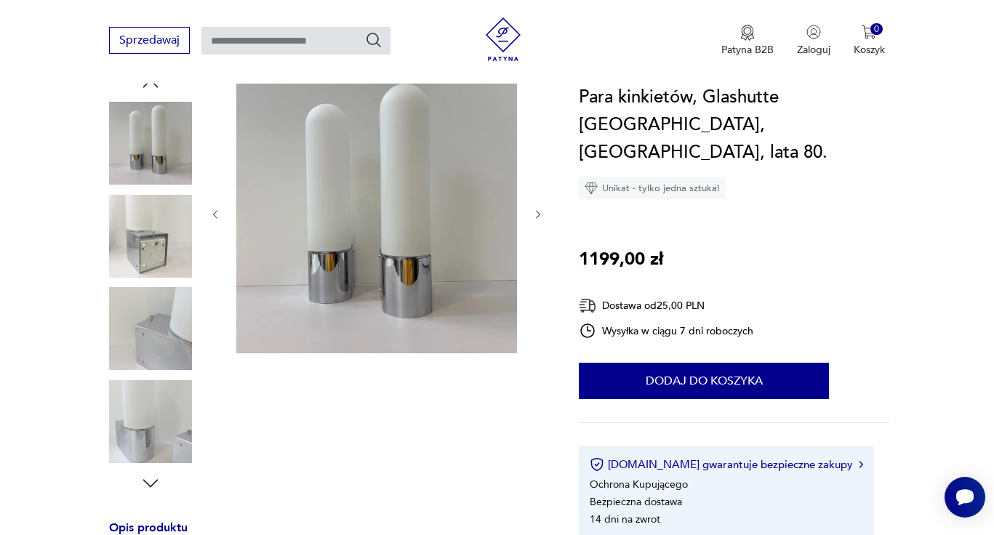
click at [540, 218] on icon "button" at bounding box center [538, 215] width 12 height 12
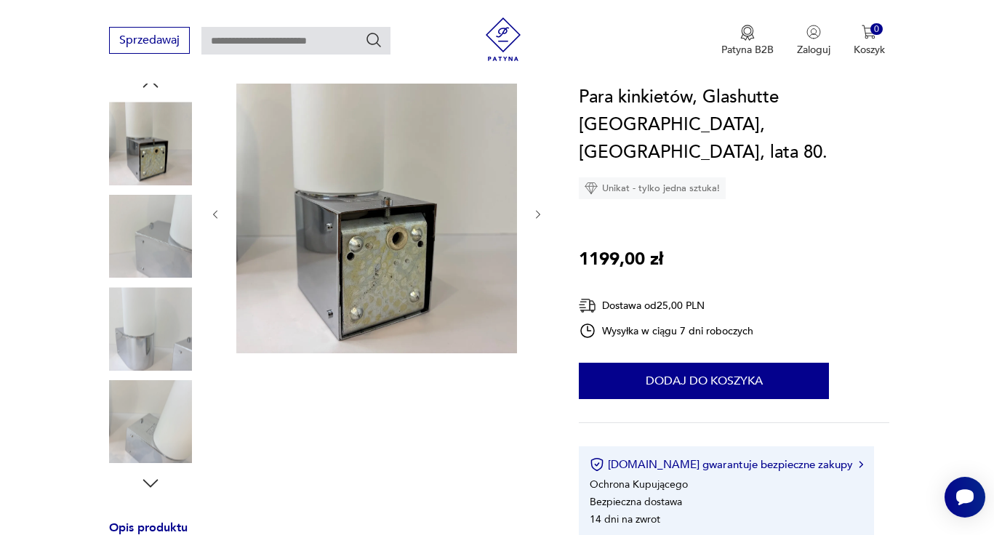
click at [540, 218] on icon "button" at bounding box center [538, 215] width 12 height 12
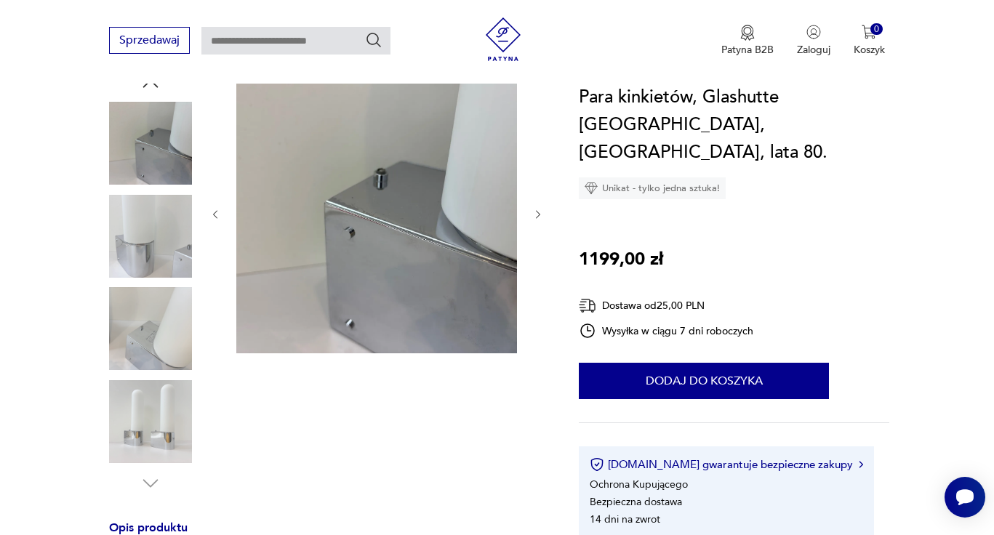
click at [540, 218] on icon "button" at bounding box center [538, 215] width 12 height 12
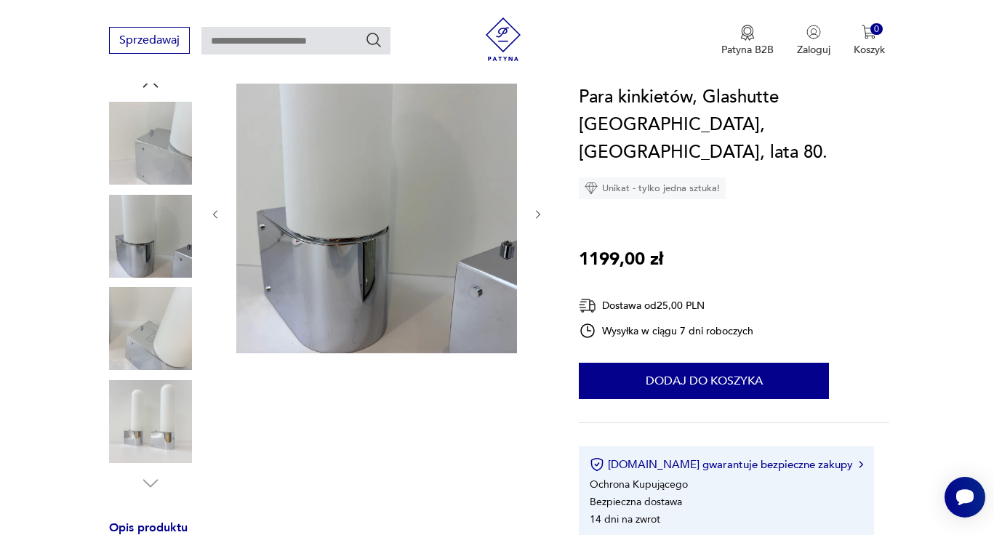
click at [540, 218] on icon "button" at bounding box center [538, 215] width 12 height 12
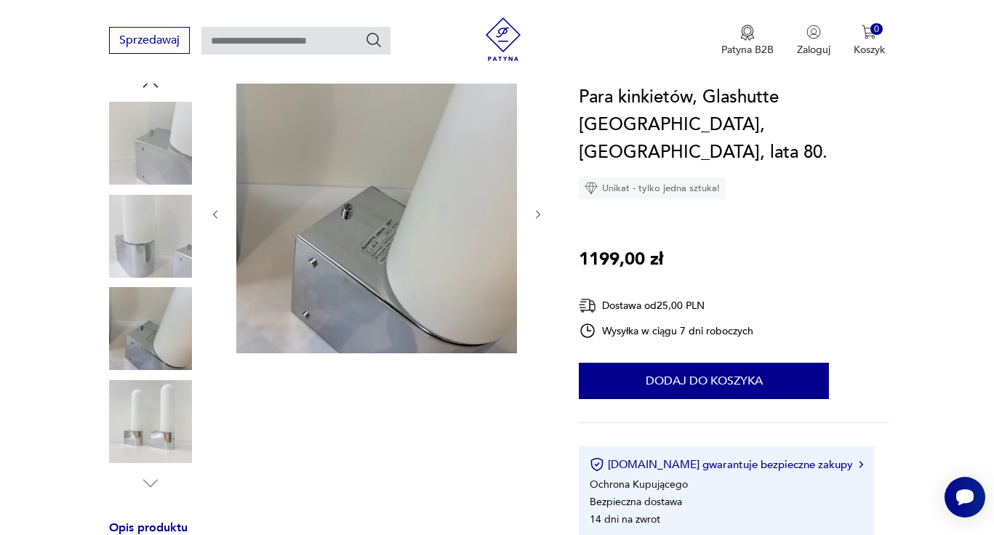
click at [540, 218] on icon "button" at bounding box center [538, 215] width 12 height 12
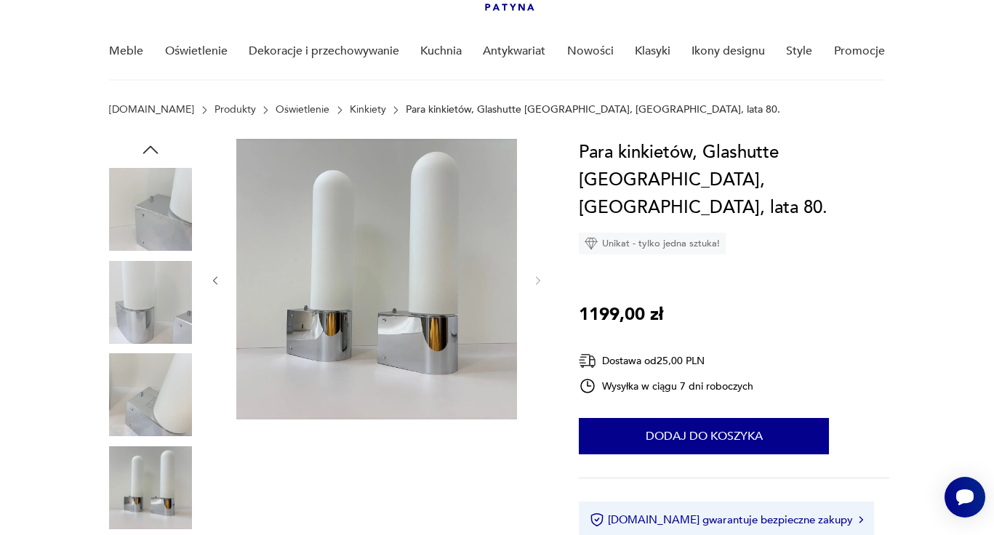
scroll to position [113, 0]
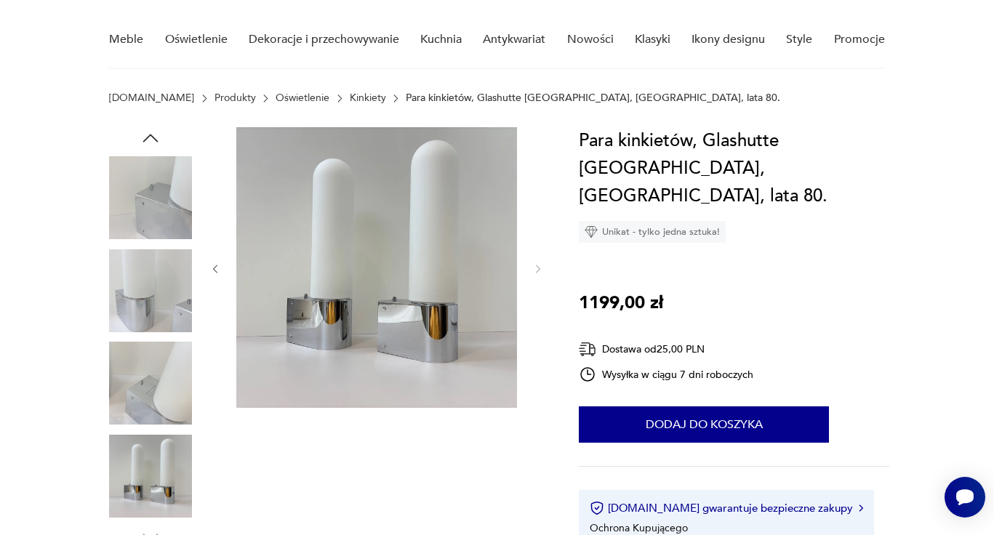
click at [144, 318] on img at bounding box center [150, 290] width 83 height 83
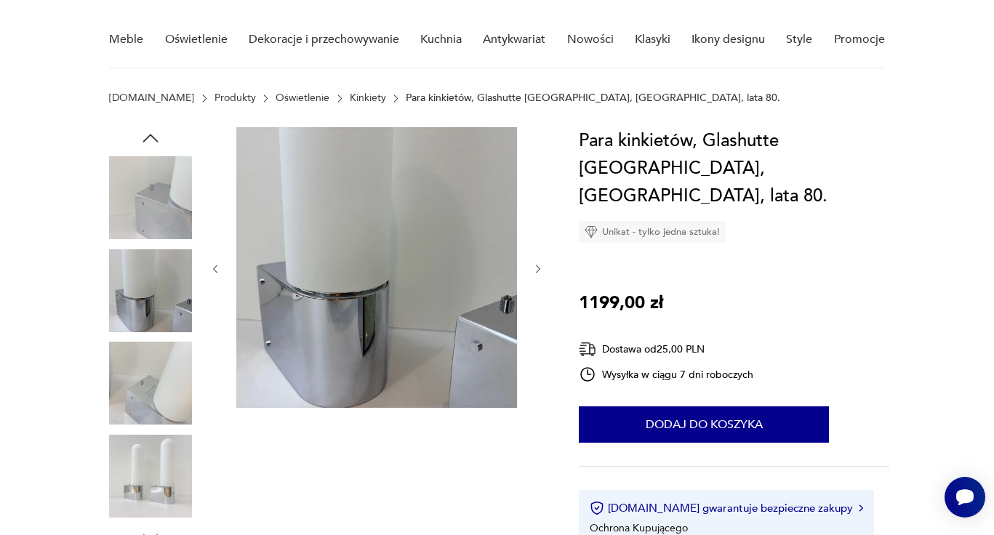
click at [148, 138] on icon "button" at bounding box center [151, 138] width 22 height 22
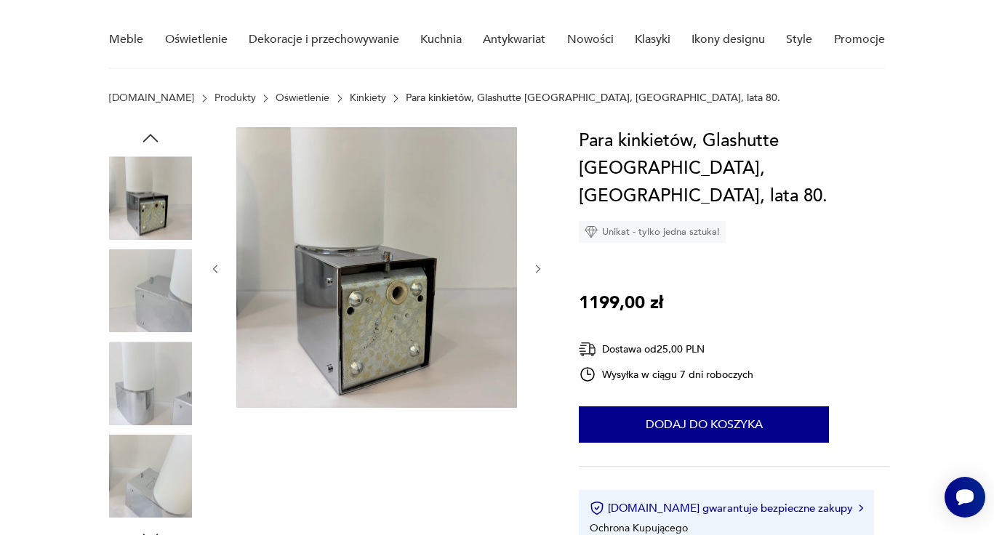
click at [148, 138] on icon "button" at bounding box center [151, 138] width 22 height 22
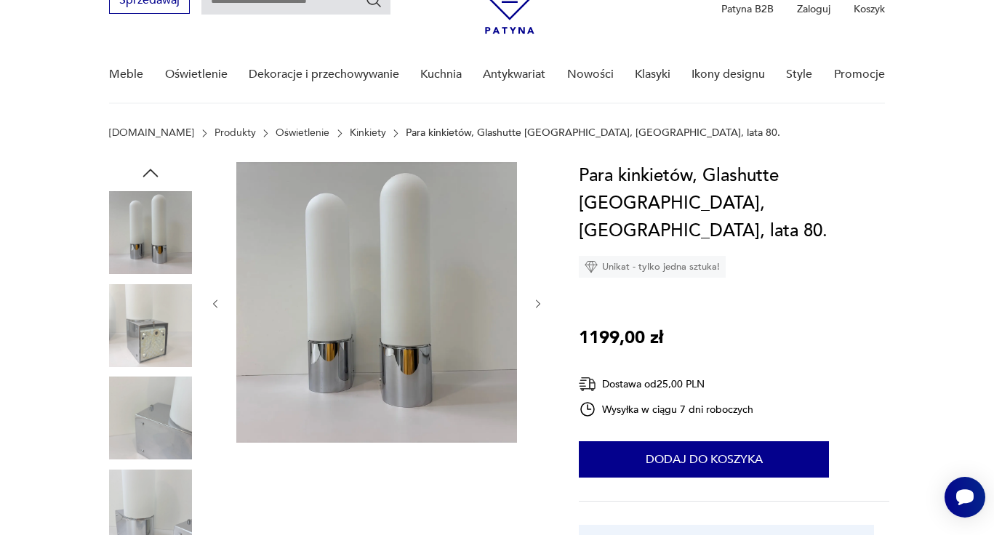
scroll to position [87, 0]
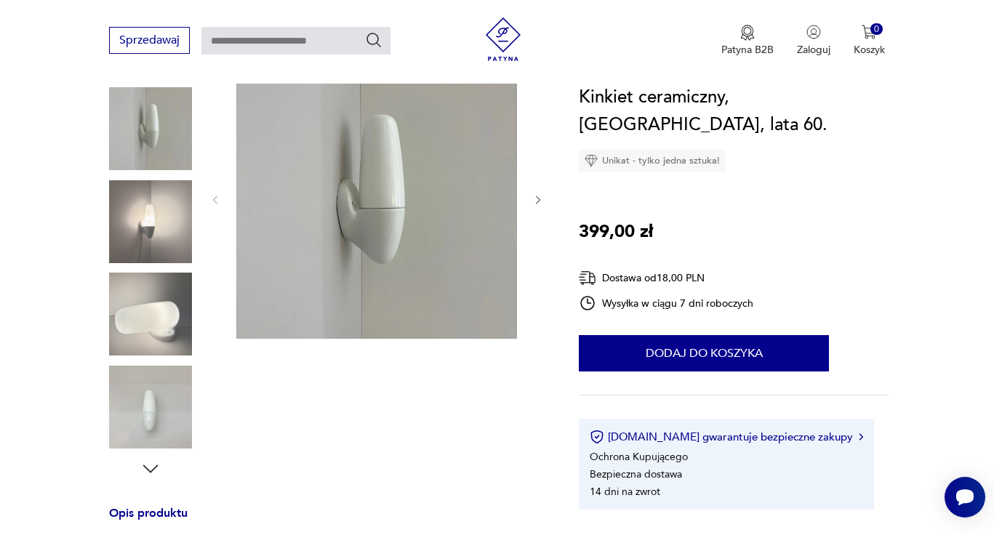
scroll to position [186, 0]
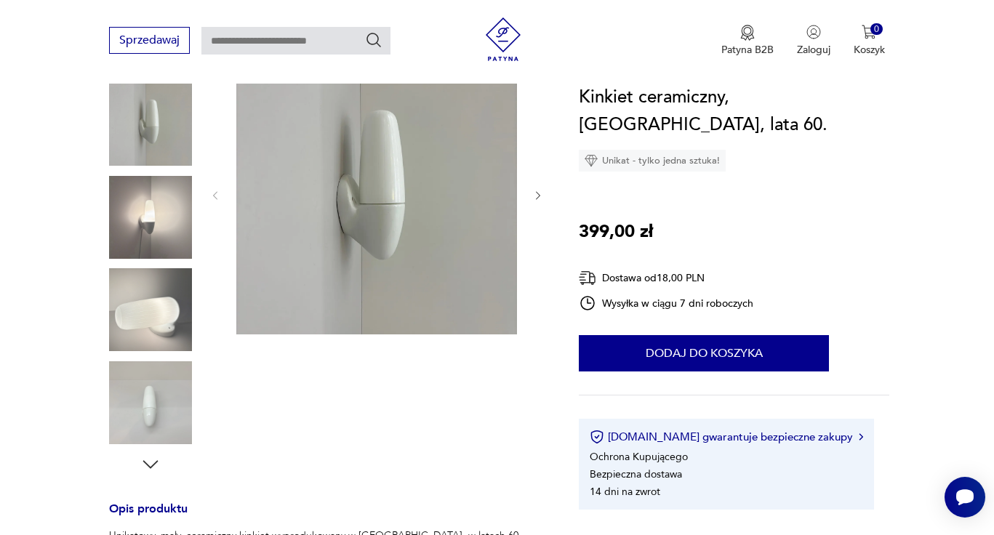
click at [168, 216] on img at bounding box center [150, 217] width 83 height 83
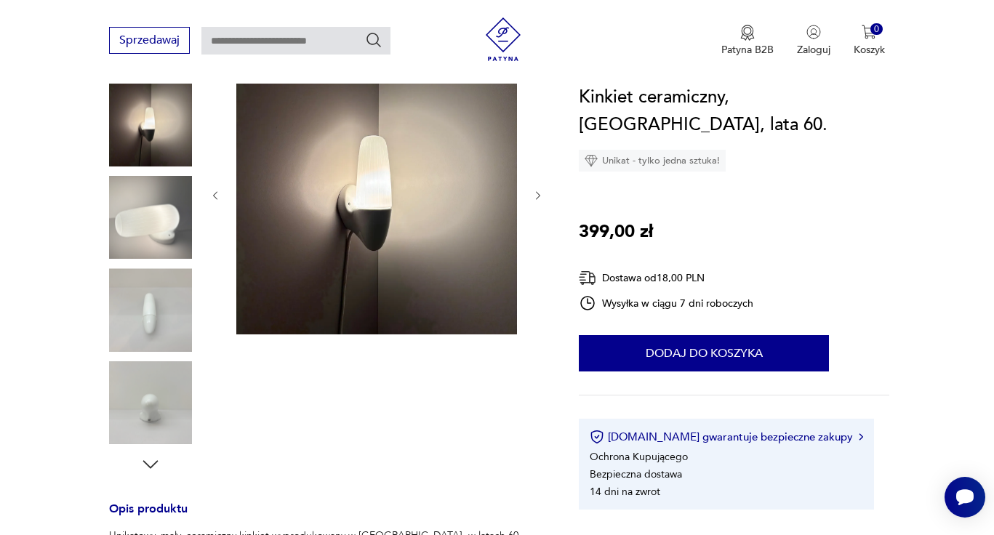
click at [161, 300] on img at bounding box center [150, 309] width 83 height 83
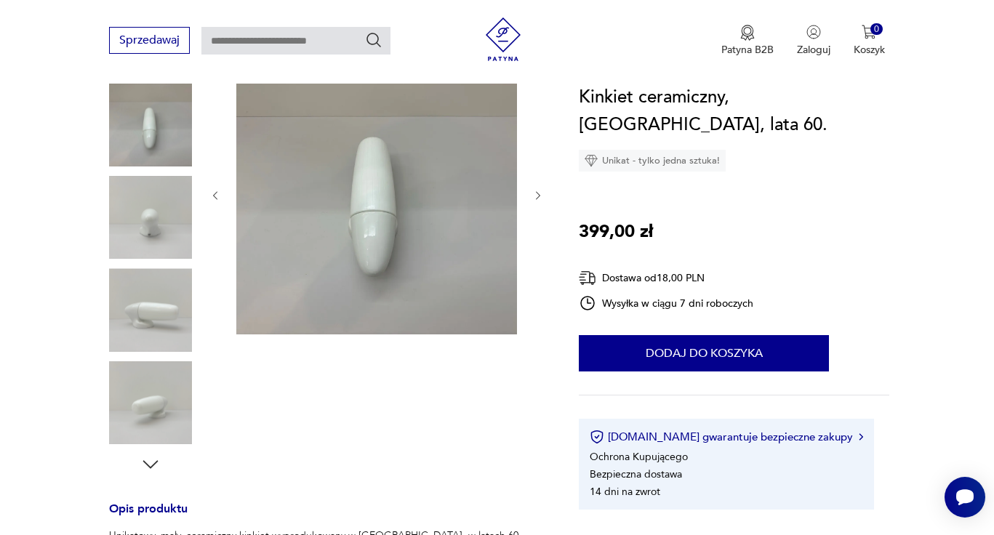
click at [164, 335] on img at bounding box center [150, 309] width 83 height 83
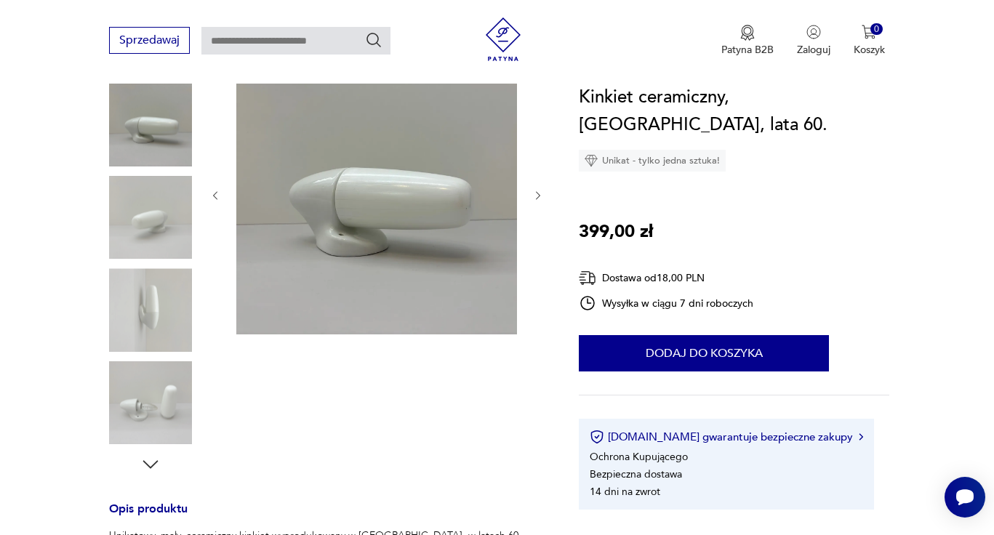
click at [164, 343] on img at bounding box center [150, 309] width 83 height 83
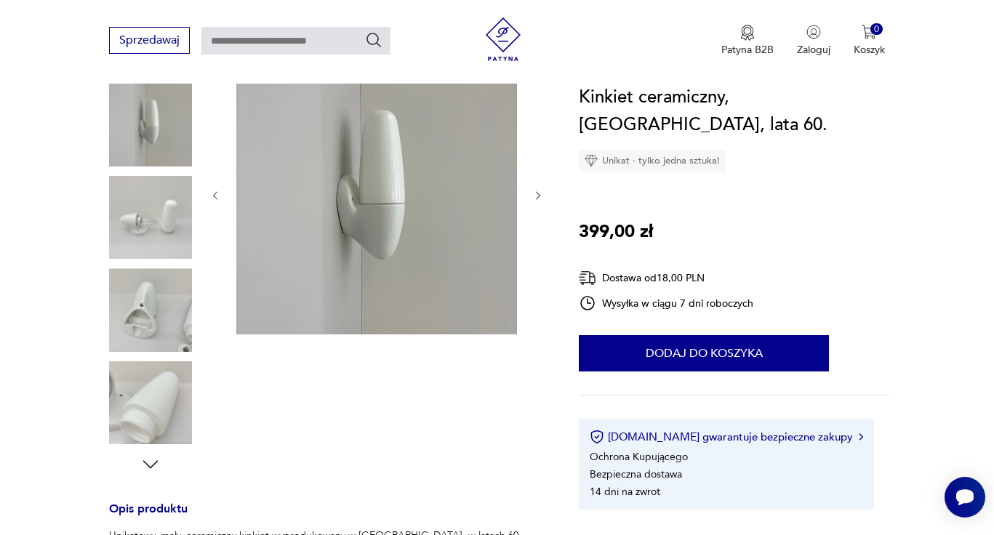
click at [158, 316] on img at bounding box center [150, 309] width 83 height 83
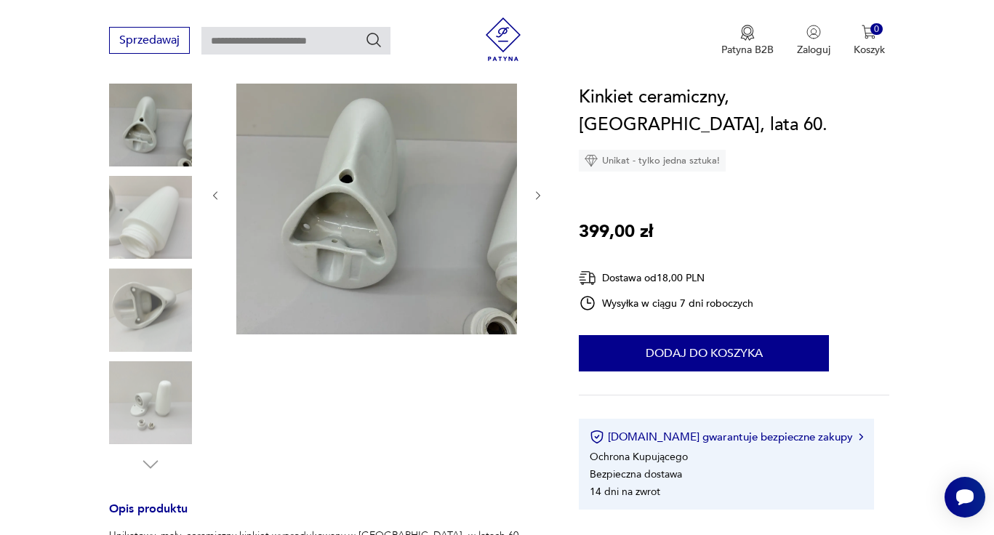
click at [158, 316] on img at bounding box center [150, 309] width 83 height 83
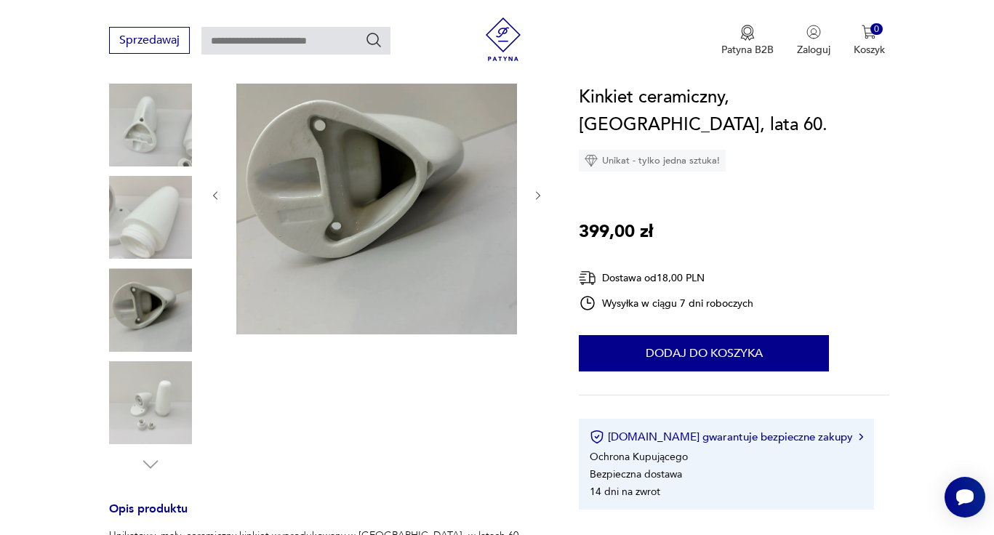
click at [170, 381] on img at bounding box center [150, 402] width 83 height 83
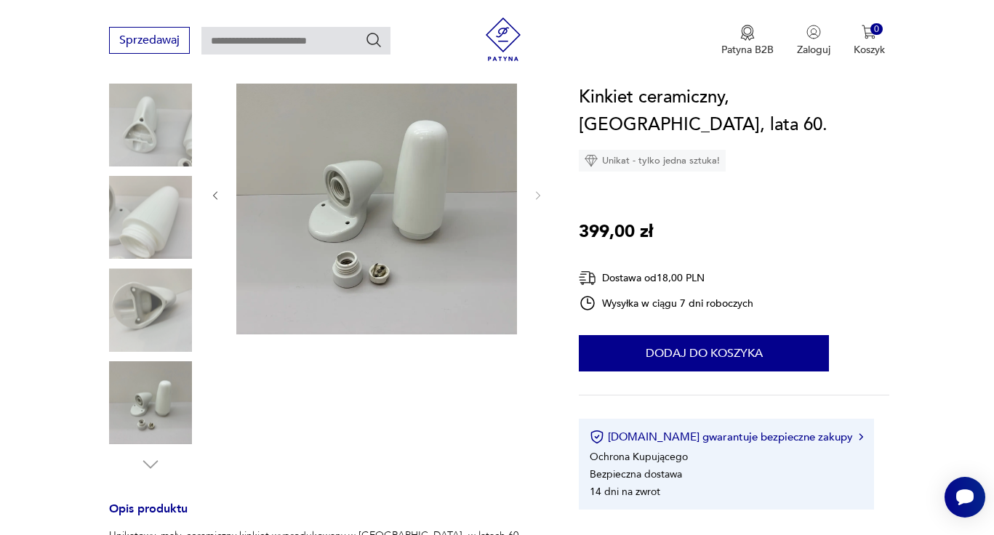
click at [168, 103] on img at bounding box center [150, 124] width 83 height 83
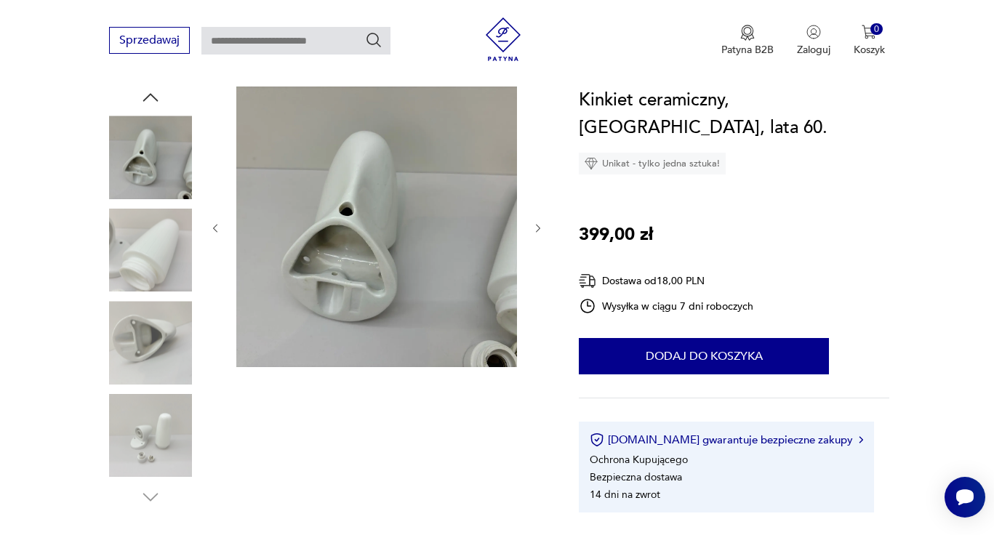
scroll to position [138, 0]
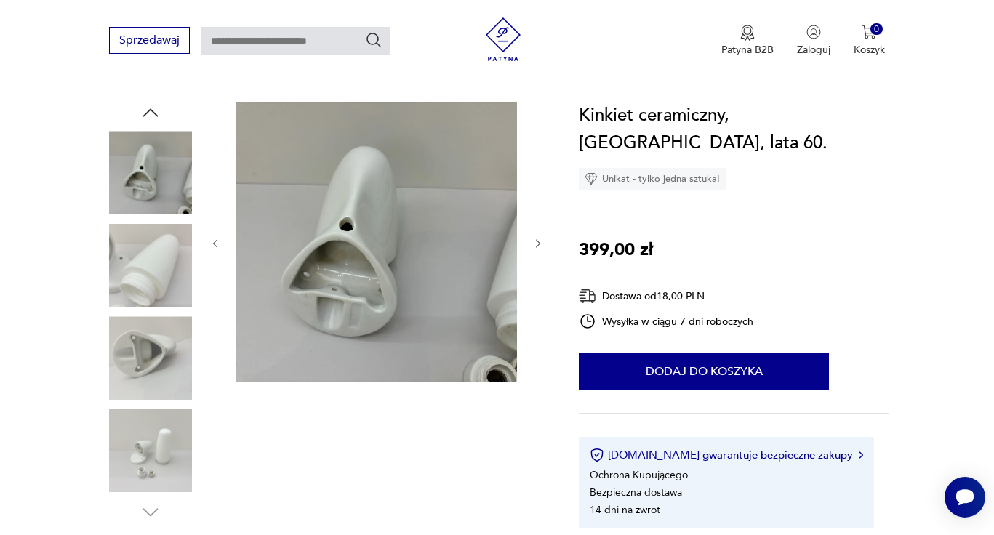
click at [156, 111] on icon "button" at bounding box center [151, 113] width 22 height 22
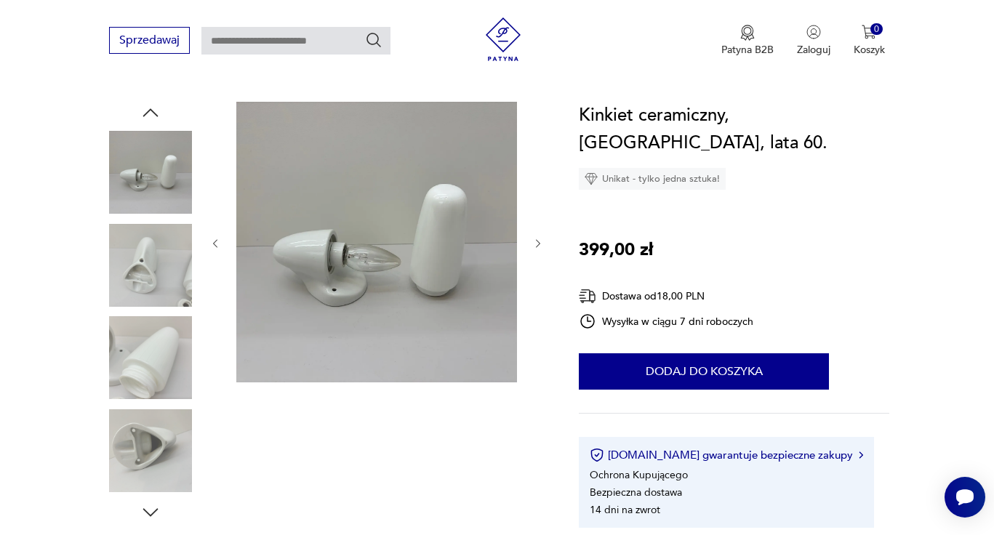
click at [152, 106] on icon "button" at bounding box center [151, 113] width 22 height 22
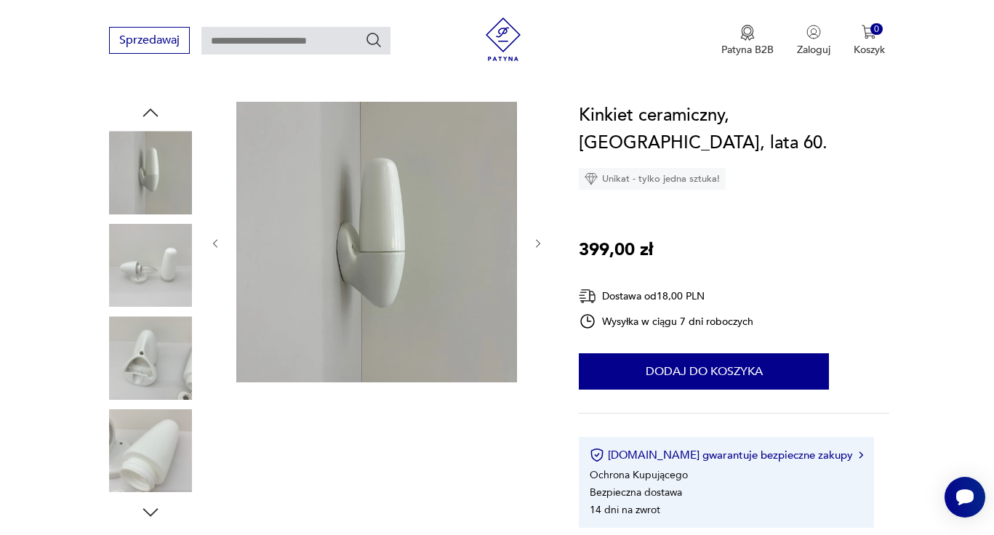
click at [152, 106] on icon "button" at bounding box center [151, 113] width 22 height 22
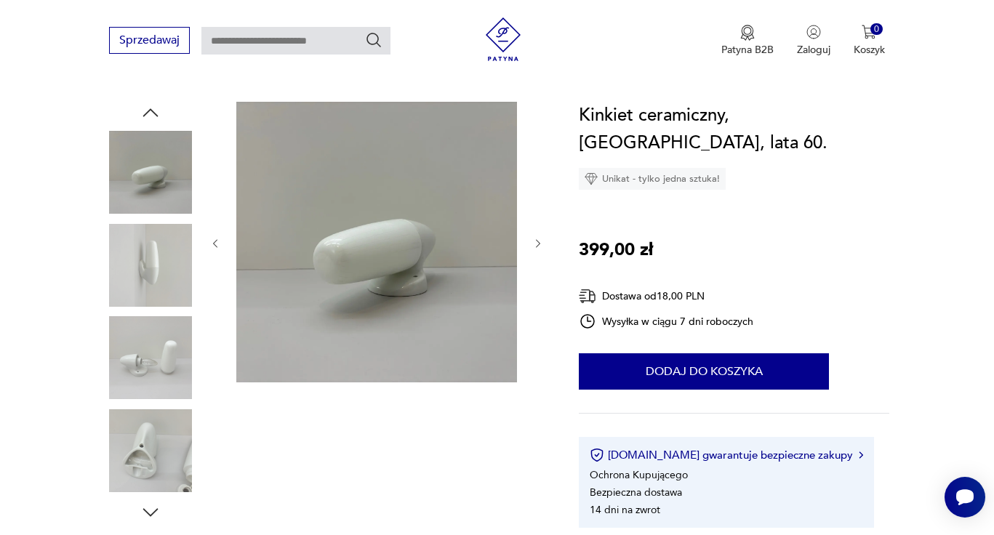
click at [163, 263] on img at bounding box center [150, 265] width 83 height 83
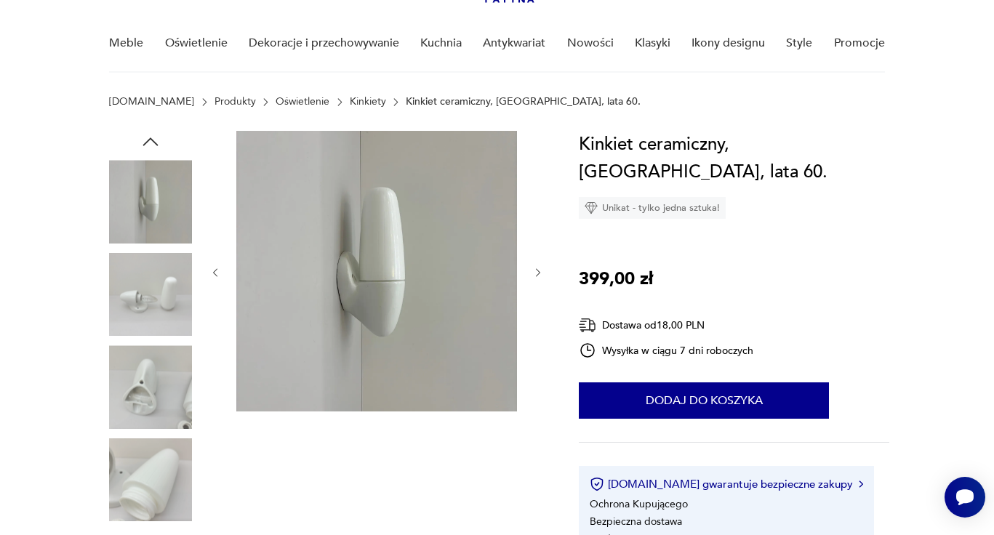
scroll to position [110, 0]
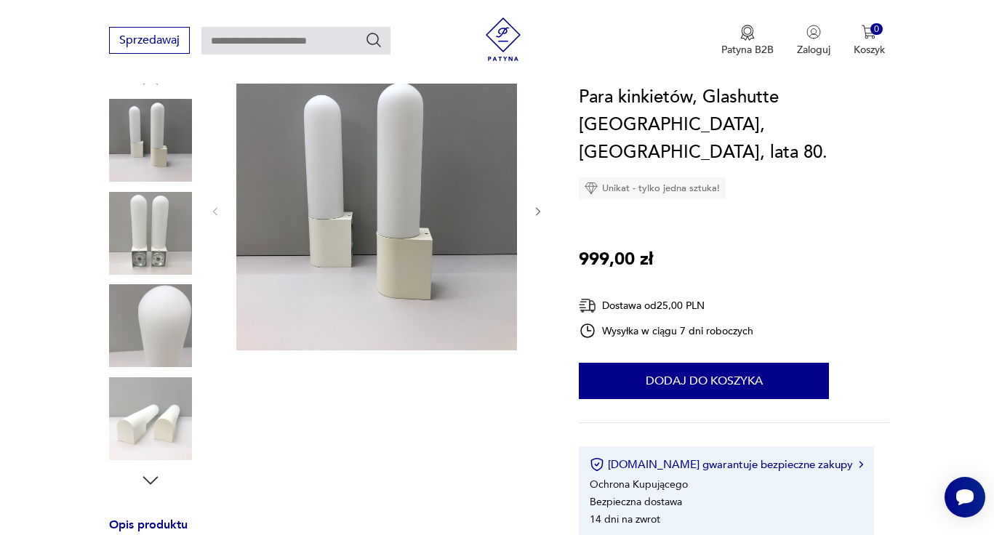
scroll to position [169, 0]
click at [537, 217] on icon "button" at bounding box center [538, 213] width 12 height 12
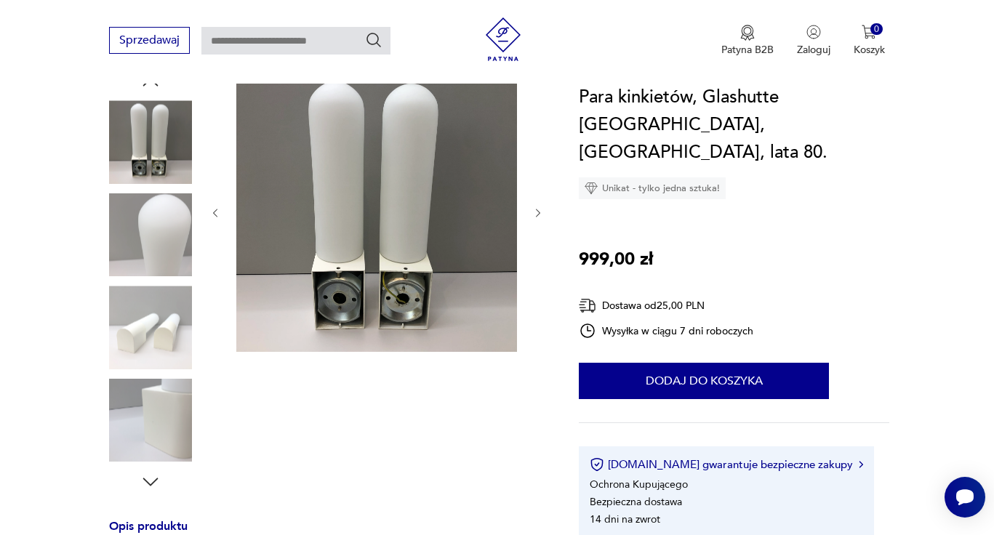
click at [537, 217] on icon "button" at bounding box center [538, 213] width 12 height 12
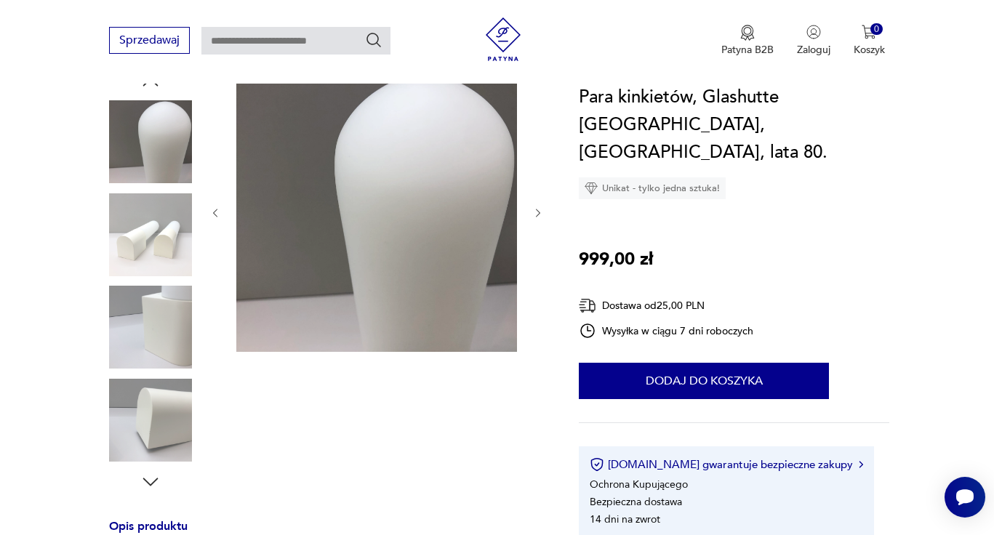
click at [537, 217] on icon "button" at bounding box center [538, 213] width 12 height 12
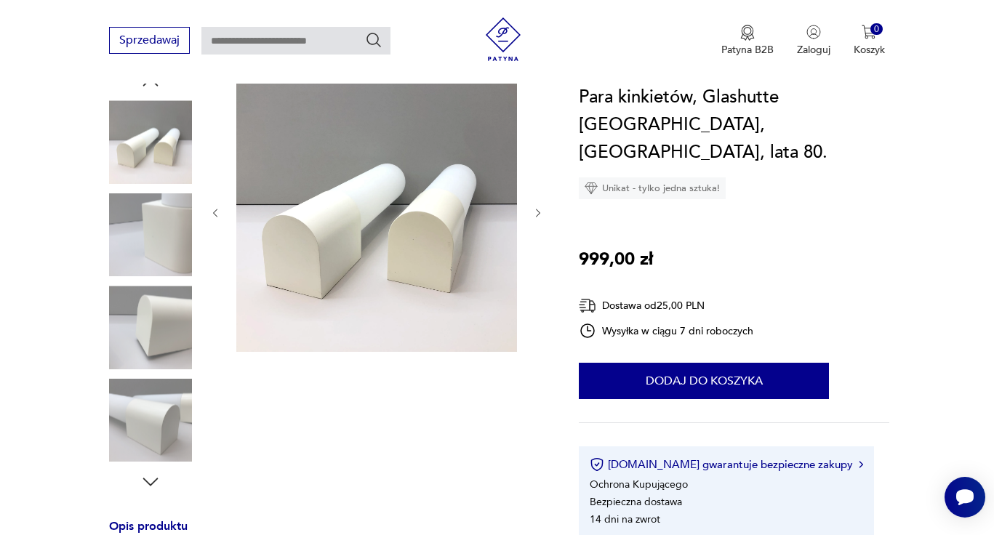
click at [537, 217] on icon "button" at bounding box center [538, 213] width 12 height 12
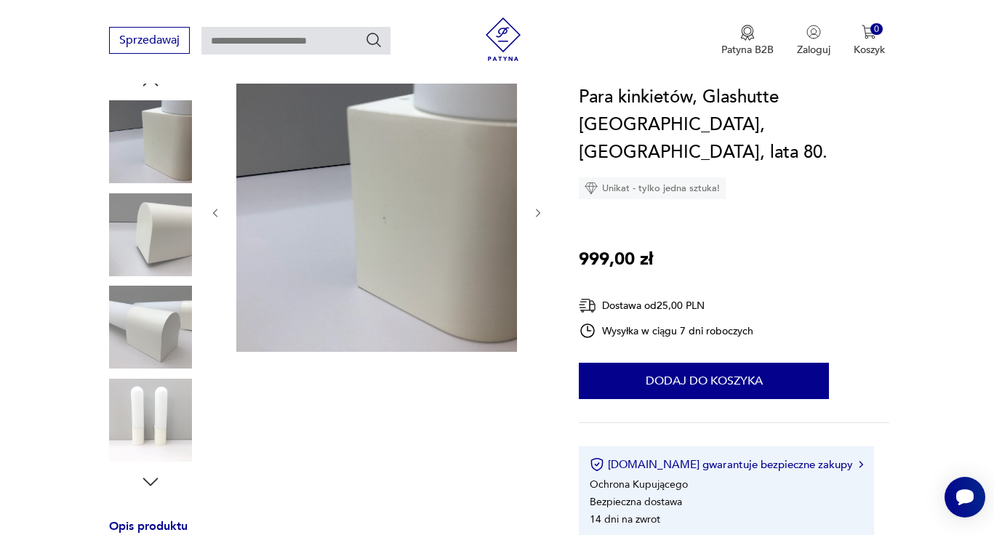
click at [537, 217] on icon "button" at bounding box center [538, 213] width 12 height 12
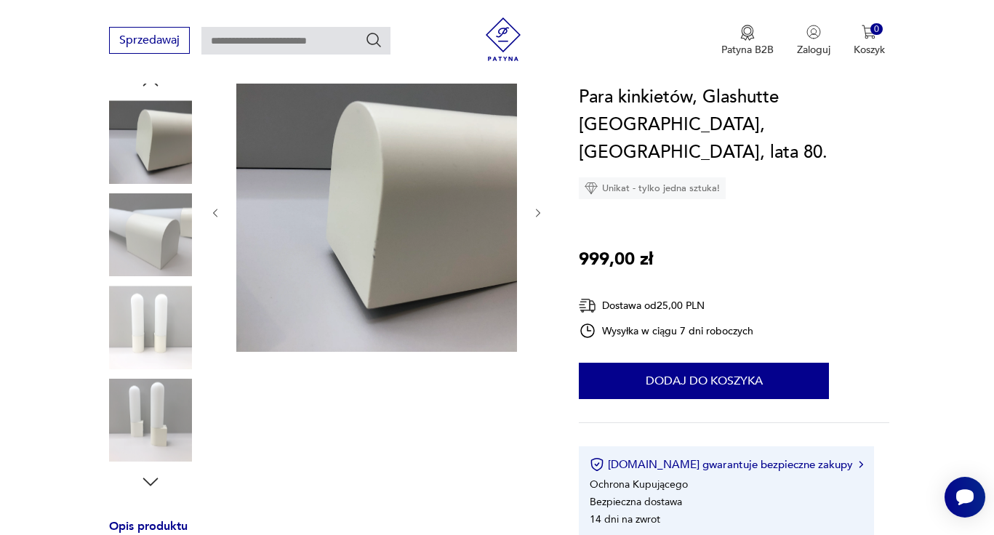
click at [537, 217] on icon "button" at bounding box center [538, 213] width 12 height 12
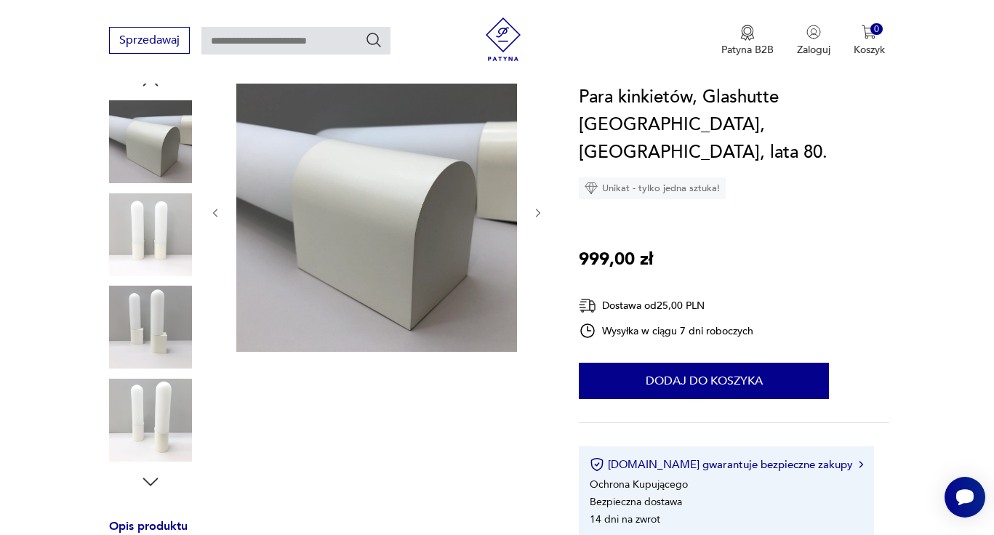
click at [537, 217] on icon "button" at bounding box center [538, 213] width 12 height 12
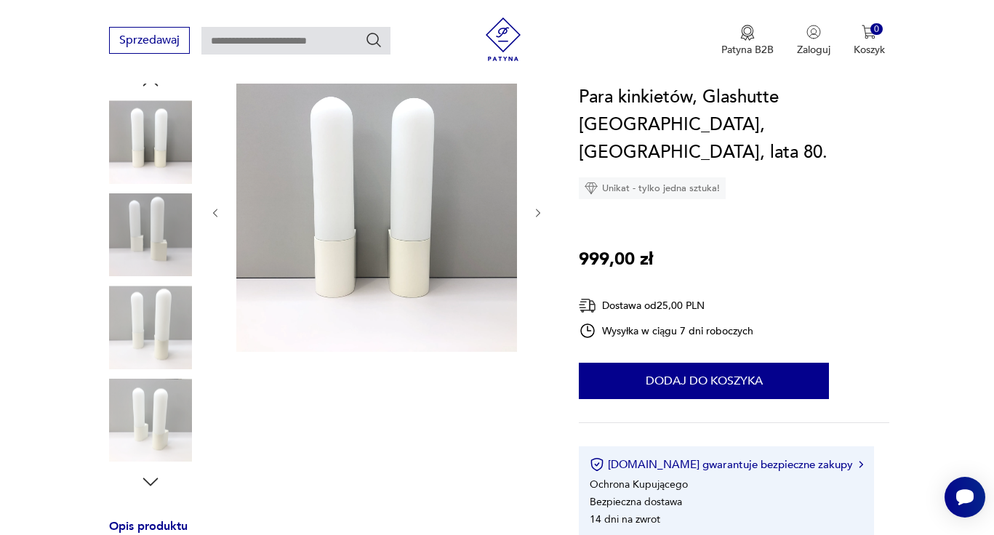
click at [537, 217] on icon "button" at bounding box center [538, 213] width 12 height 12
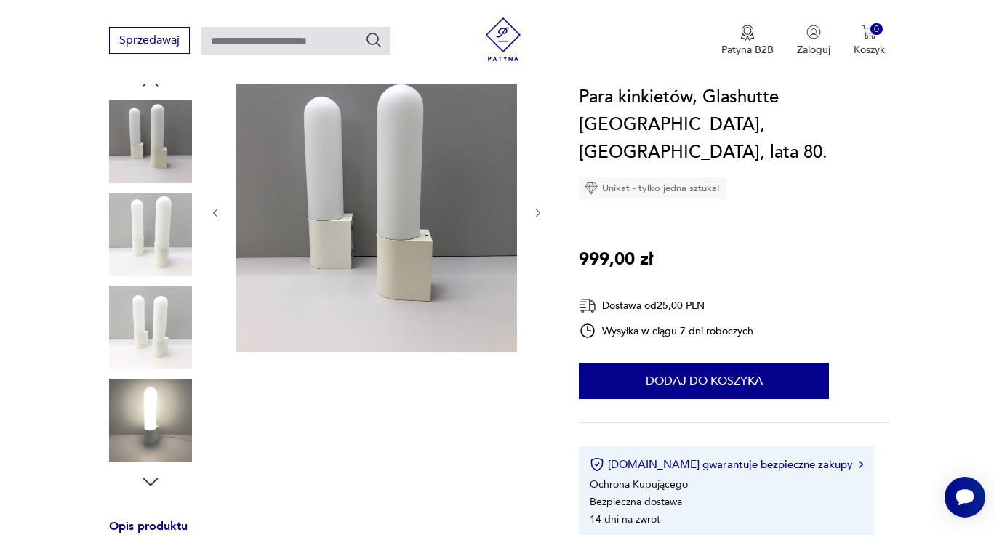
click at [537, 217] on icon "button" at bounding box center [538, 213] width 12 height 12
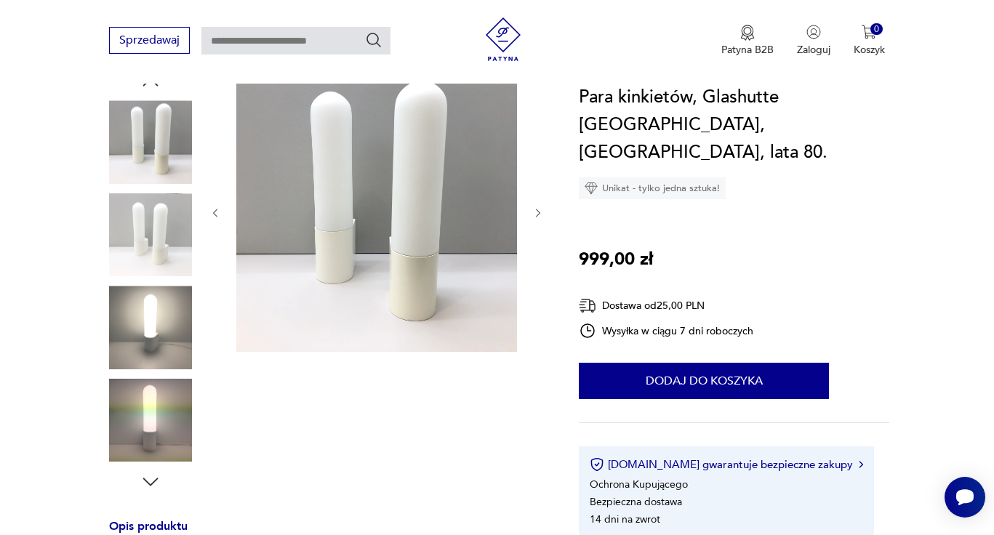
click at [537, 217] on icon "button" at bounding box center [538, 213] width 12 height 12
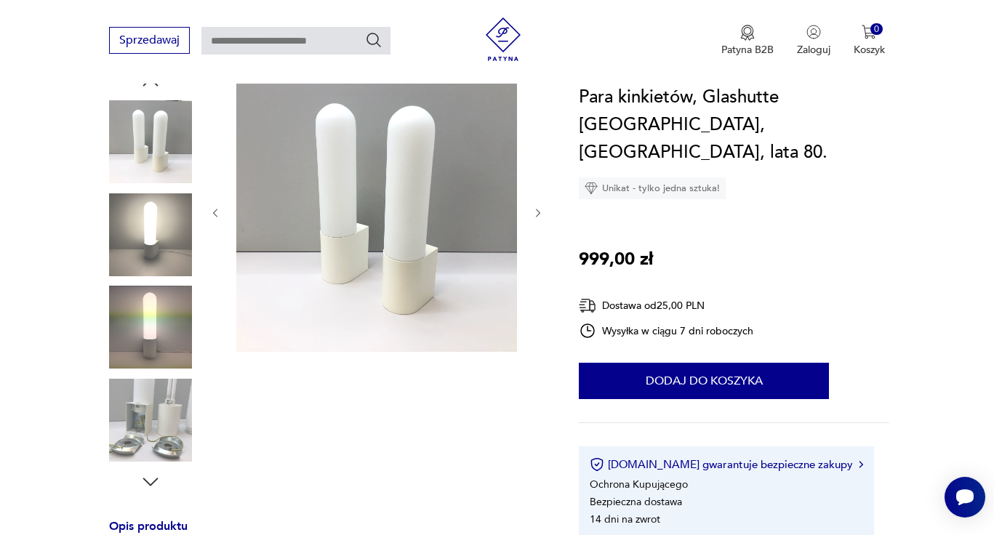
click at [537, 217] on icon "button" at bounding box center [538, 213] width 12 height 12
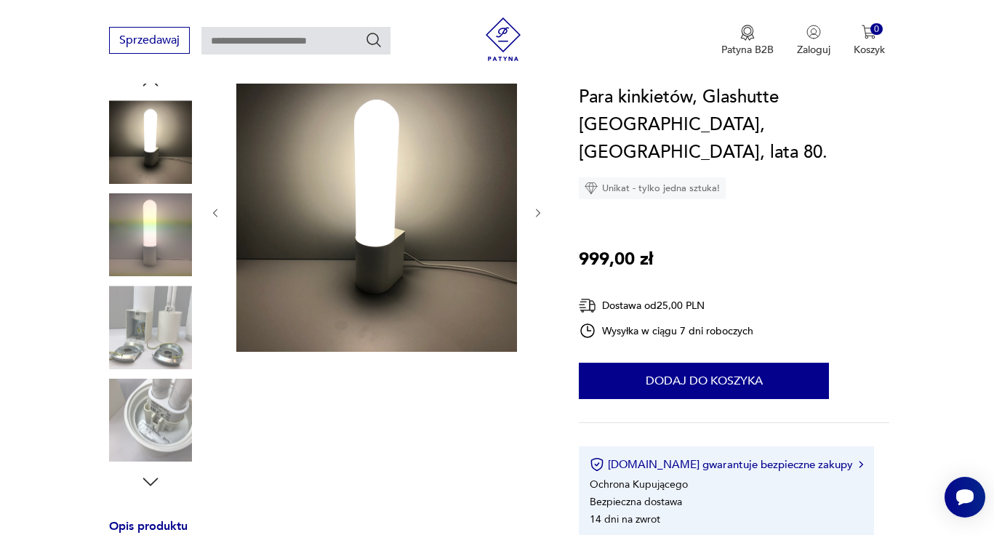
click at [537, 217] on icon "button" at bounding box center [538, 213] width 12 height 12
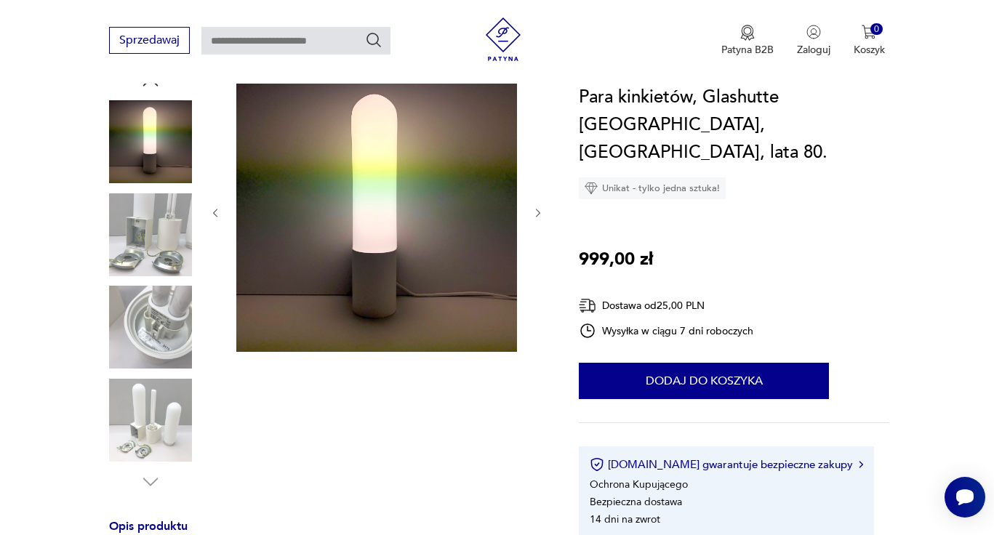
click at [537, 217] on icon "button" at bounding box center [538, 213] width 12 height 12
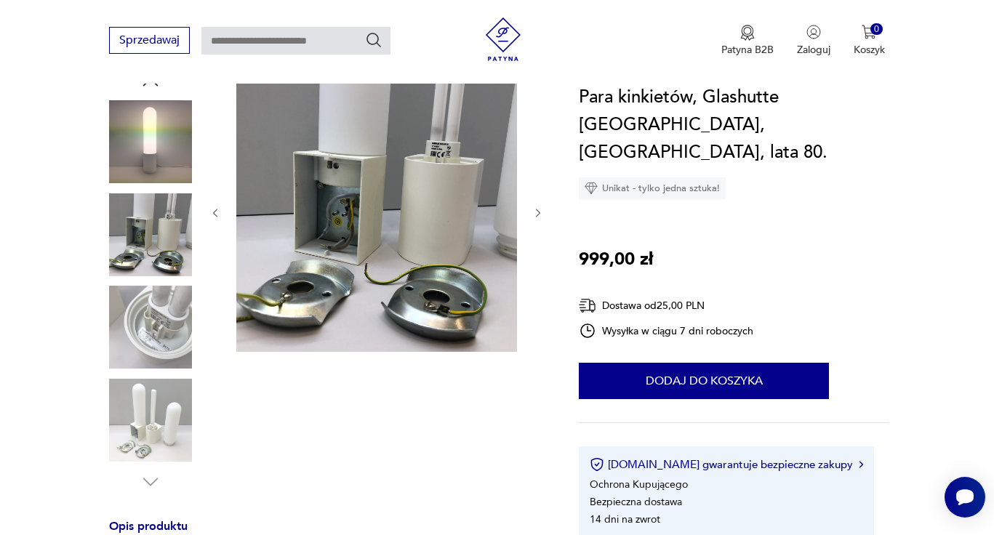
click at [537, 217] on icon "button" at bounding box center [538, 213] width 12 height 12
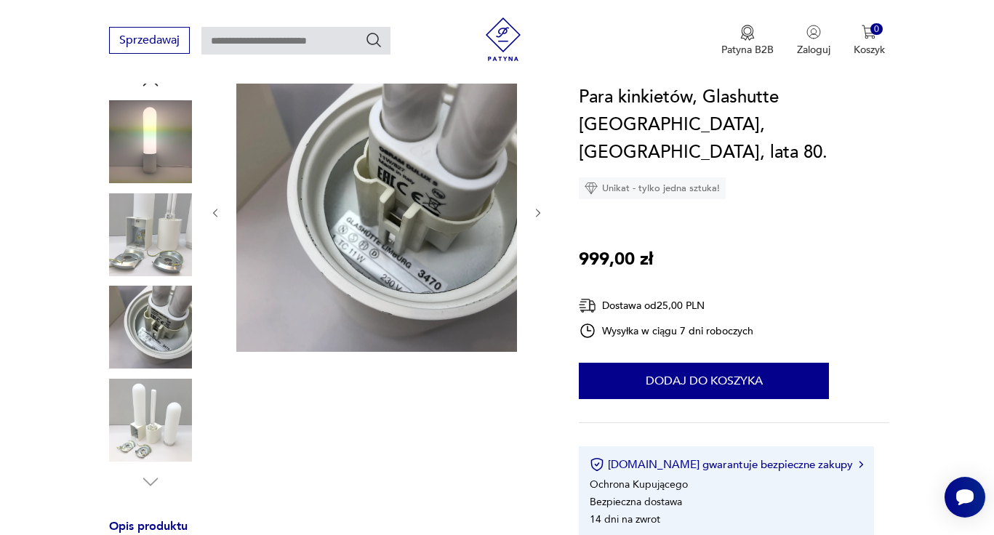
click at [537, 217] on icon "button" at bounding box center [538, 213] width 12 height 12
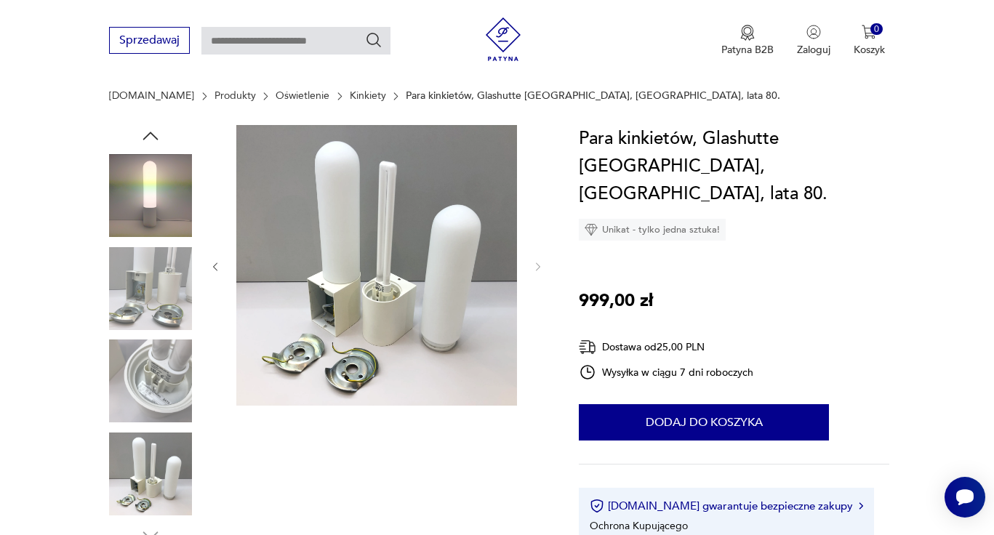
scroll to position [103, 0]
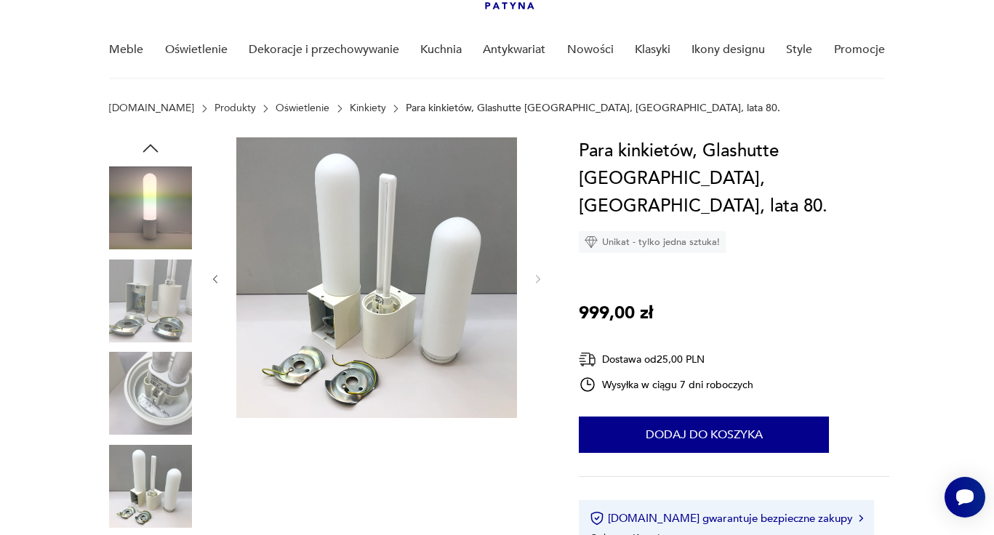
click at [151, 149] on icon "button" at bounding box center [151, 148] width 22 height 22
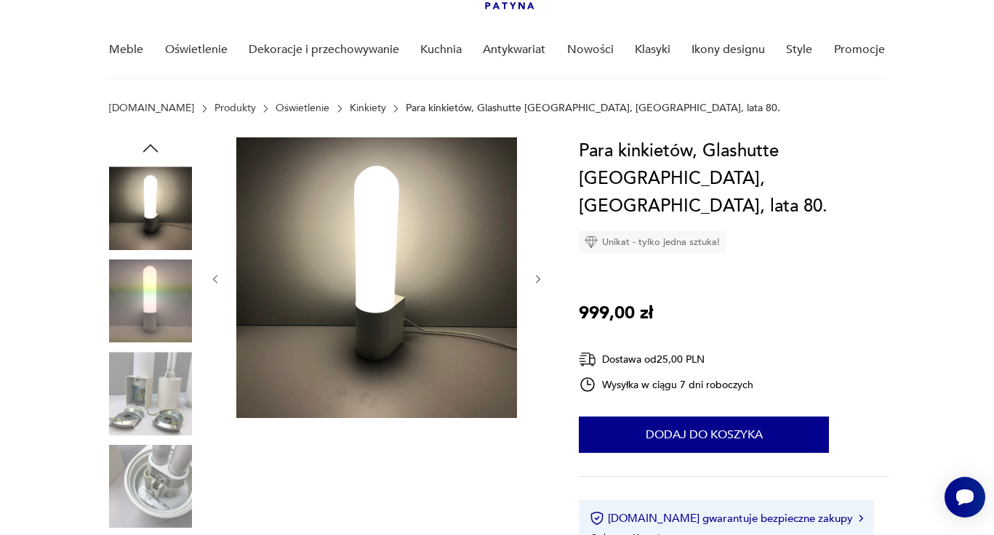
click at [151, 149] on icon "button" at bounding box center [151, 148] width 22 height 22
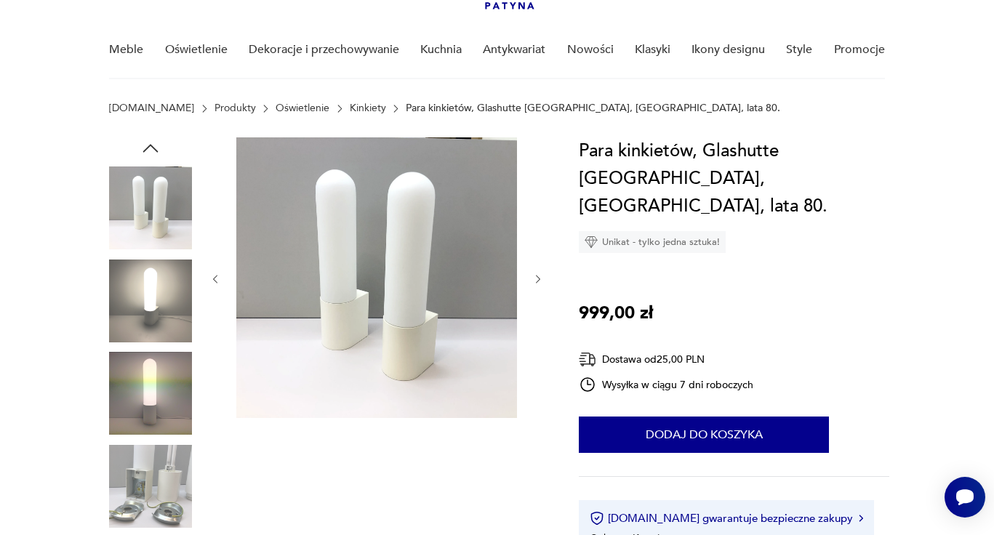
click at [156, 149] on icon "button" at bounding box center [151, 148] width 22 height 22
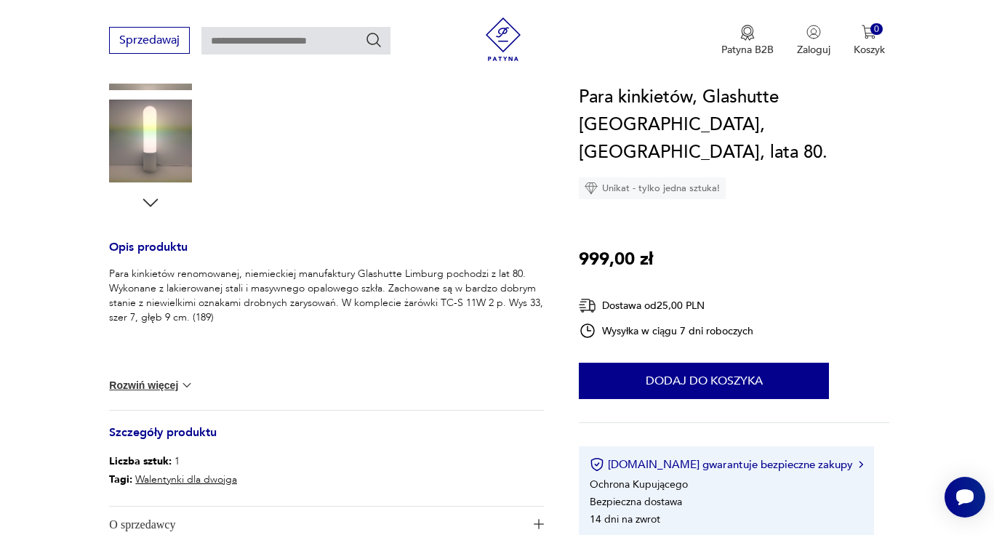
scroll to position [443, 0]
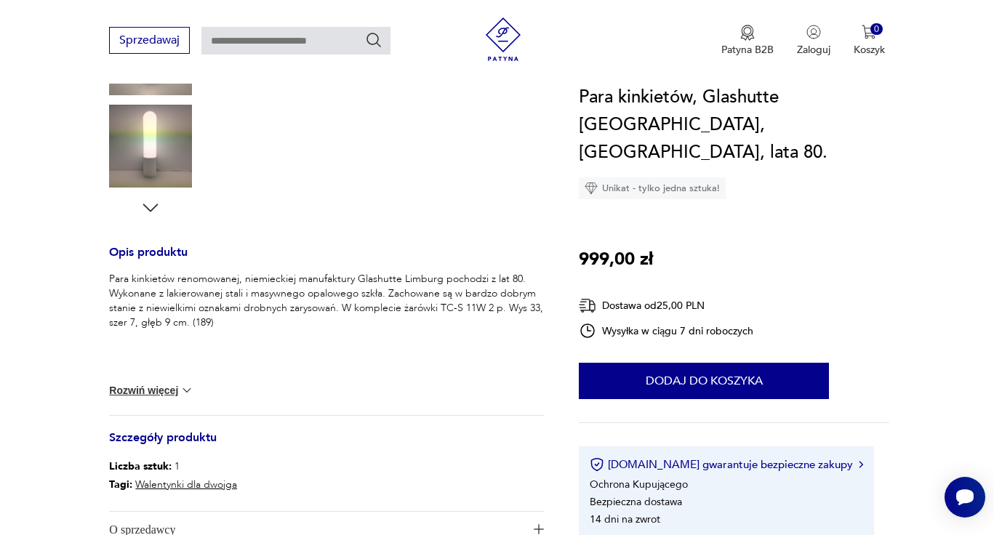
click at [153, 210] on icon "button" at bounding box center [151, 208] width 22 height 22
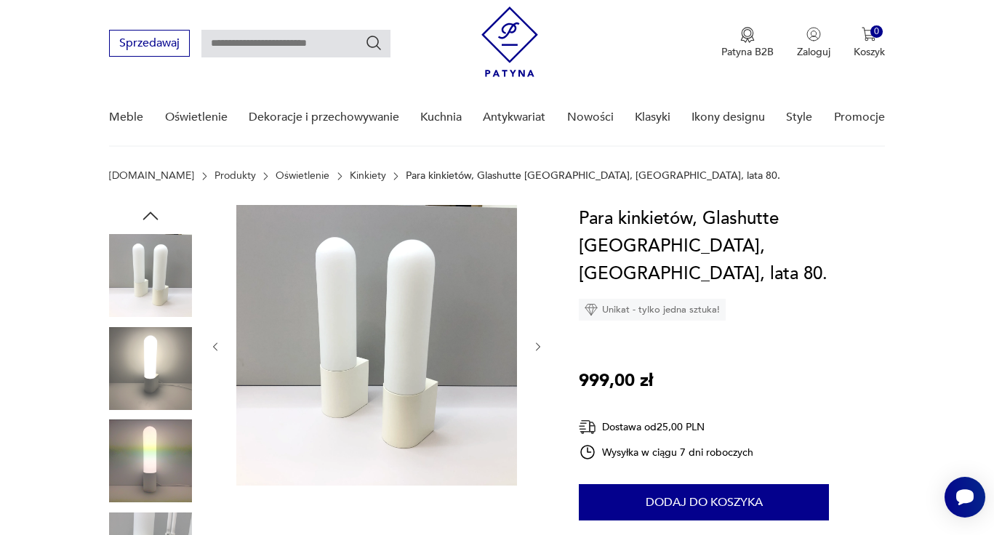
scroll to position [29, 0]
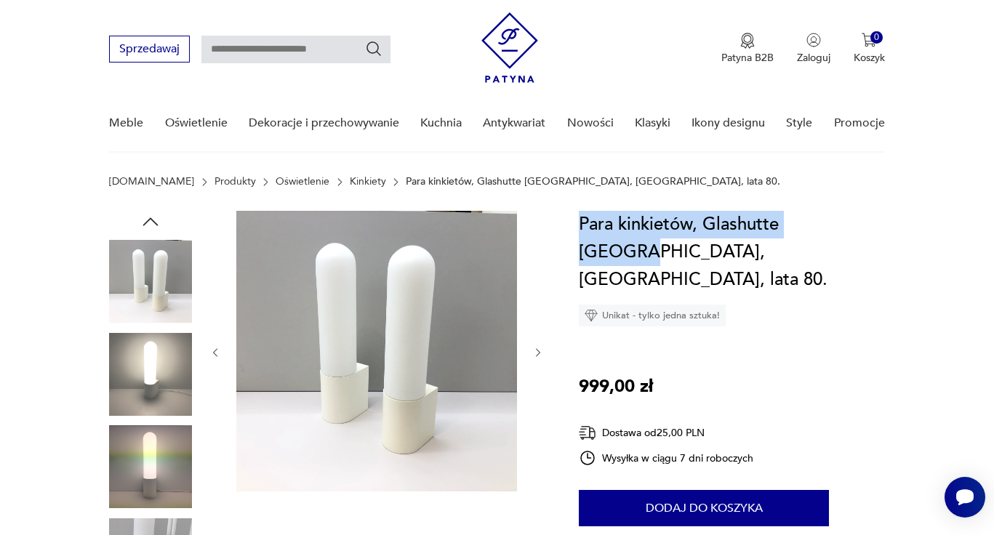
drag, startPoint x: 850, startPoint y: 222, endPoint x: 578, endPoint y: 215, distance: 272.1
copy h1 "Para kinkietów, Glashutte Limburg"
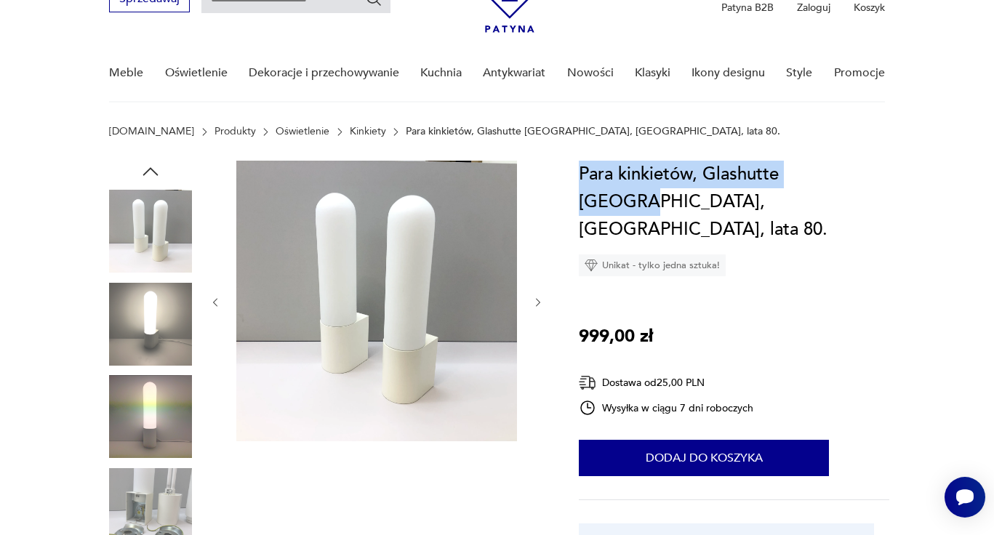
scroll to position [173, 0]
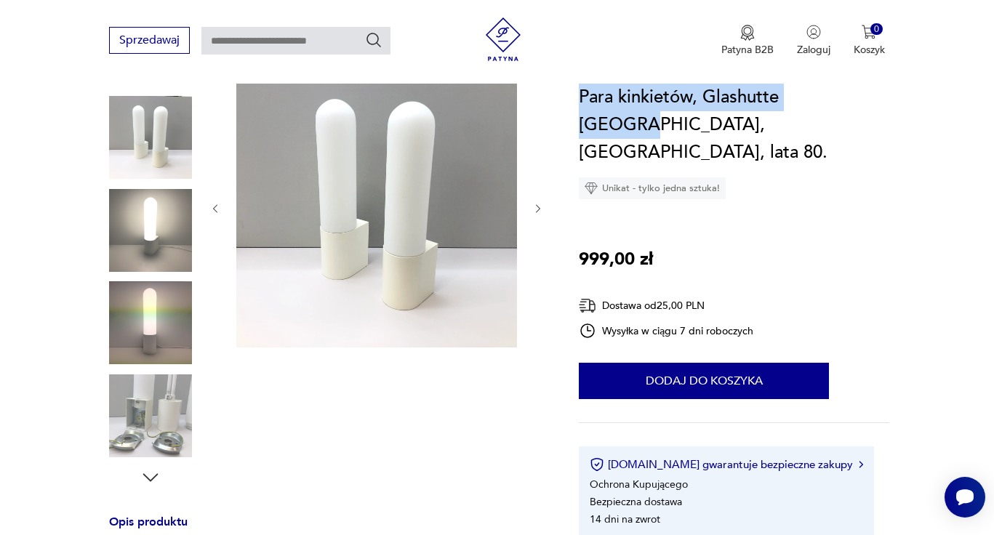
click at [145, 400] on img at bounding box center [150, 416] width 83 height 83
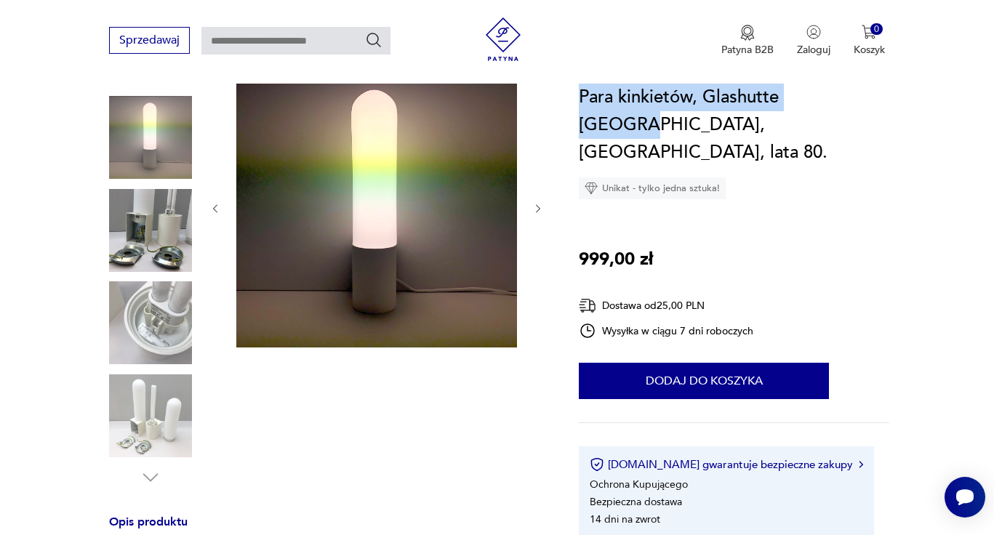
click at [144, 230] on img at bounding box center [150, 230] width 83 height 83
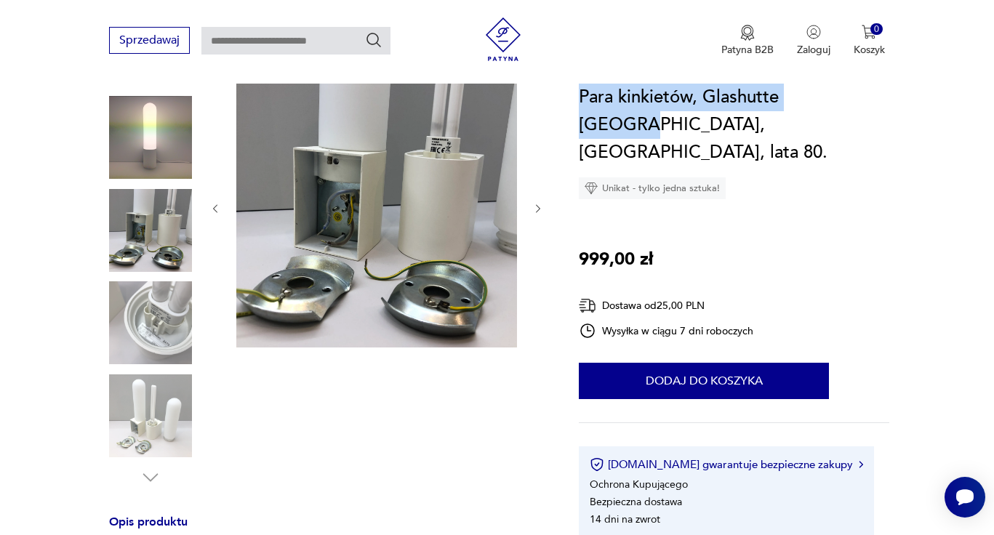
click at [343, 268] on img at bounding box center [376, 207] width 281 height 281
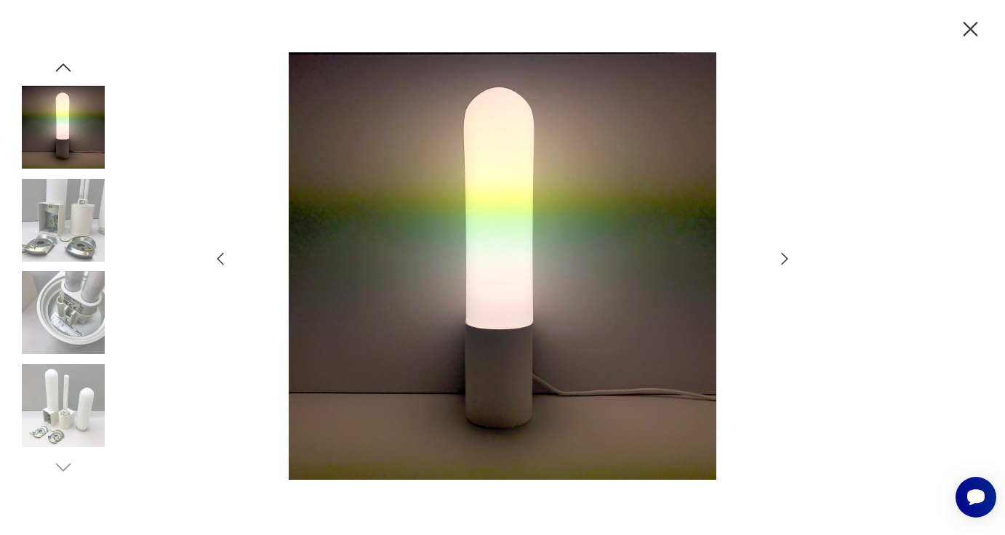
click at [782, 250] on icon "button" at bounding box center [784, 258] width 17 height 17
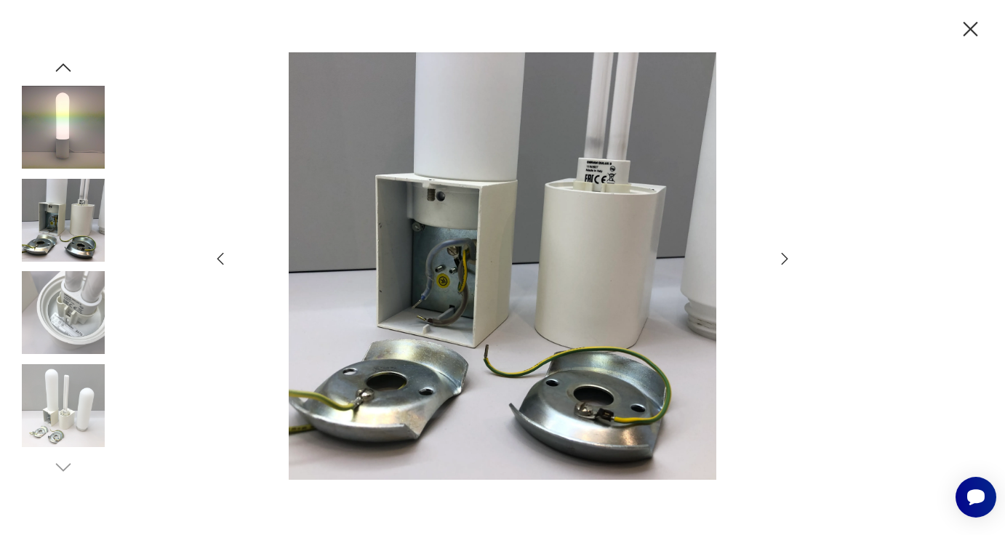
click at [63, 416] on img at bounding box center [63, 405] width 83 height 83
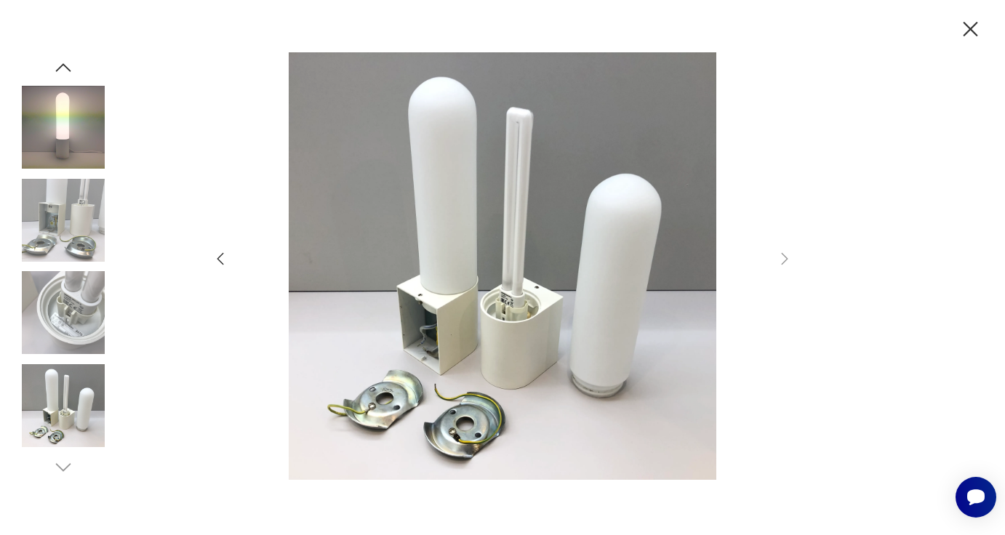
click at [974, 32] on icon "button" at bounding box center [971, 29] width 15 height 15
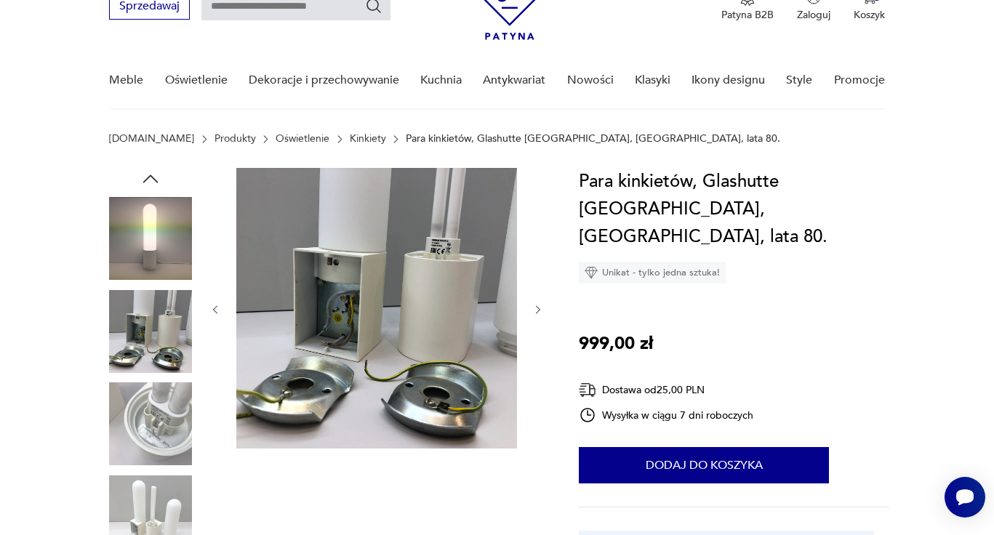
scroll to position [59, 0]
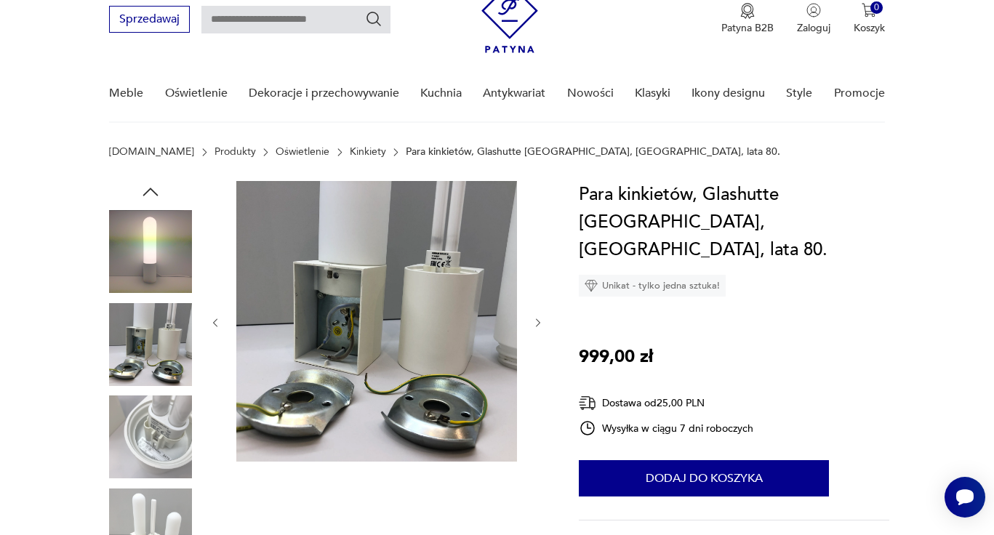
click at [150, 190] on icon "button" at bounding box center [151, 192] width 22 height 22
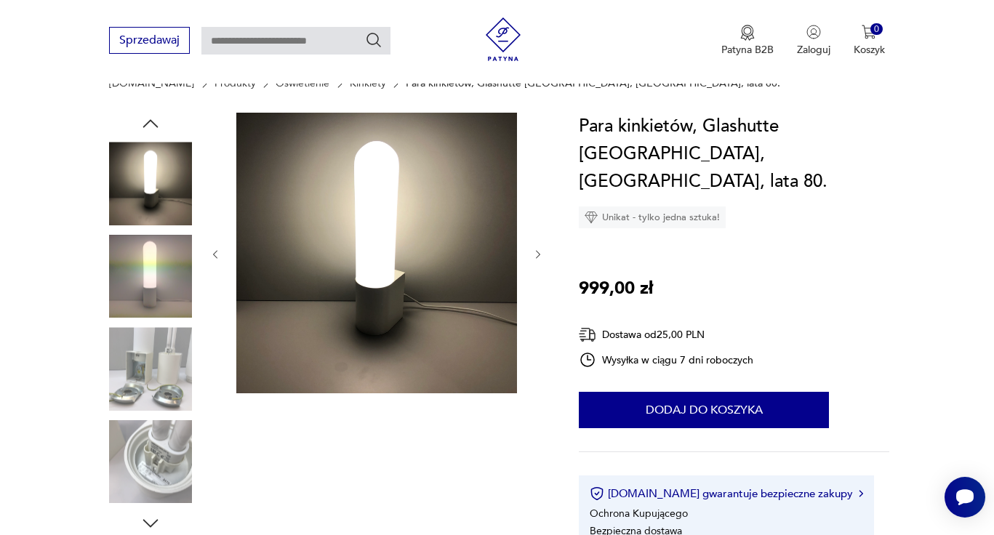
scroll to position [209, 0]
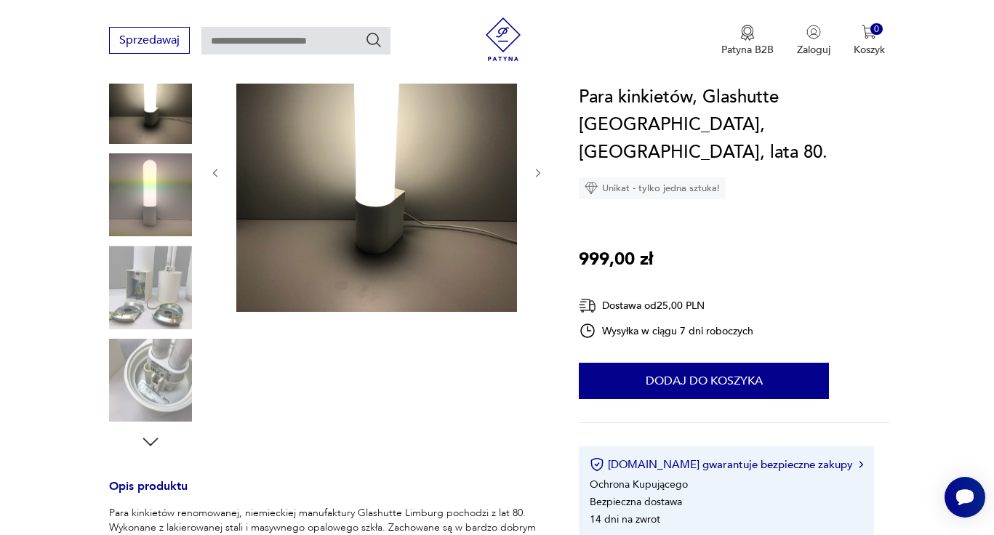
click at [158, 438] on icon "button" at bounding box center [151, 442] width 22 height 22
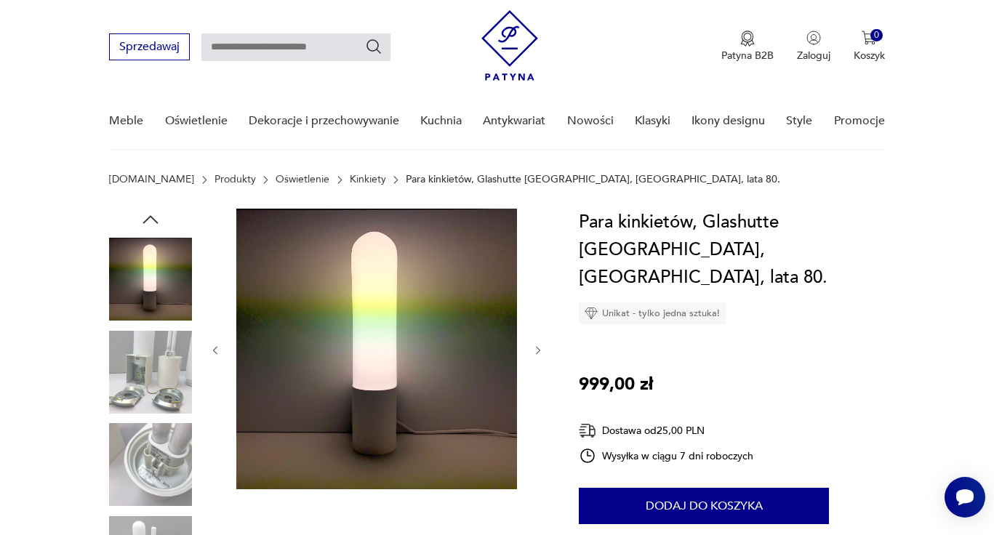
scroll to position [15, 0]
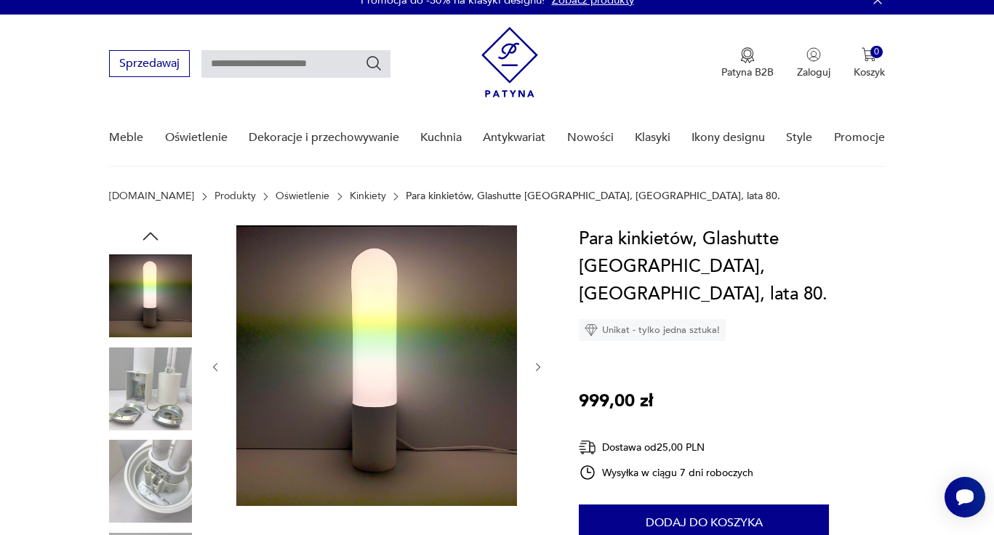
click at [144, 384] on img at bounding box center [150, 389] width 83 height 83
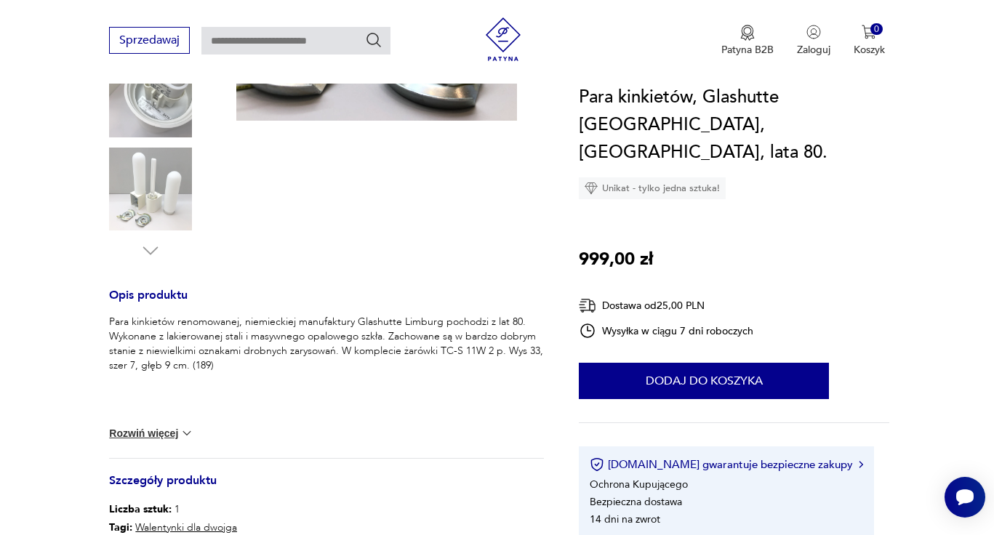
scroll to position [428, 0]
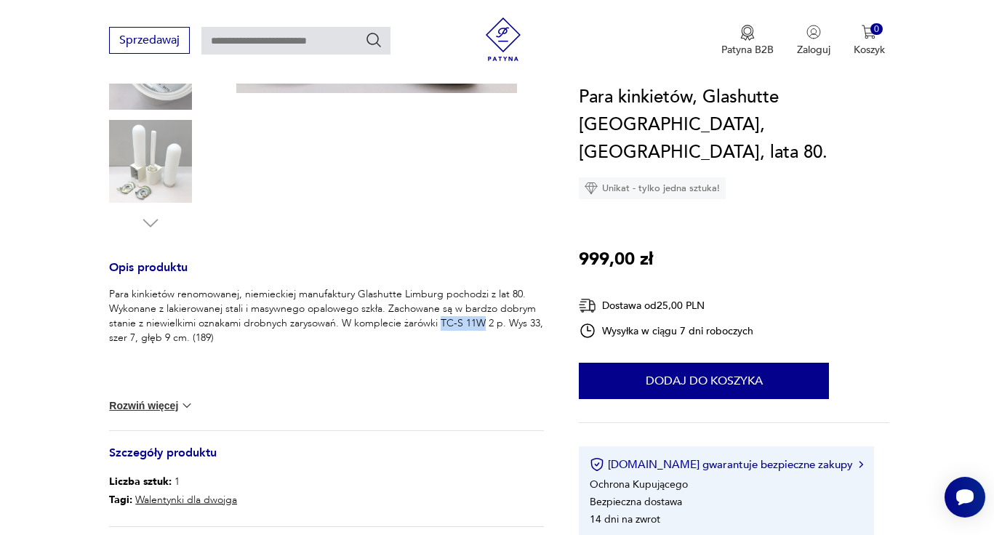
drag, startPoint x: 439, startPoint y: 321, endPoint x: 484, endPoint y: 318, distance: 45.2
click at [484, 318] on p "Para kinkietów renomowanej, niemieckiej manufaktury Glashutte Limburg pochodzi …" at bounding box center [326, 316] width 435 height 58
copy p "TC-S 11W"
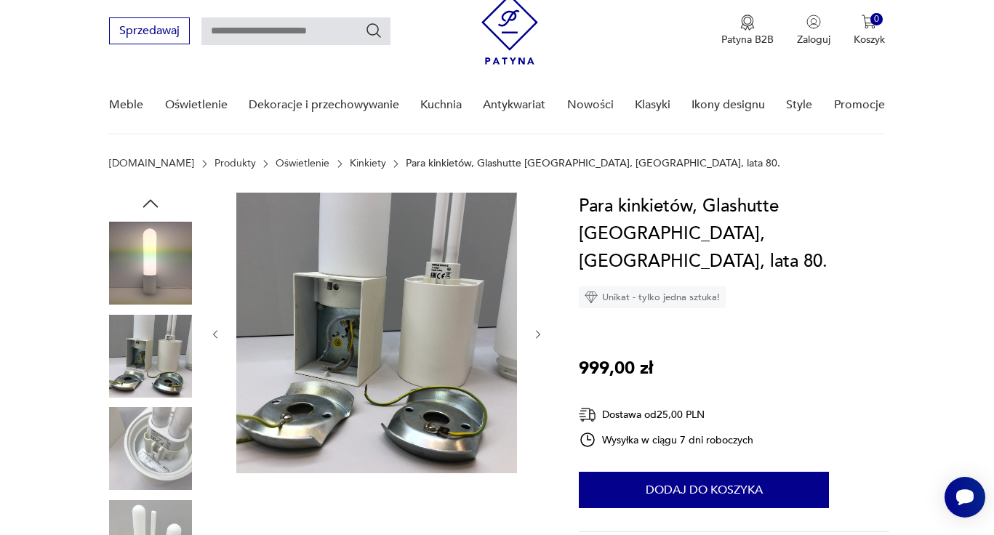
scroll to position [0, 0]
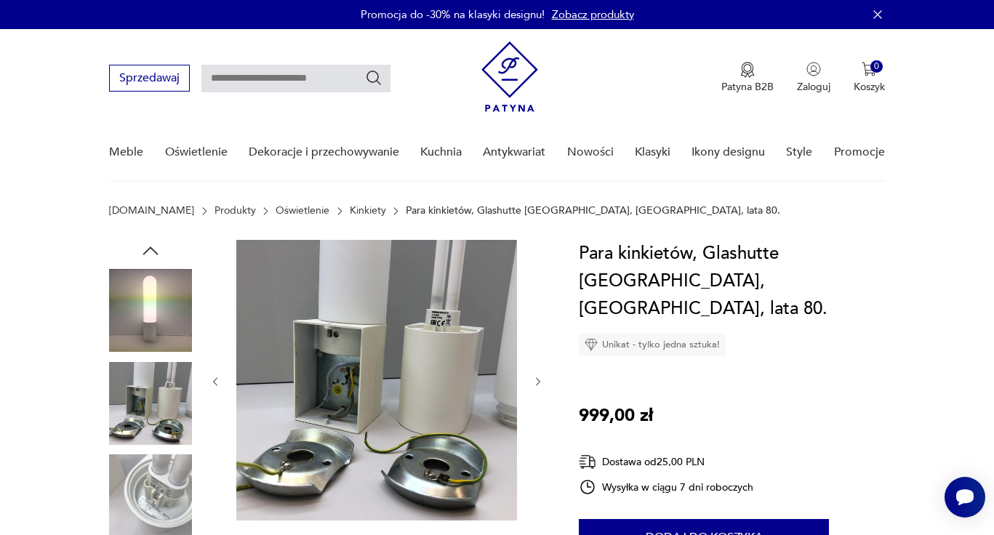
click at [156, 249] on icon "button" at bounding box center [151, 251] width 22 height 22
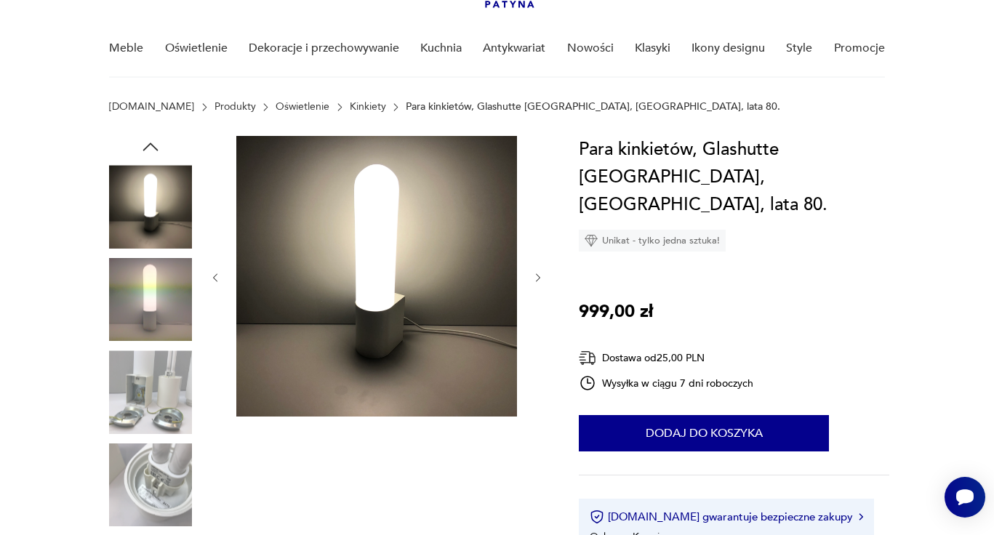
scroll to position [100, 0]
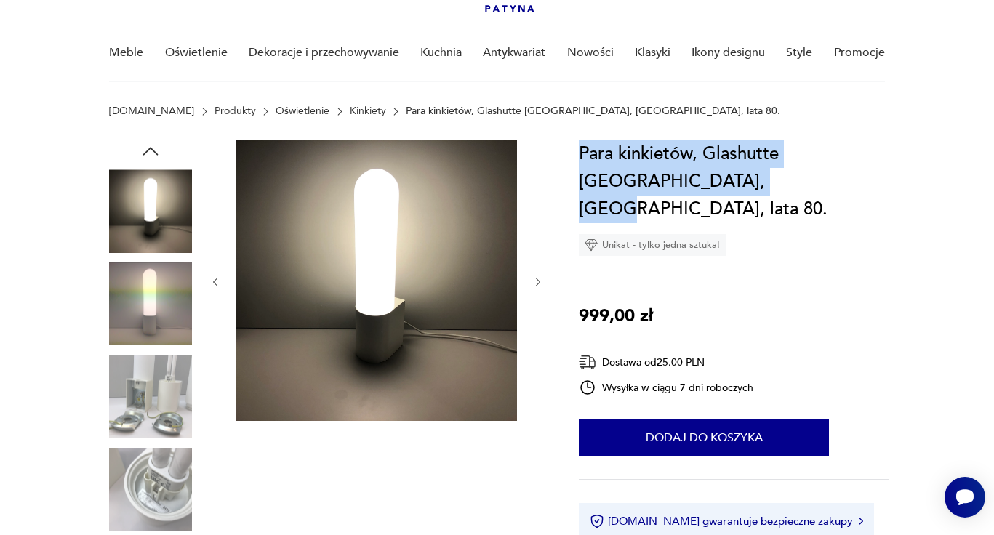
drag, startPoint x: 701, startPoint y: 175, endPoint x: 562, endPoint y: 156, distance: 140.2
copy h1 "Para kinkietów, Glashutte Limburg, Niemcy, lata 80"
click at [774, 235] on div "Para kinkietów, Glashutte Limburg, Niemcy, lata 80. Unikat - tylko jedna sztuka…" at bounding box center [734, 367] width 311 height 454
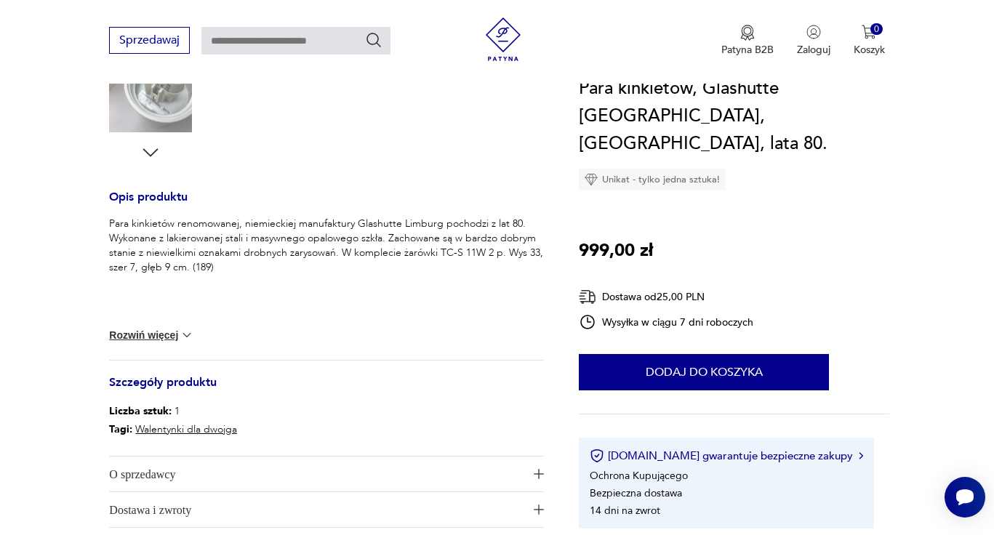
scroll to position [499, 0]
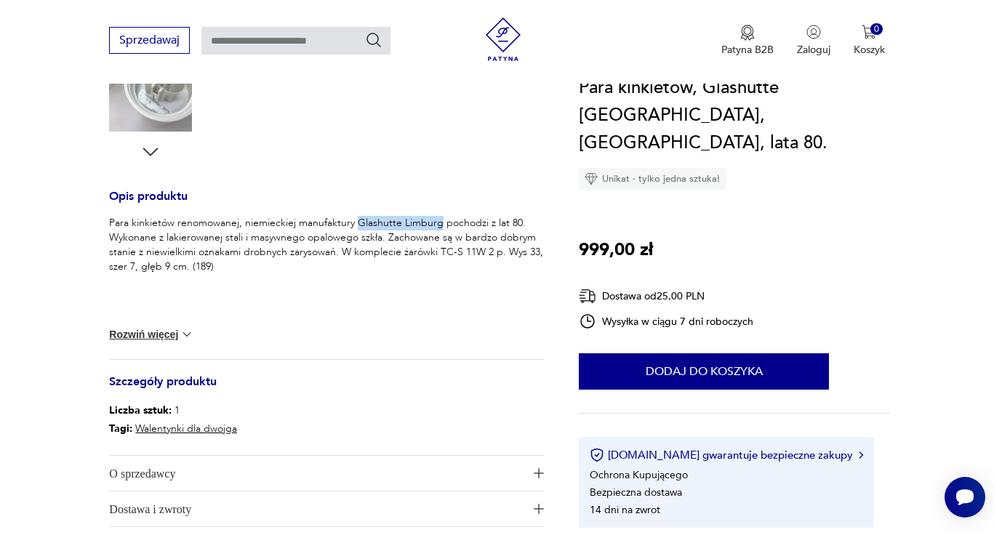
drag, startPoint x: 358, startPoint y: 221, endPoint x: 439, endPoint y: 222, distance: 81.5
click at [439, 222] on p "Para kinkietów renomowanej, niemieckiej manufaktury Glashutte Limburg pochodzi …" at bounding box center [326, 245] width 435 height 58
copy p "Glashutte Limburg"
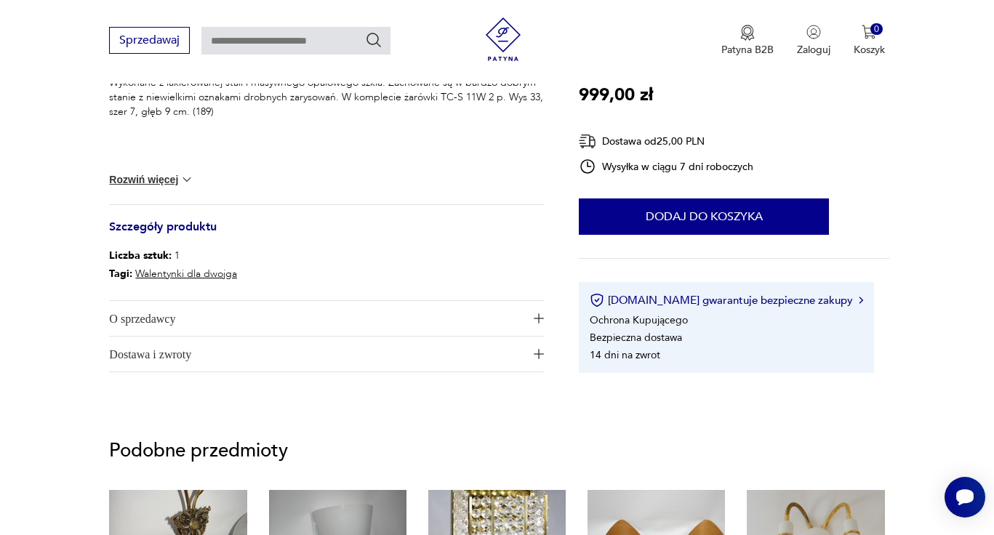
scroll to position [655, 0]
click at [534, 315] on img "button" at bounding box center [539, 318] width 10 height 10
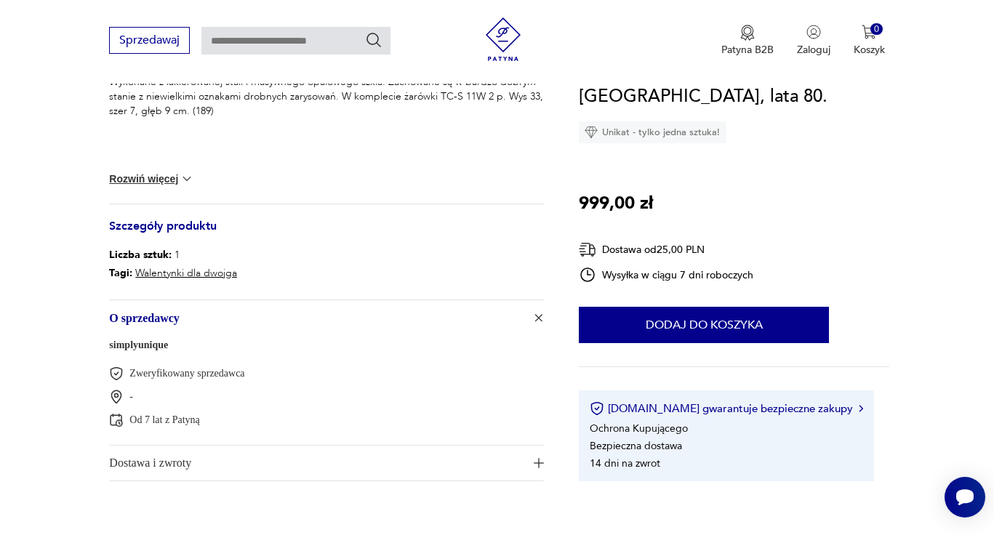
click at [139, 343] on link "simplyunique" at bounding box center [138, 345] width 59 height 11
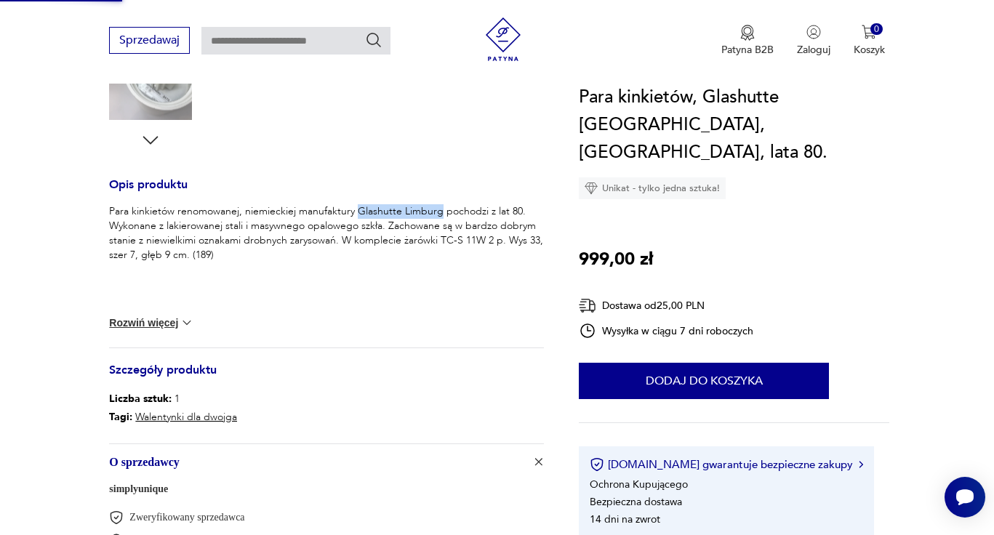
scroll to position [510, 0]
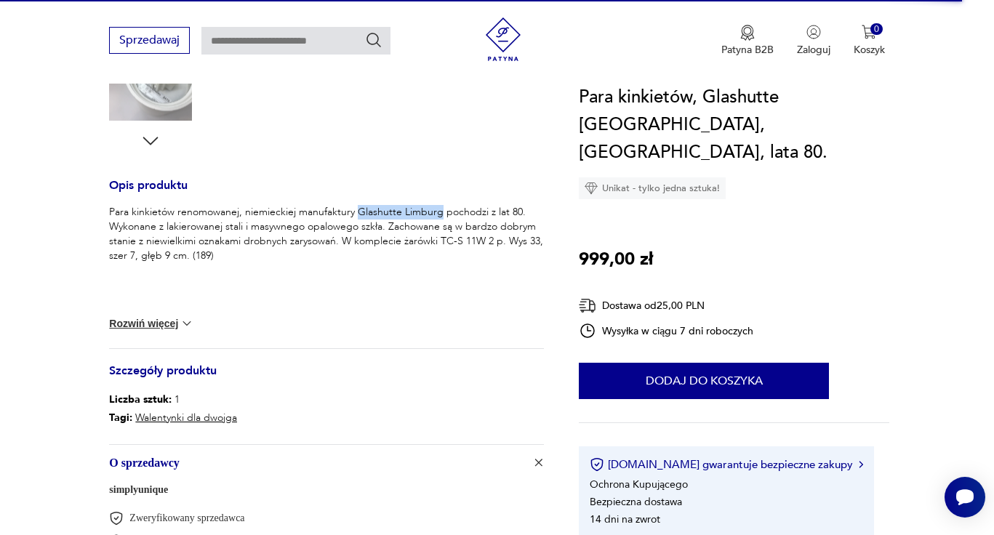
click at [909, 297] on section "Opis produktu Para kinkietów renomowanej, niemieckiej manufaktury Glashutte Lim…" at bounding box center [497, 195] width 994 height 931
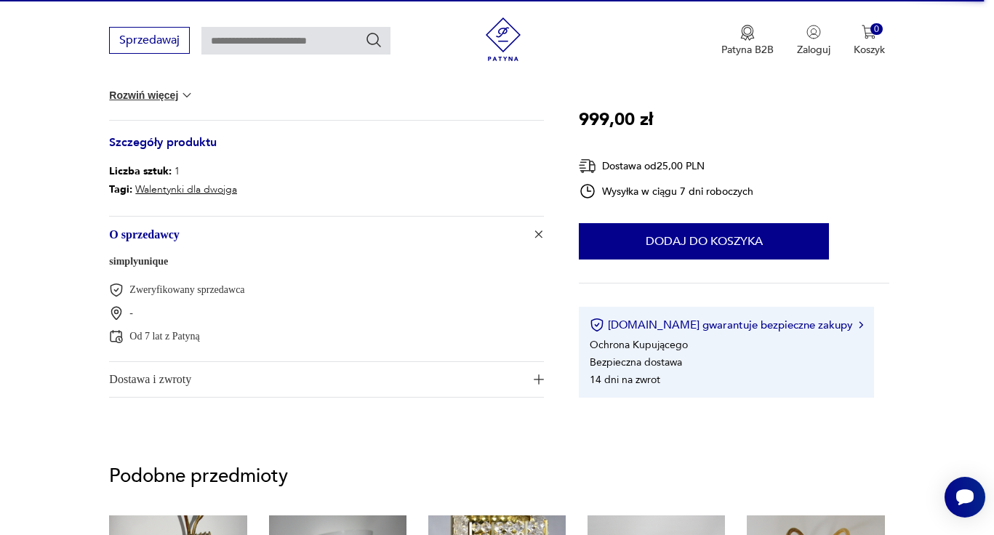
scroll to position [737, 0]
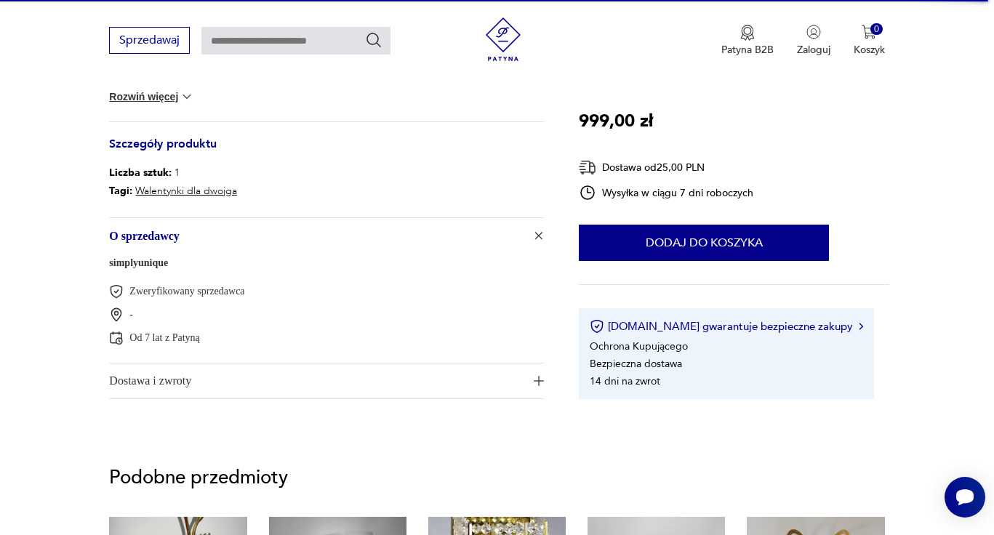
click at [537, 376] on img "button" at bounding box center [539, 381] width 10 height 10
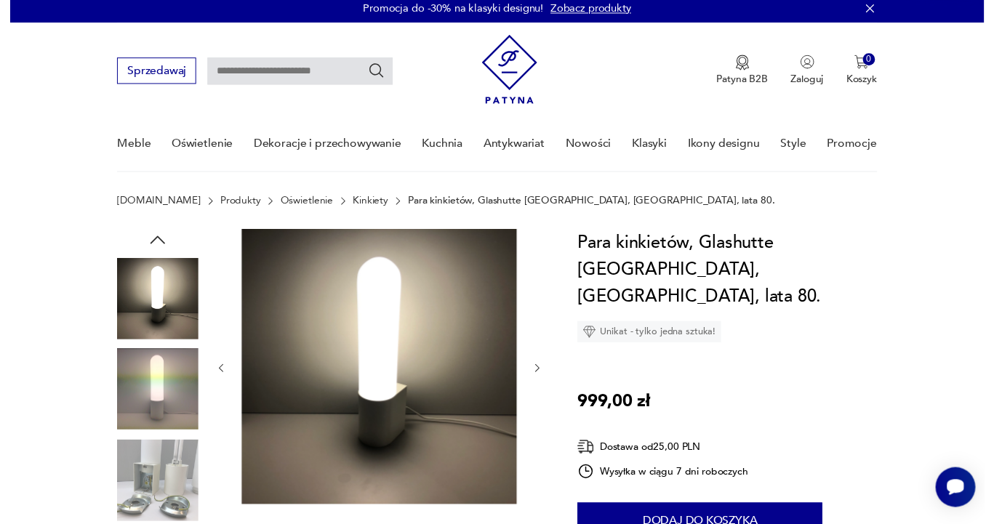
scroll to position [0, 0]
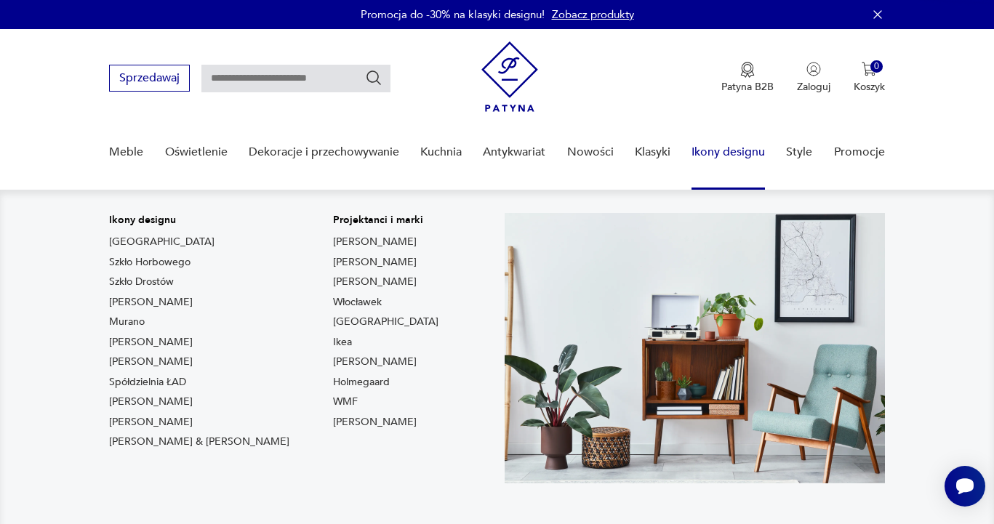
click at [943, 320] on nav "Ikony designu Togo Szkło Horbowego Szkło Drostów Lampy Louis Poulsen Murano Chi…" at bounding box center [497, 360] width 994 height 340
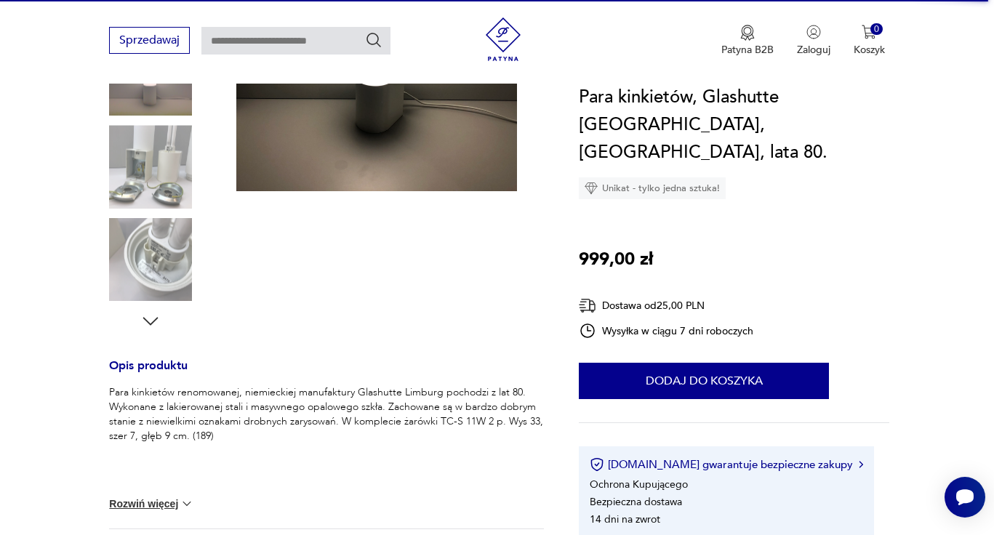
scroll to position [345, 0]
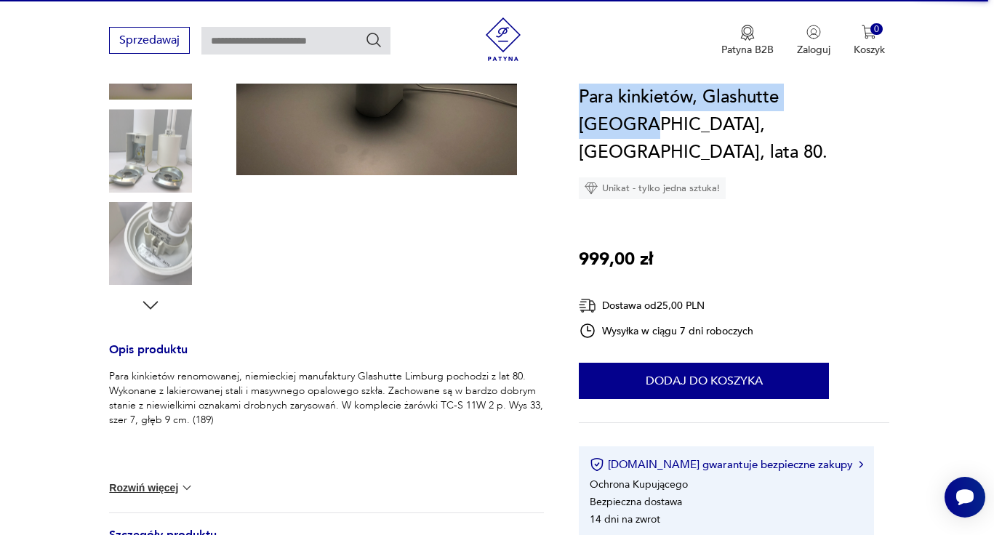
drag, startPoint x: 581, startPoint y: 95, endPoint x: 849, endPoint y: 97, distance: 268.4
click at [849, 97] on h1 "Para kinkietów, Glashutte [GEOGRAPHIC_DATA], [GEOGRAPHIC_DATA], lata 80." at bounding box center [734, 125] width 311 height 83
copy h1 "Para kinkietów, Glashutte Limburg"
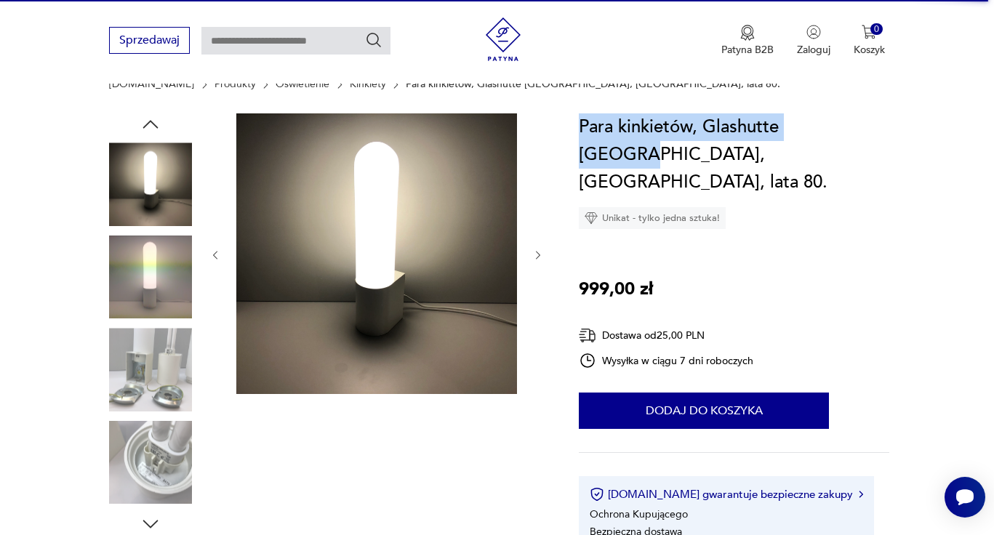
scroll to position [122, 0]
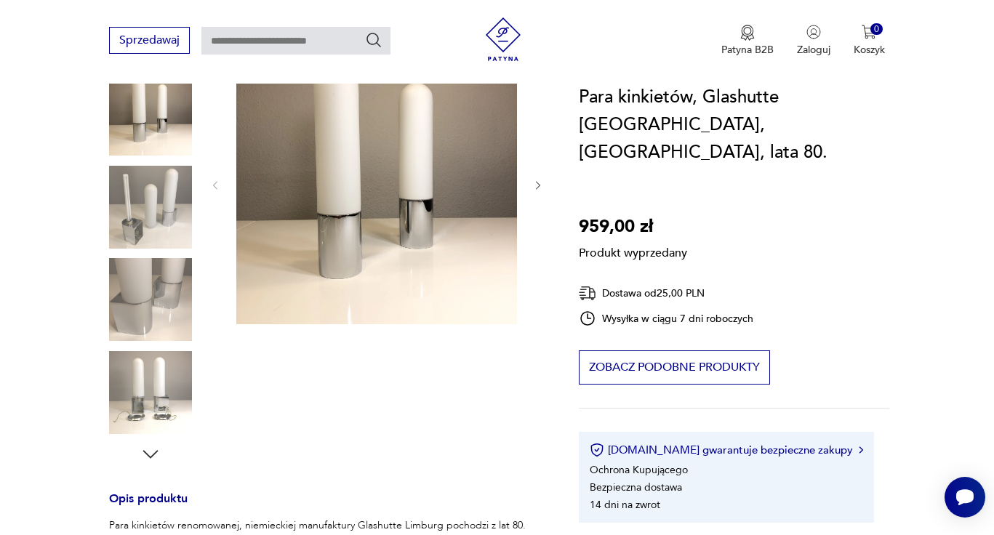
scroll to position [201, 0]
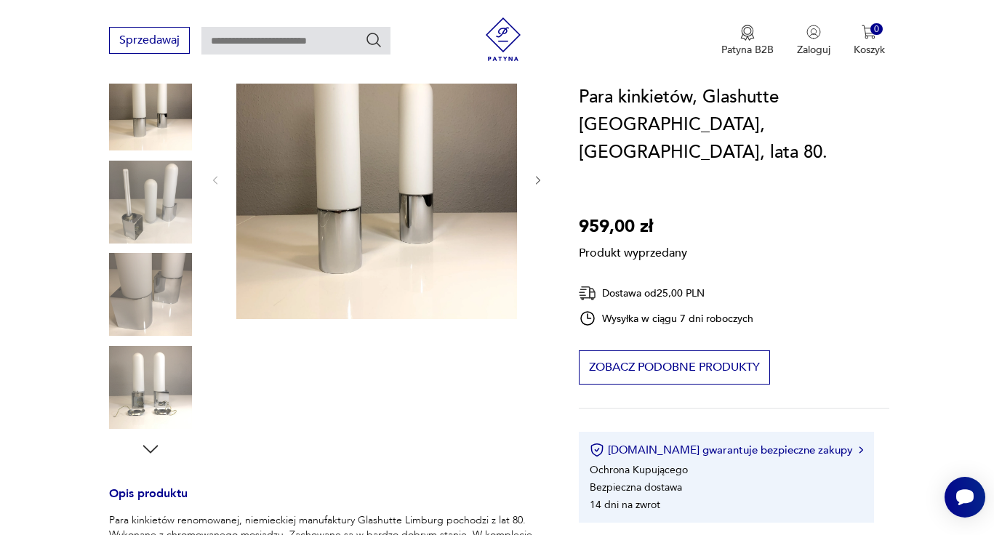
click at [153, 350] on div "Produkt wyprzedany Opis produktu Para kinkietów renomowanej, niemieckiej manufa…" at bounding box center [326, 409] width 435 height 740
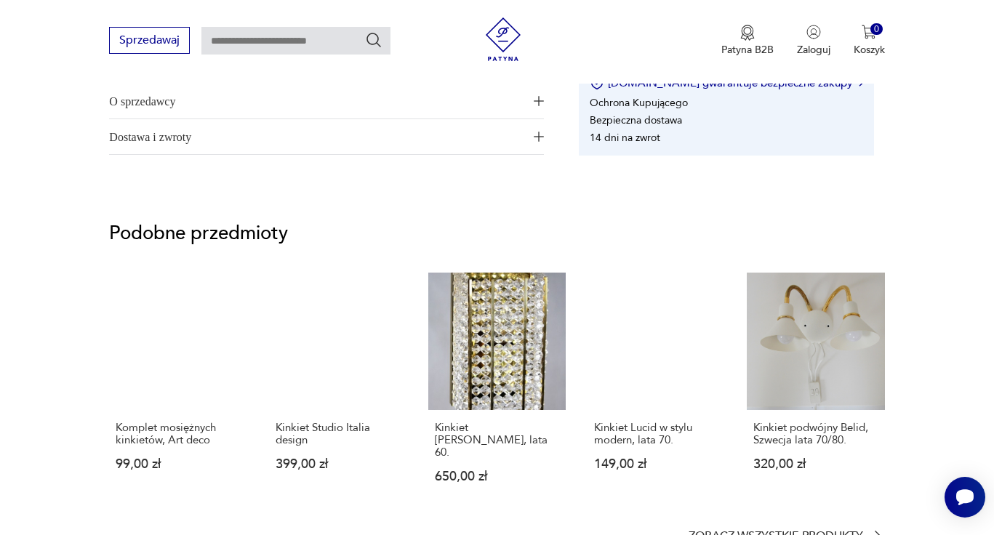
scroll to position [924, 0]
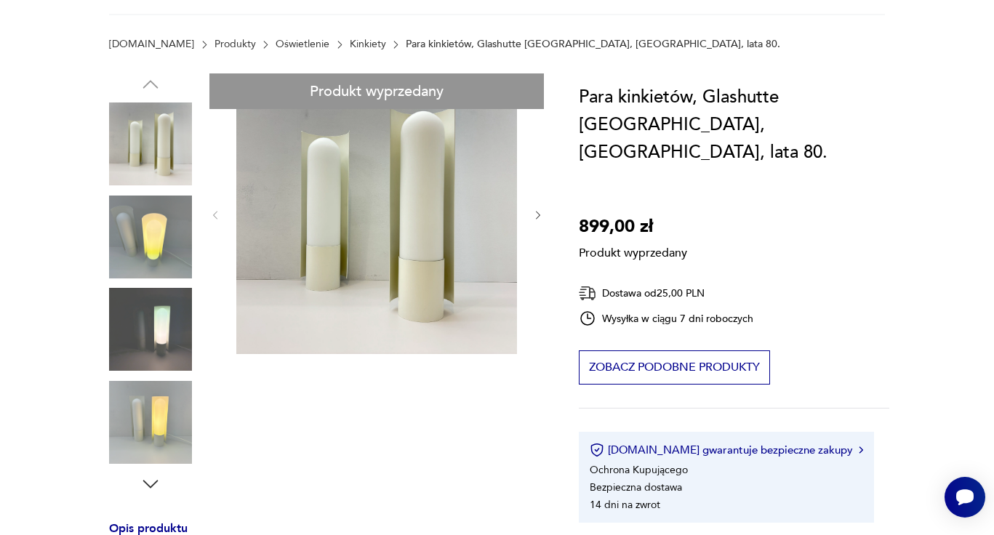
scroll to position [169, 0]
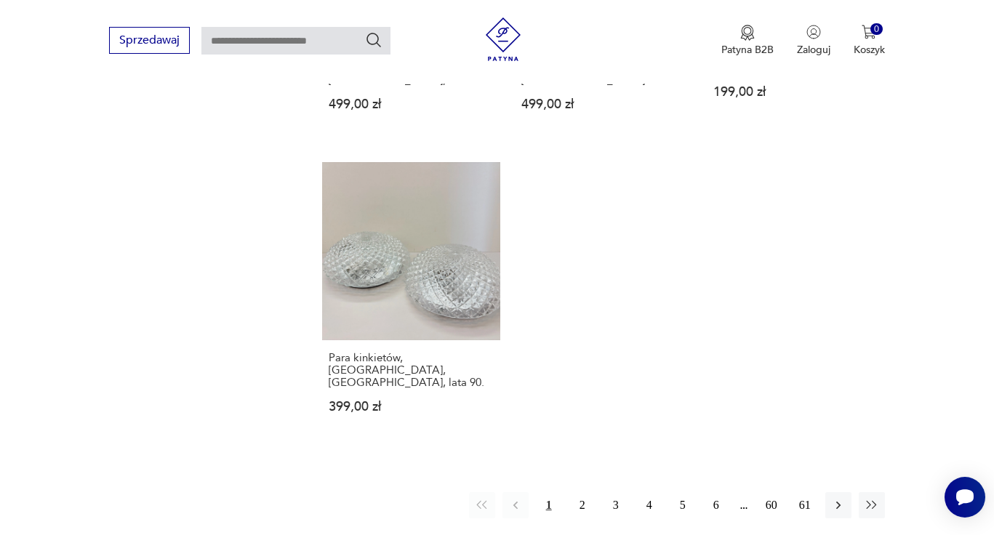
scroll to position [1906, 0]
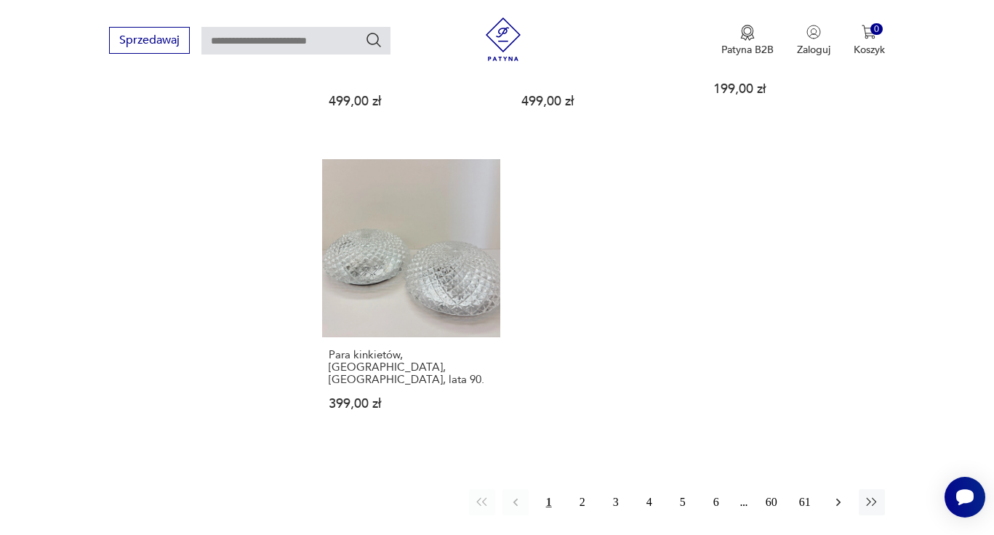
click at [841, 495] on icon "button" at bounding box center [838, 502] width 15 height 15
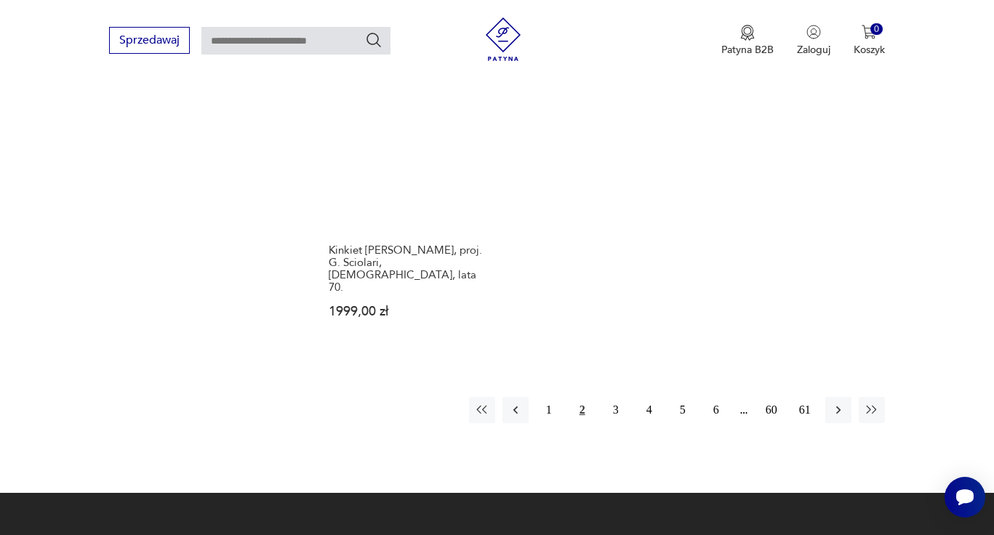
scroll to position [2000, 0]
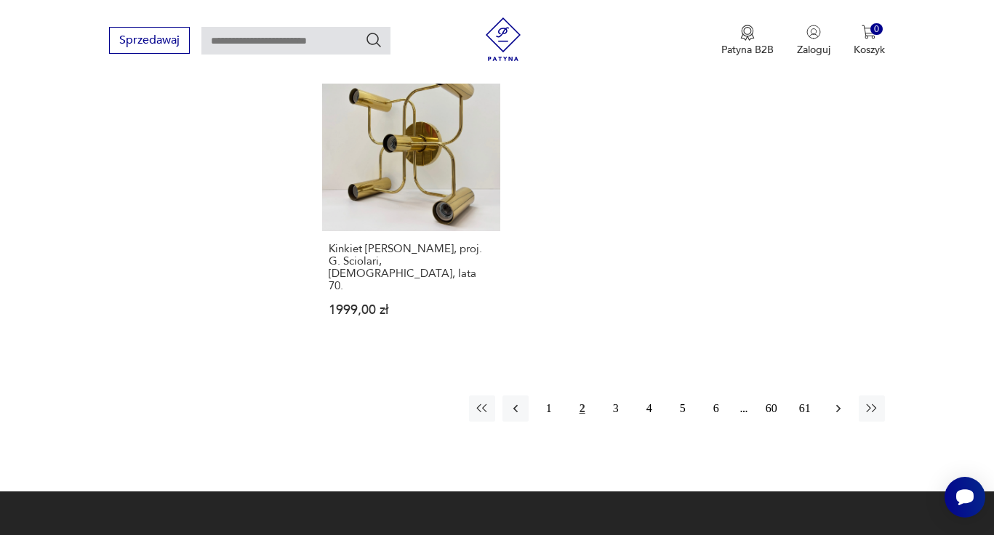
click at [833, 401] on icon "button" at bounding box center [838, 408] width 15 height 15
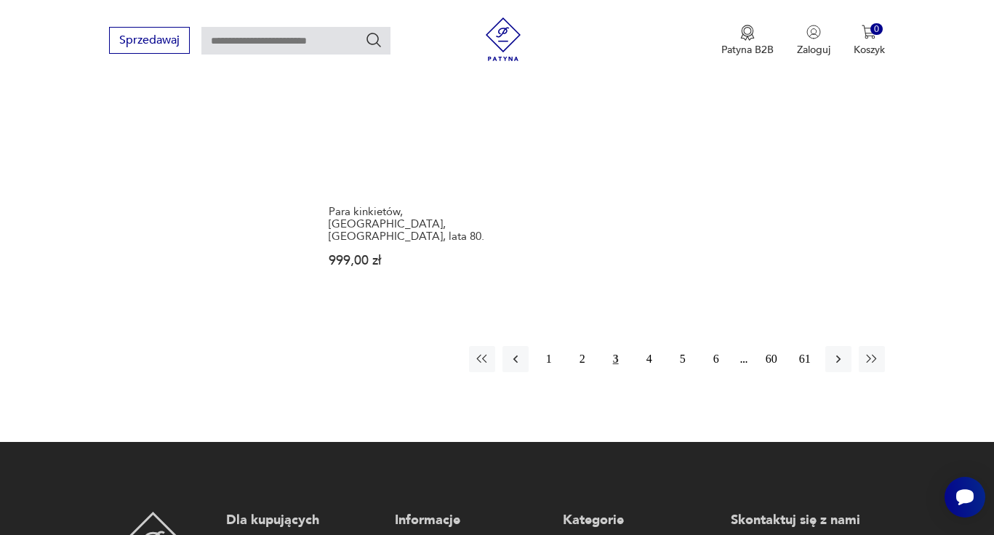
scroll to position [2120, 0]
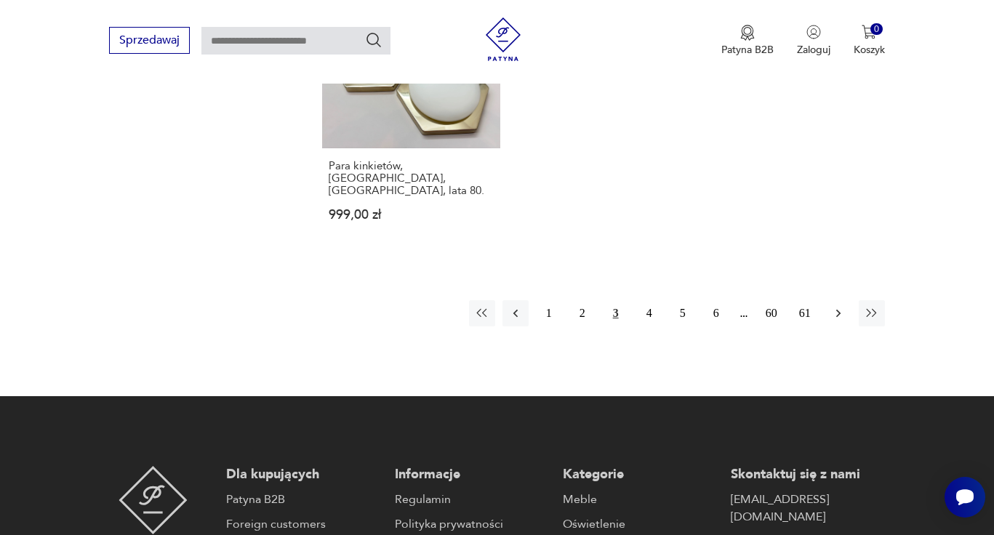
click at [840, 306] on icon "button" at bounding box center [838, 313] width 15 height 15
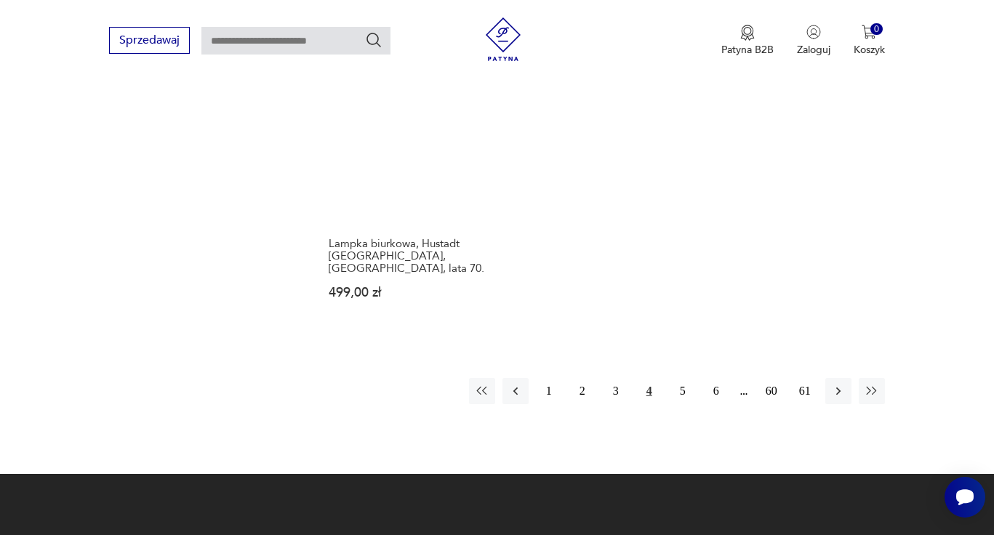
scroll to position [2009, 0]
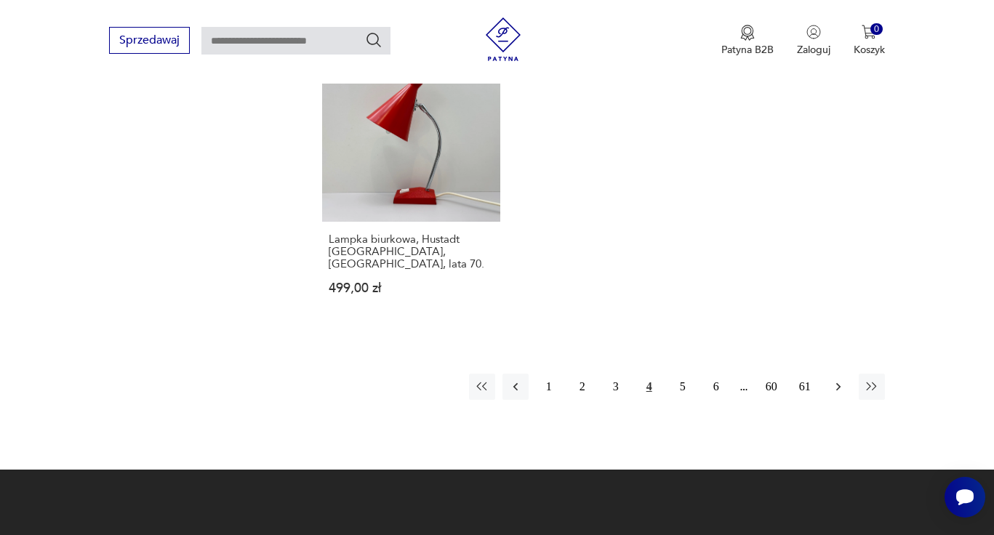
click at [841, 380] on icon "button" at bounding box center [838, 387] width 15 height 15
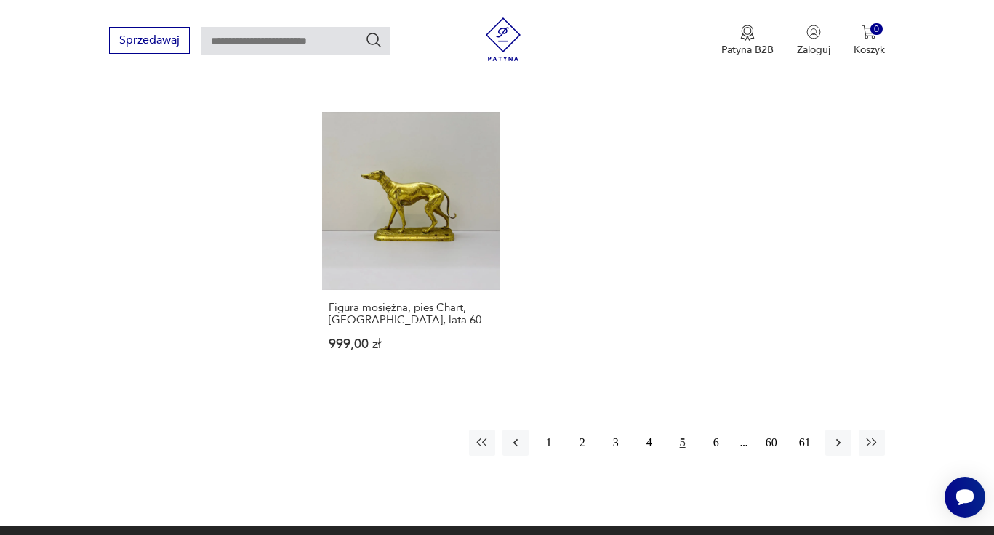
scroll to position [1969, 0]
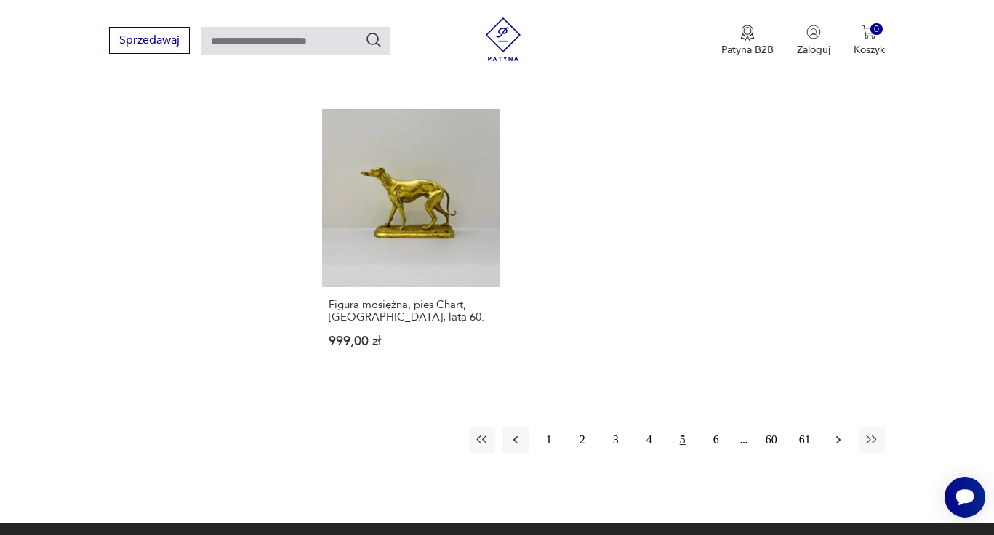
click at [834, 433] on icon "button" at bounding box center [838, 440] width 15 height 15
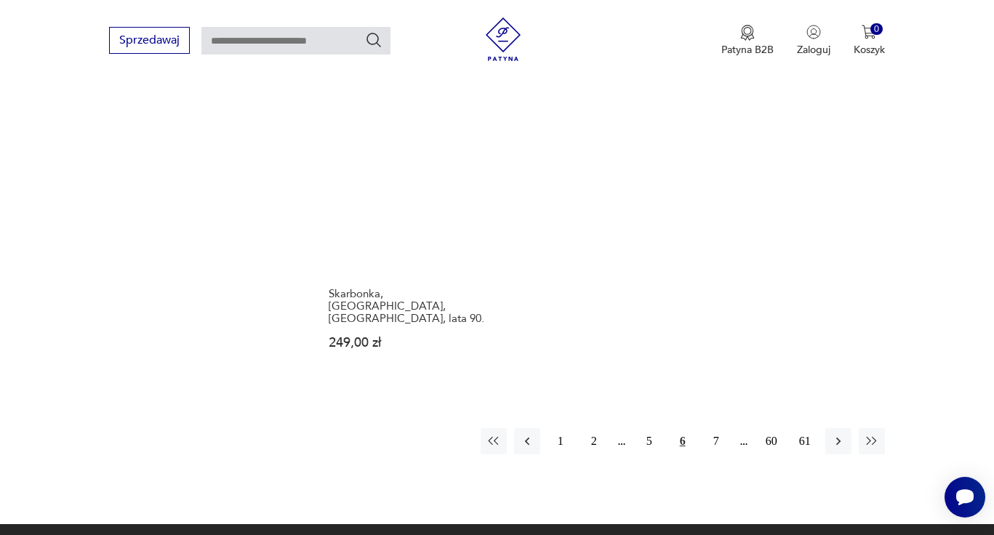
scroll to position [1983, 0]
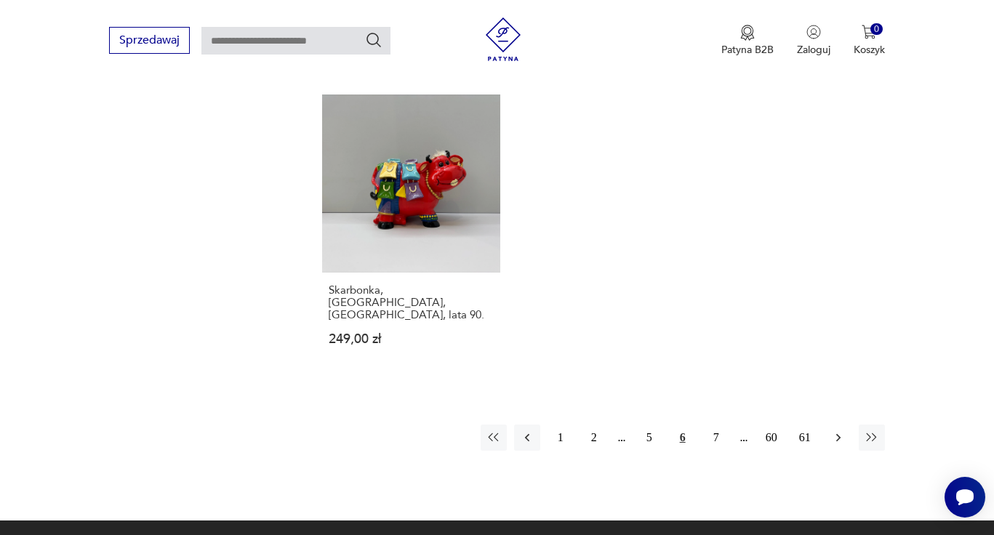
click at [836, 431] on icon "button" at bounding box center [838, 438] width 15 height 15
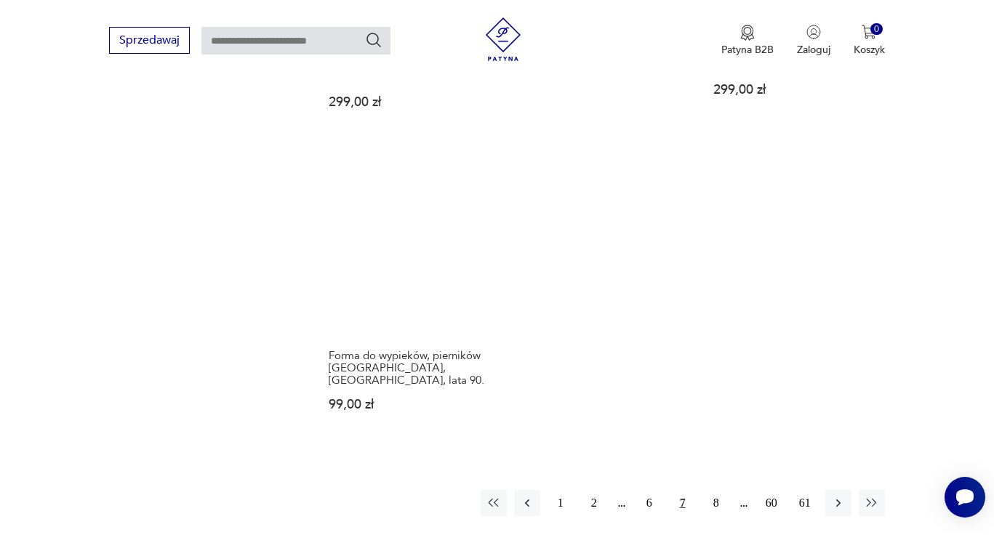
scroll to position [1904, 0]
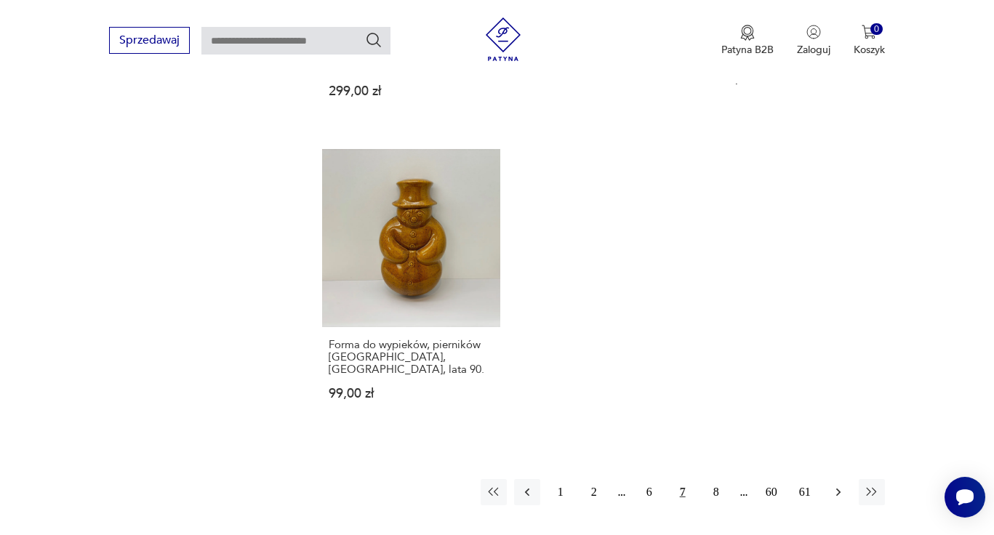
click at [839, 485] on icon "button" at bounding box center [838, 492] width 15 height 15
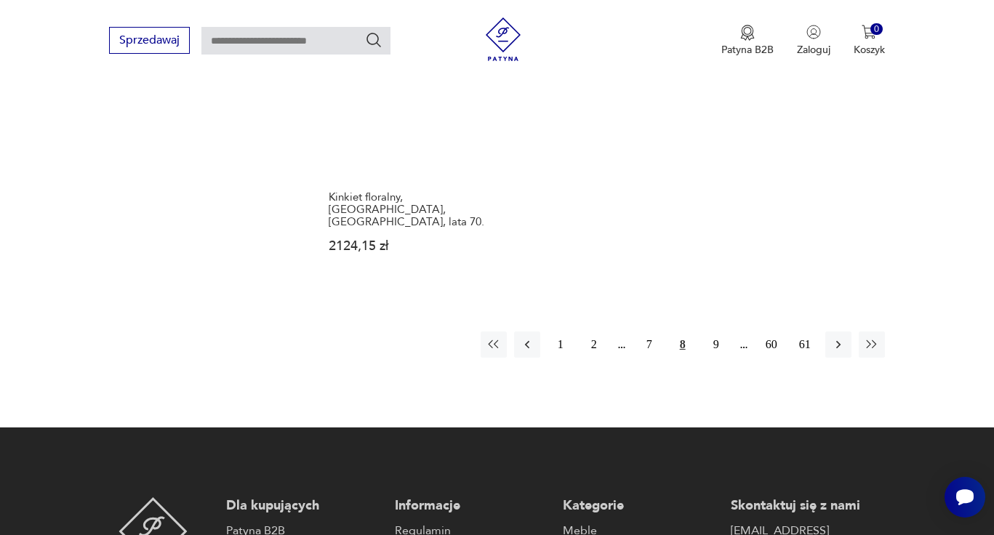
scroll to position [2056, 0]
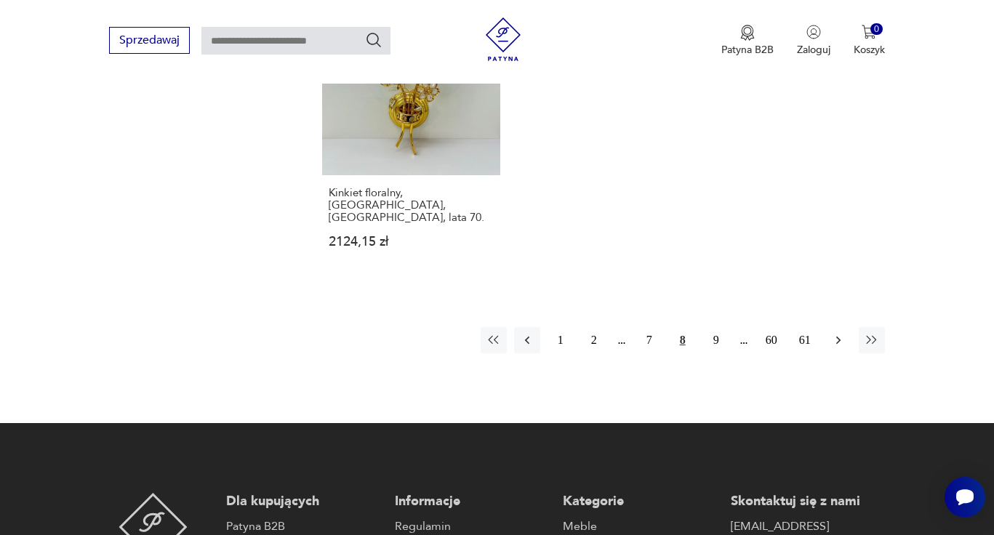
click at [834, 333] on icon "button" at bounding box center [838, 340] width 15 height 15
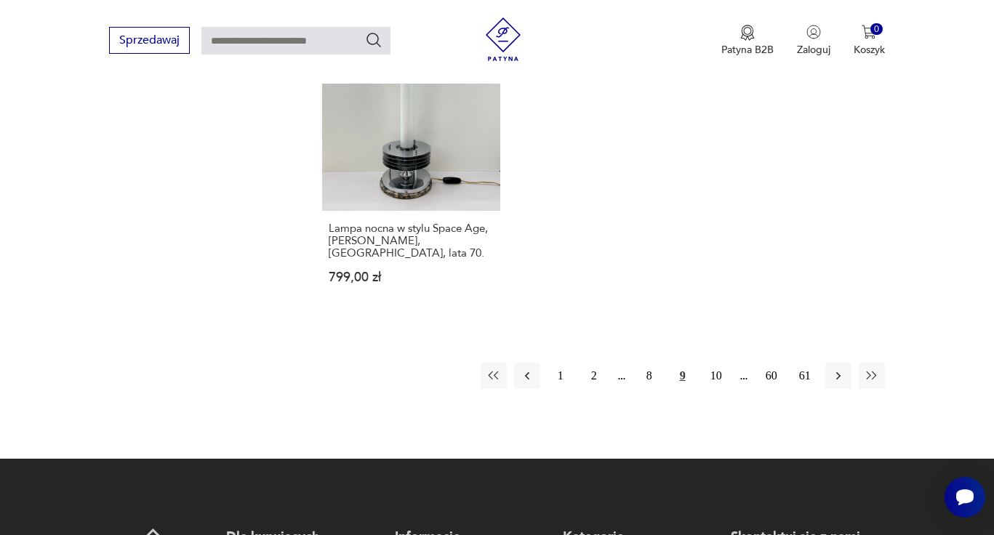
scroll to position [2033, 0]
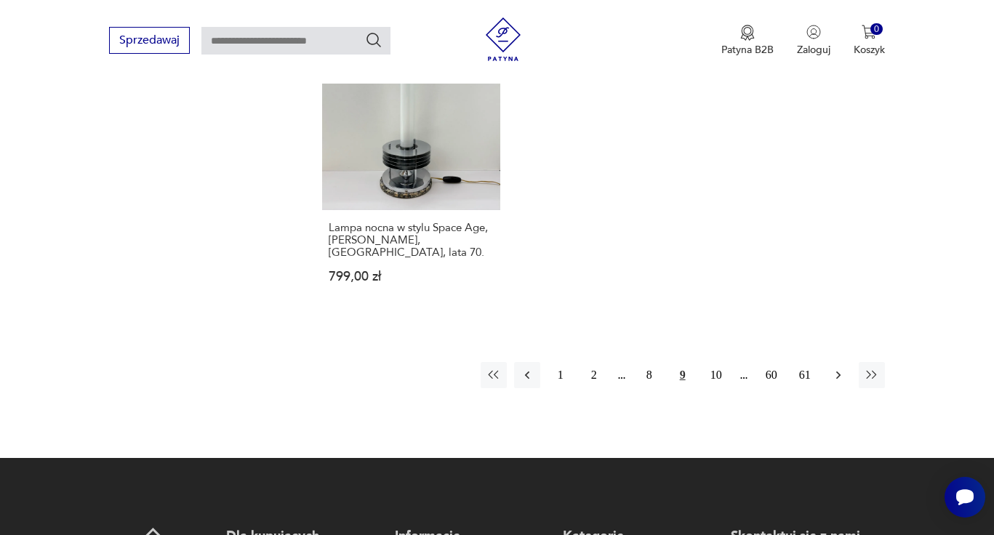
click at [837, 368] on icon "button" at bounding box center [838, 375] width 15 height 15
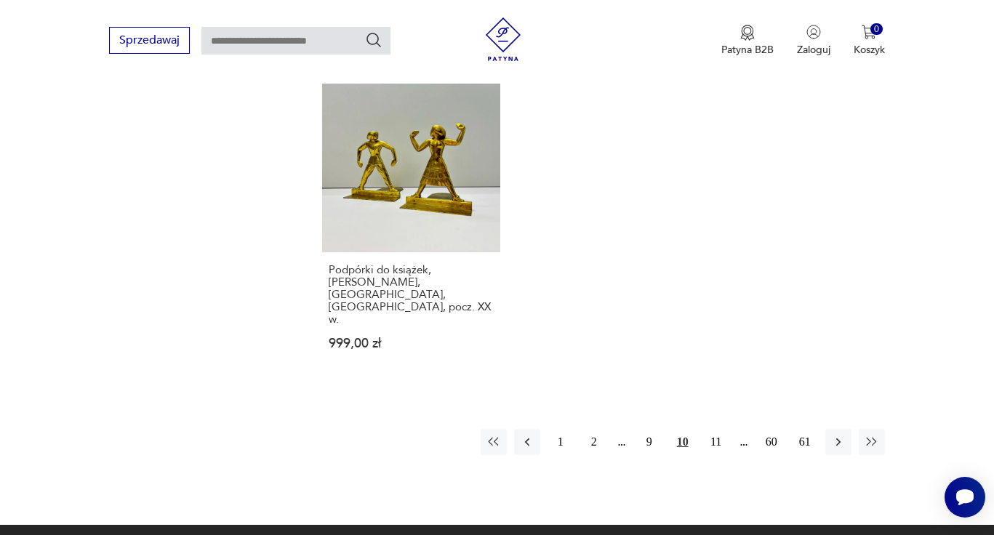
scroll to position [1983, 0]
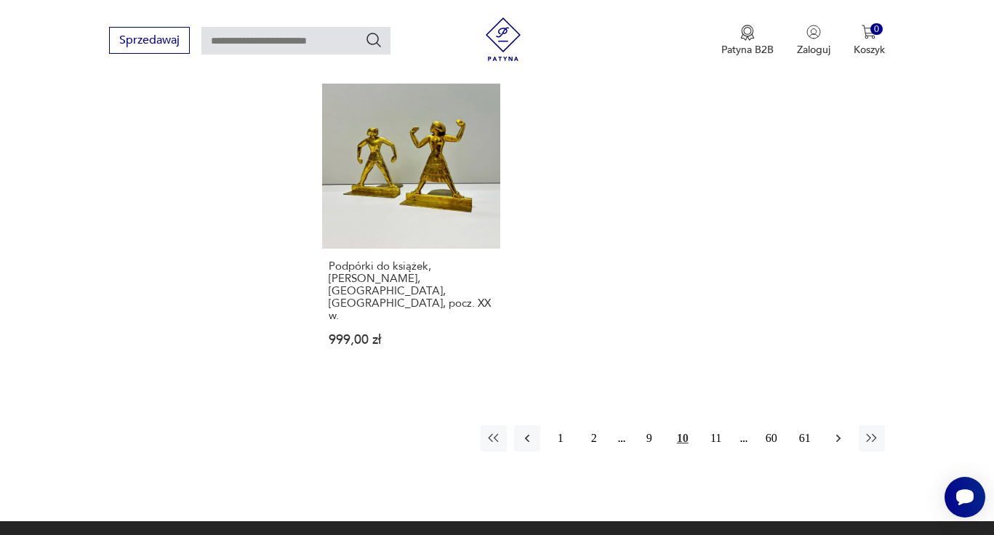
click at [839, 431] on icon "button" at bounding box center [838, 438] width 15 height 15
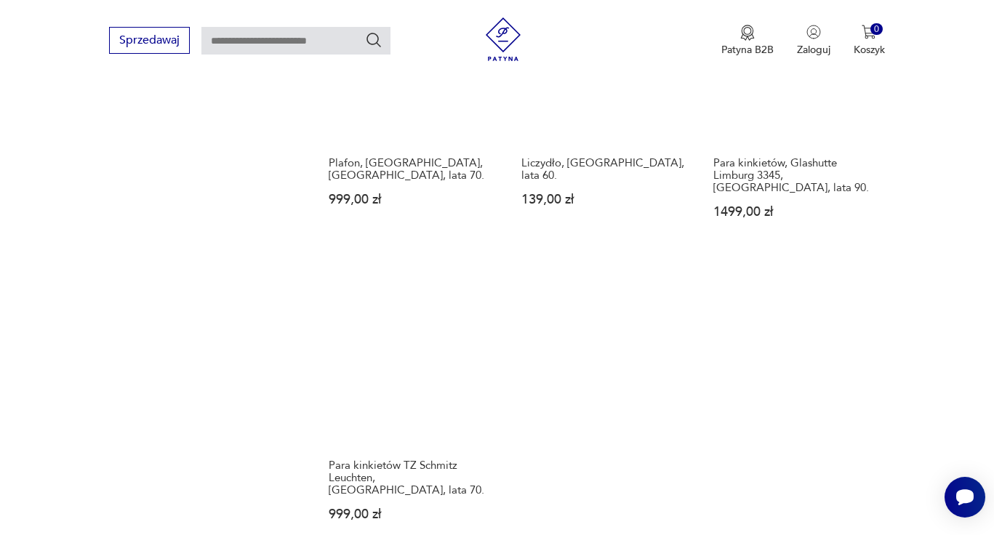
scroll to position [1998, 0]
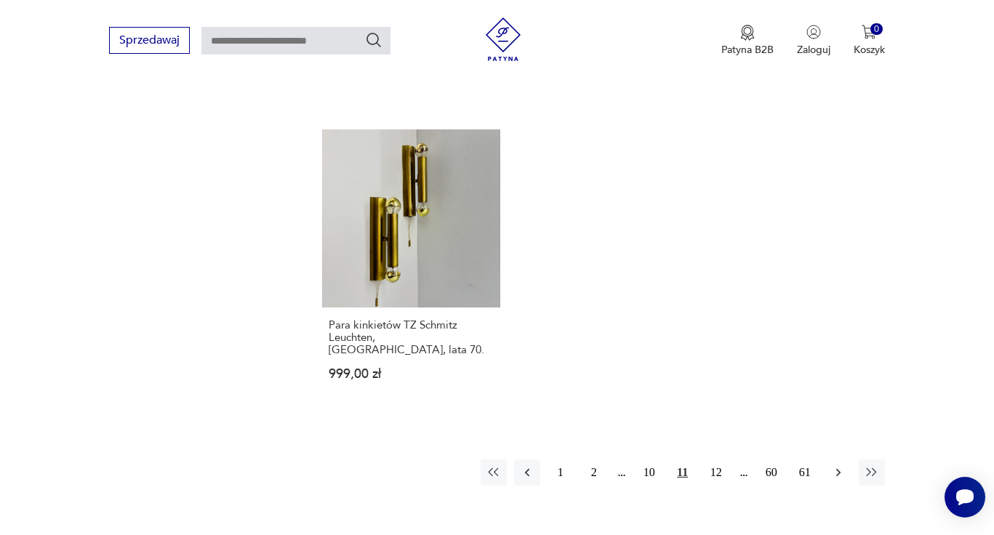
click at [833, 465] on icon "button" at bounding box center [838, 472] width 15 height 15
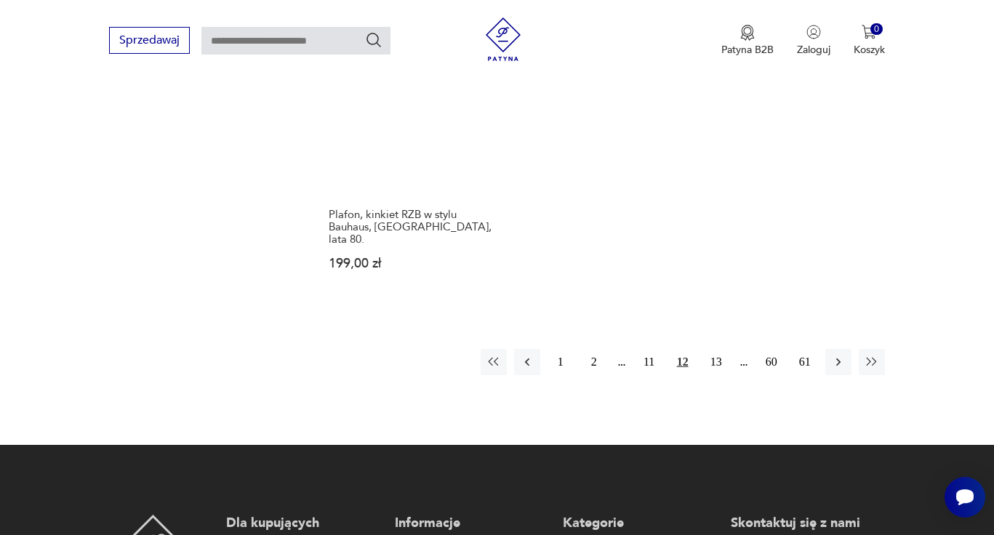
scroll to position [2060, 0]
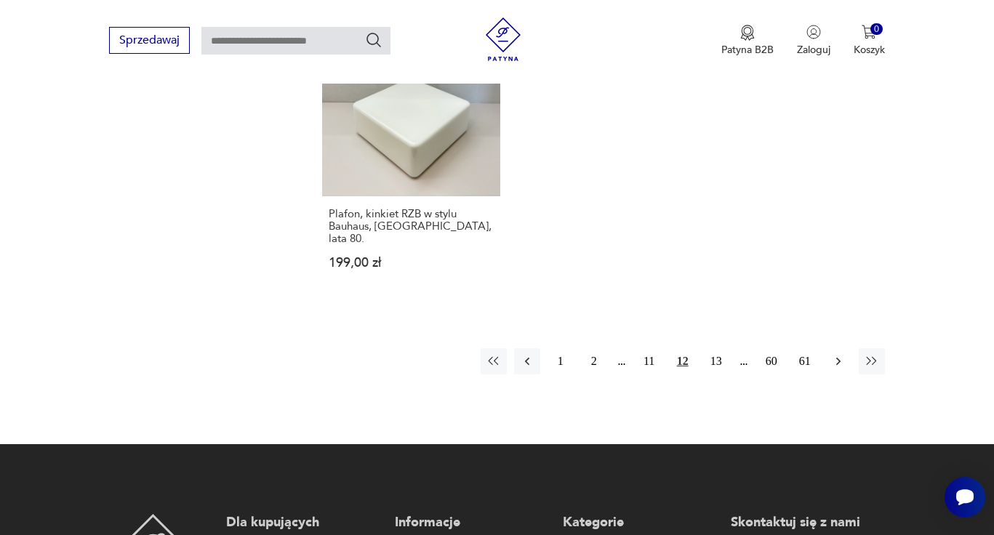
click at [832, 354] on icon "button" at bounding box center [838, 361] width 15 height 15
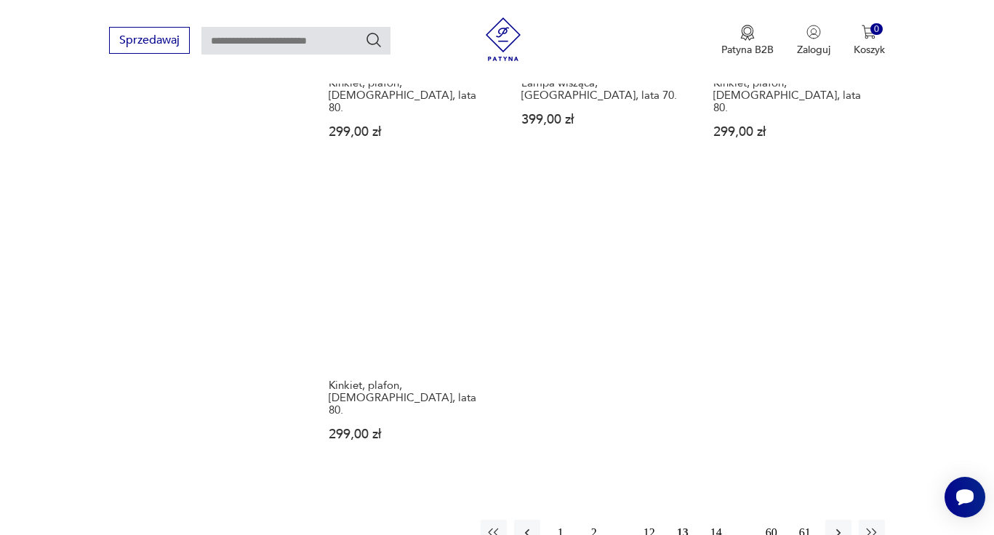
scroll to position [1941, 0]
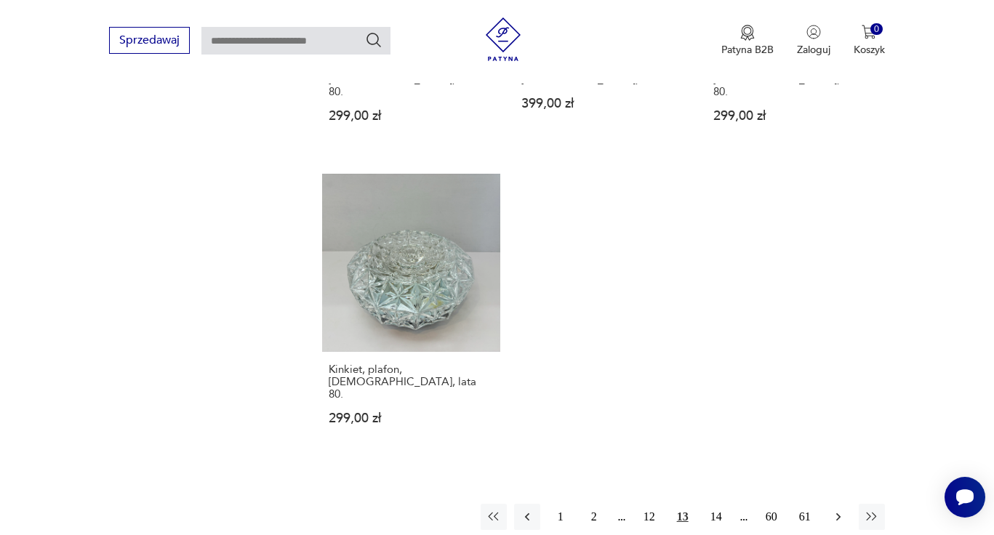
click at [837, 510] on icon "button" at bounding box center [838, 517] width 15 height 15
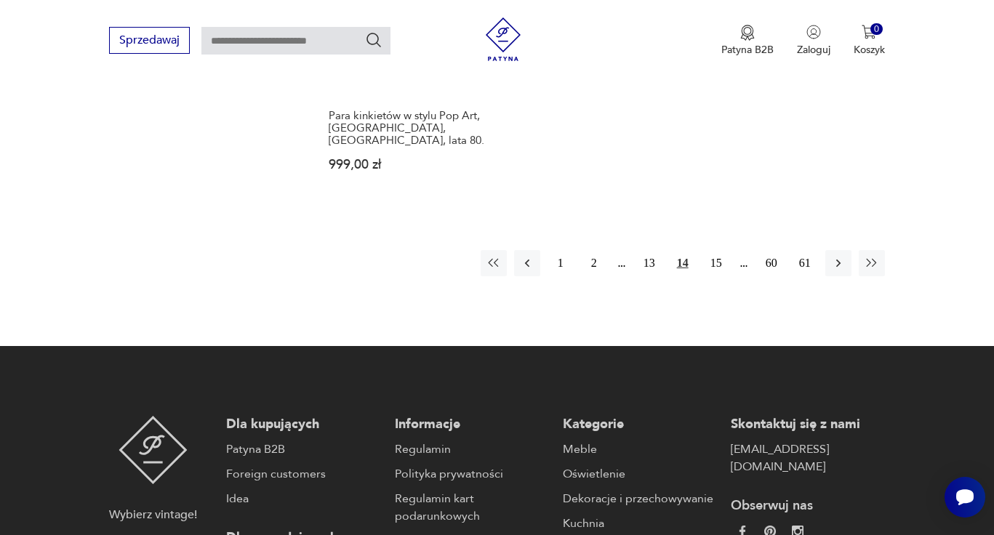
scroll to position [2140, 0]
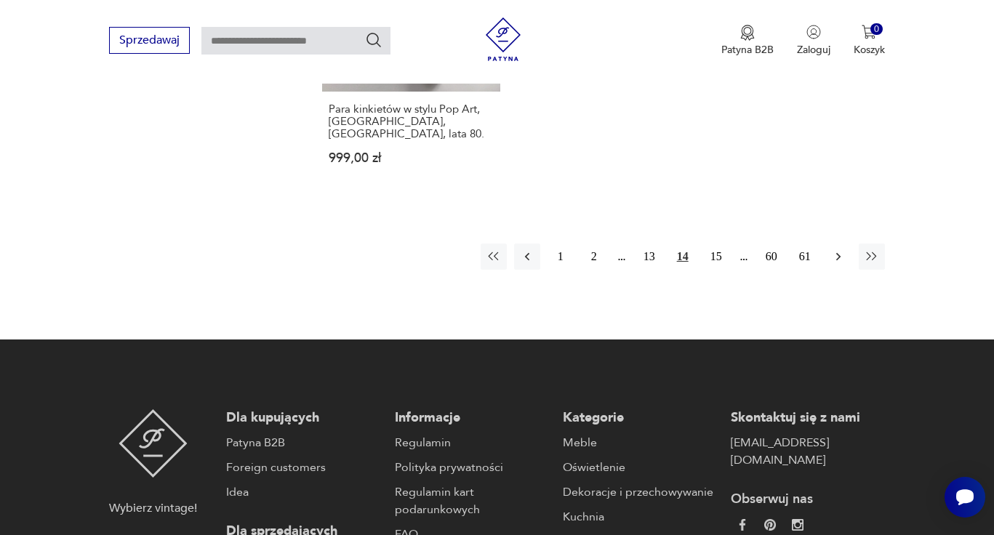
click at [836, 249] on icon "button" at bounding box center [838, 256] width 15 height 15
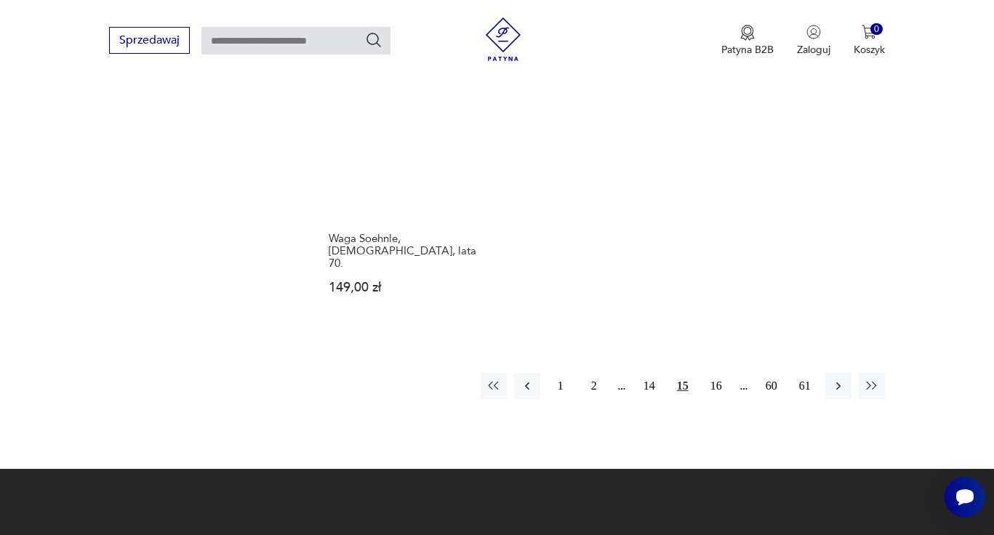
scroll to position [1999, 0]
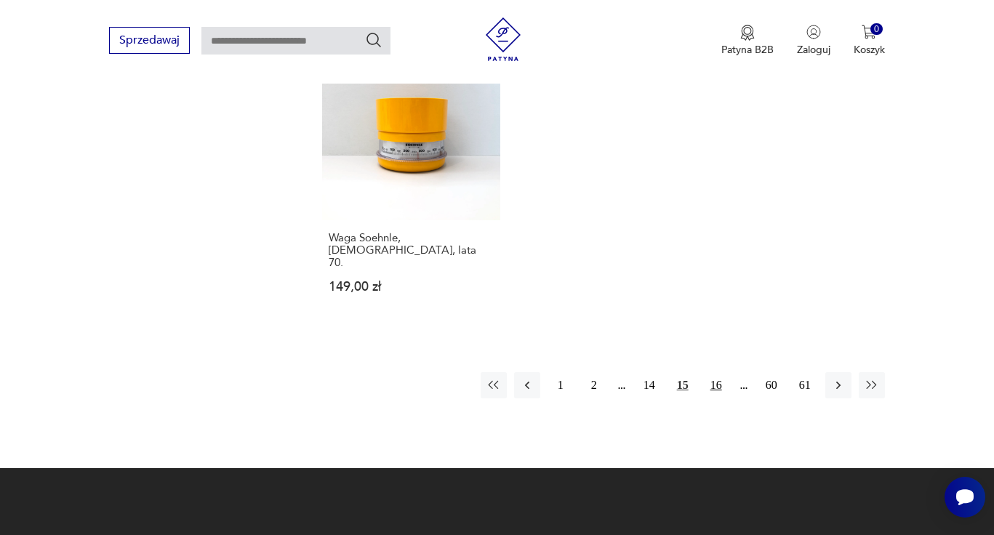
click at [713, 372] on button "16" at bounding box center [716, 385] width 26 height 26
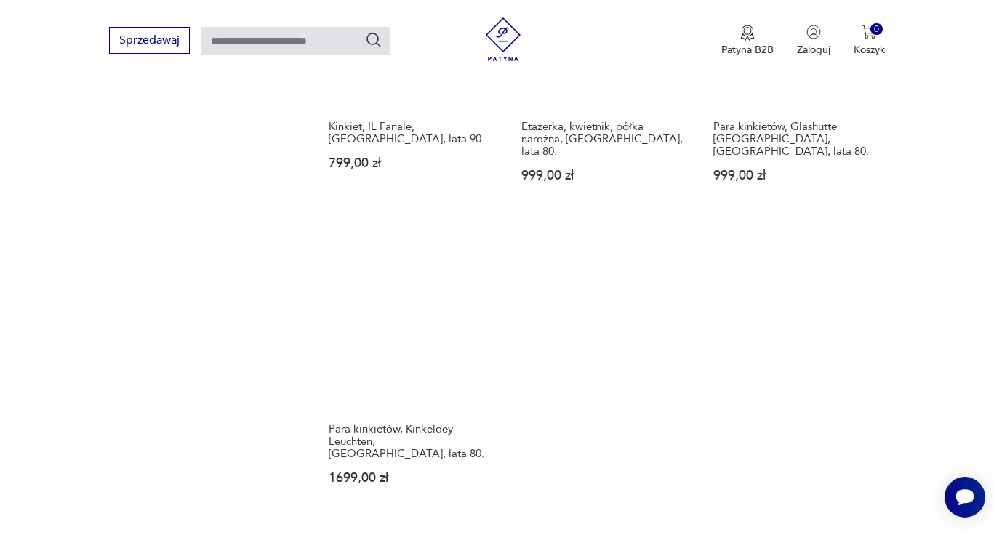
scroll to position [1854, 0]
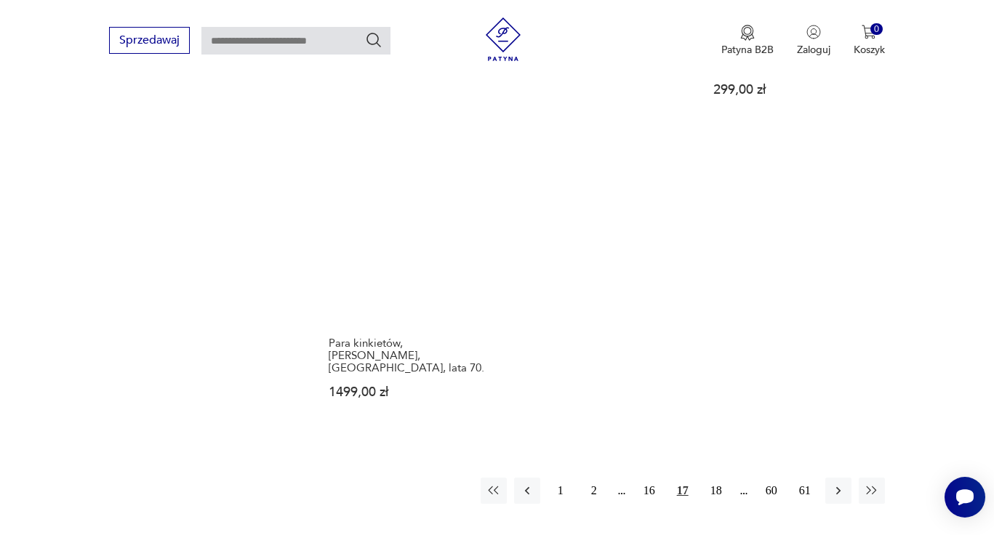
scroll to position [1943, 0]
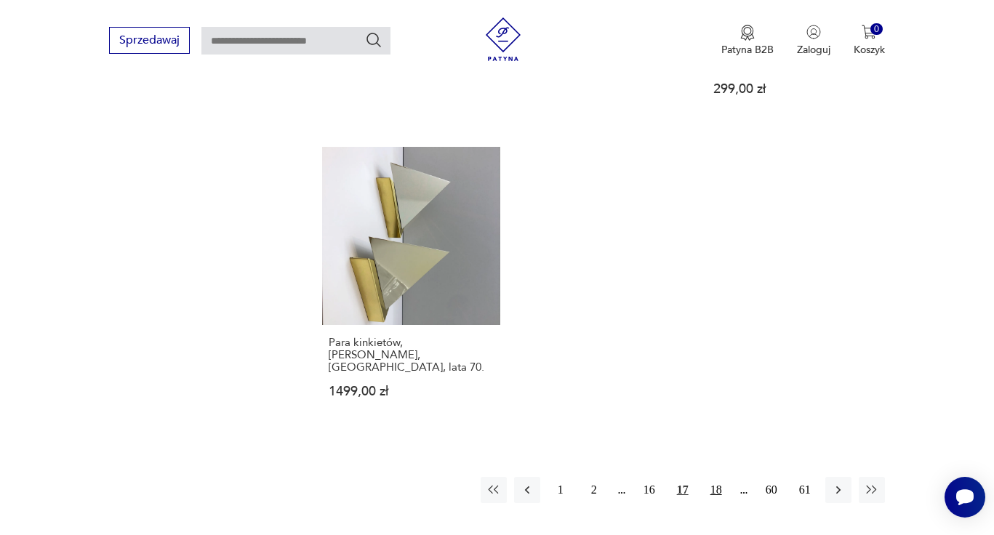
click at [721, 477] on button "18" at bounding box center [716, 490] width 26 height 26
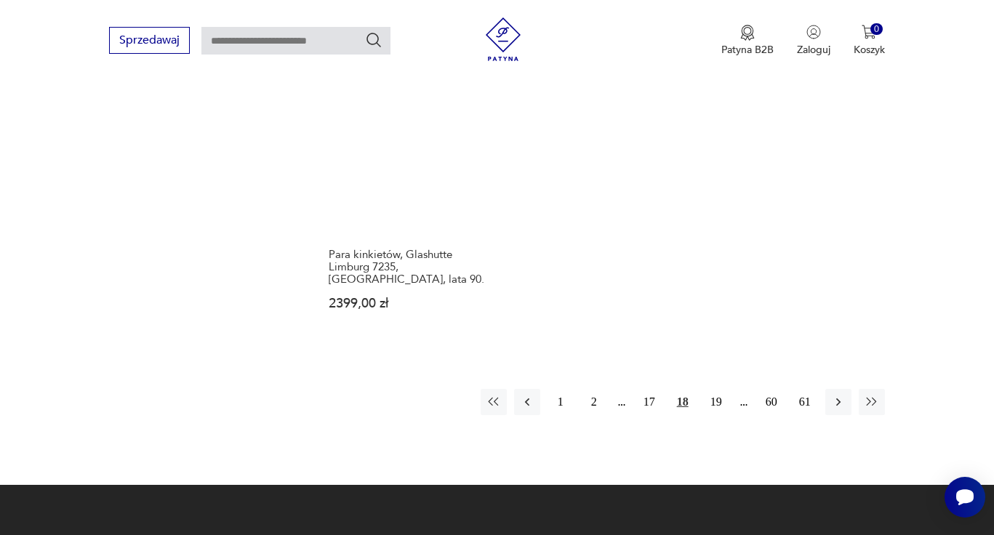
scroll to position [2033, 0]
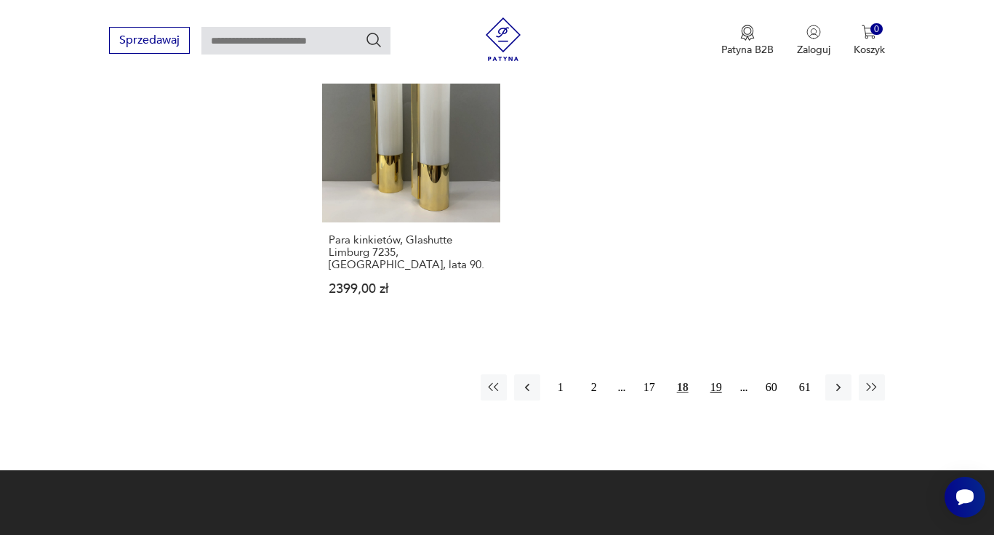
click at [716, 375] on button "19" at bounding box center [716, 388] width 26 height 26
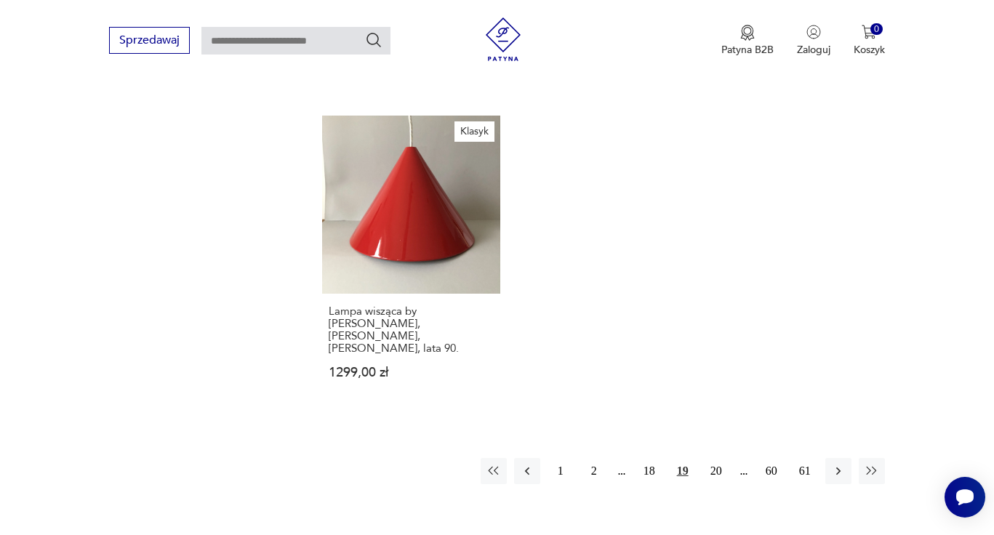
scroll to position [1940, 0]
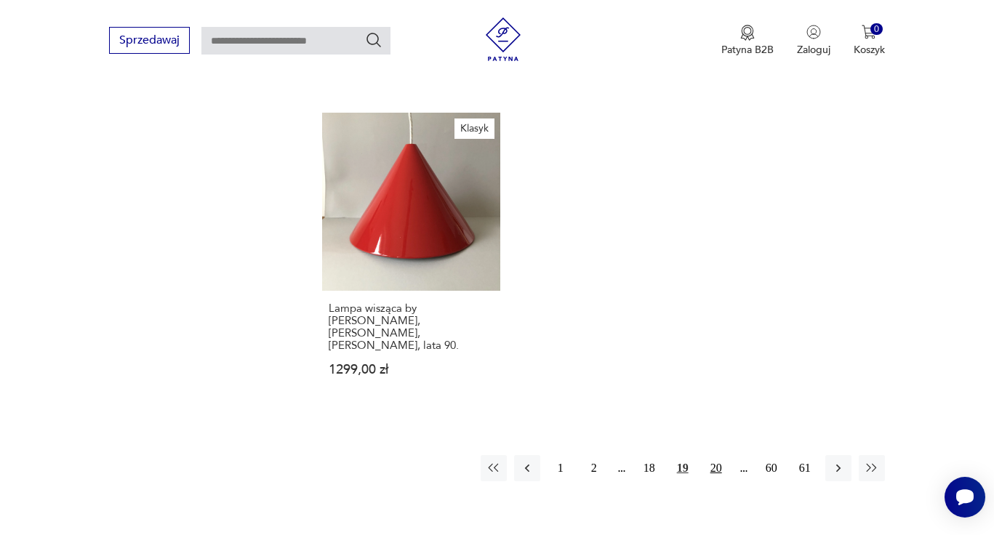
click at [713, 455] on button "20" at bounding box center [716, 468] width 26 height 26
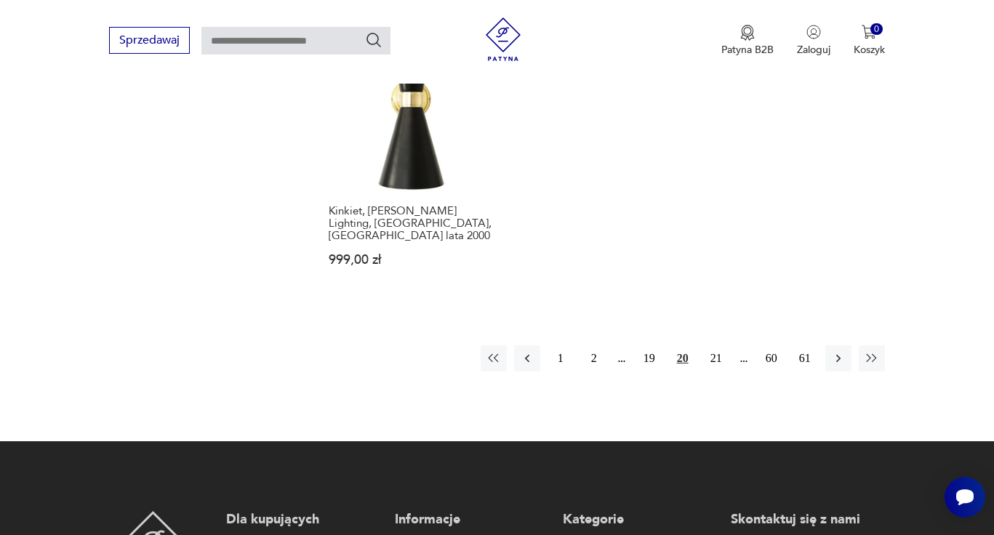
scroll to position [2081, 0]
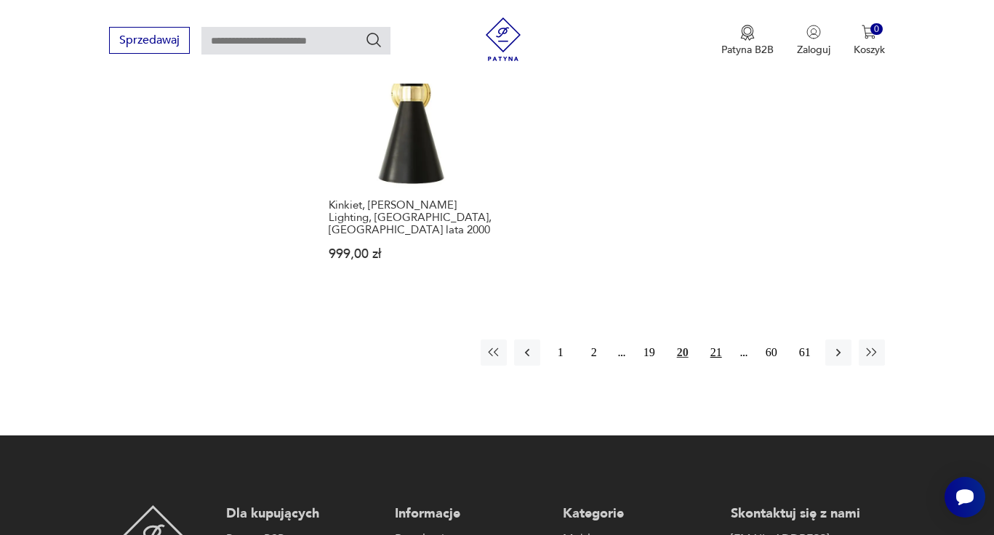
click at [710, 340] on button "21" at bounding box center [716, 353] width 26 height 26
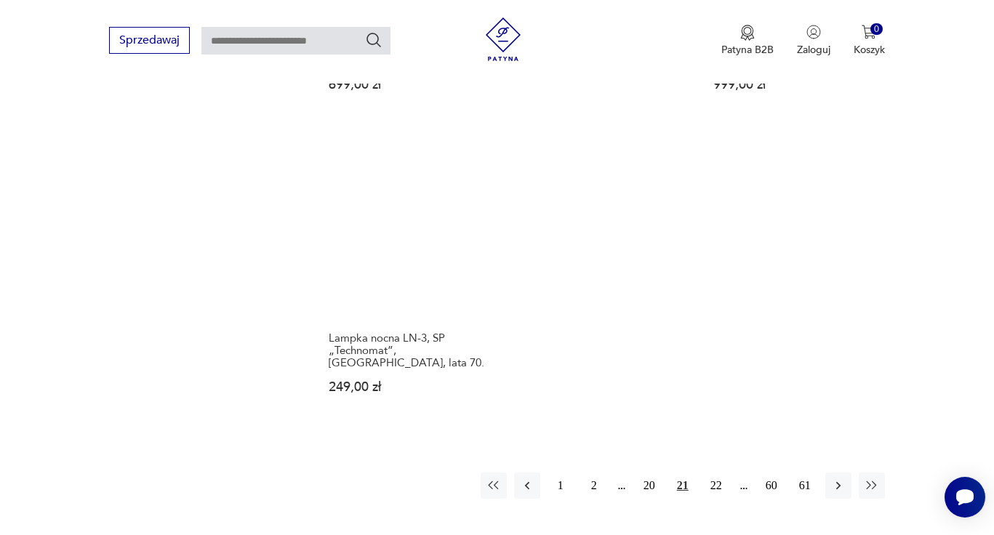
scroll to position [1927, 0]
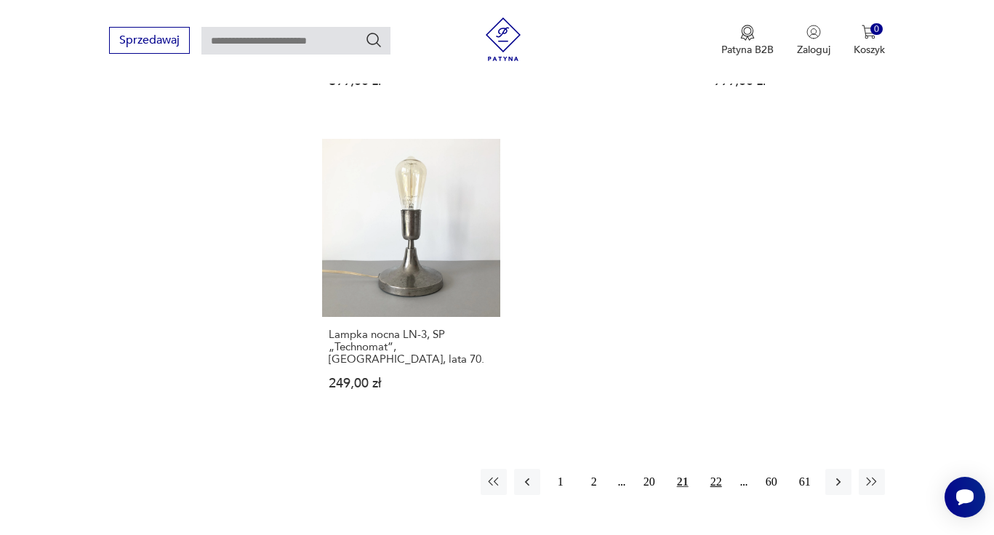
click at [715, 469] on button "22" at bounding box center [716, 482] width 26 height 26
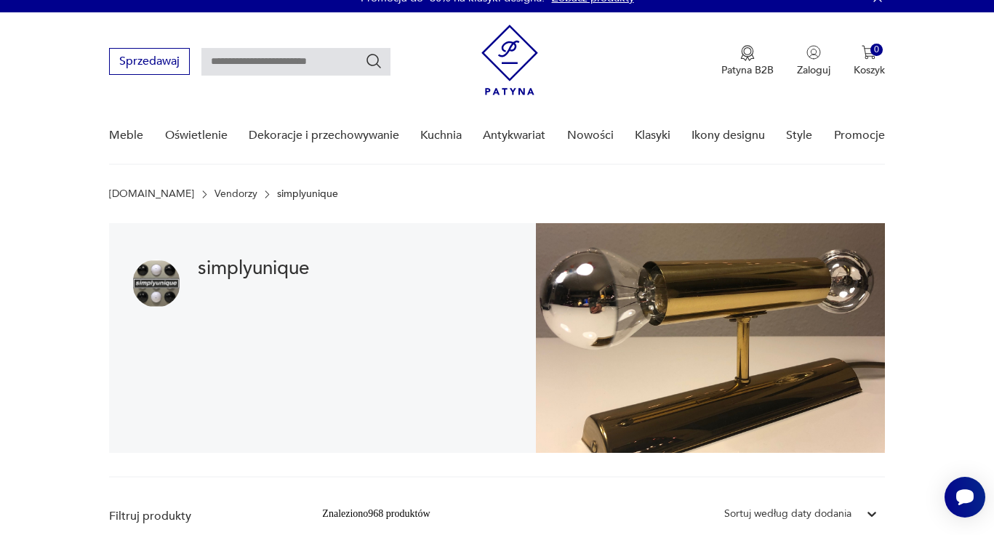
scroll to position [9, 0]
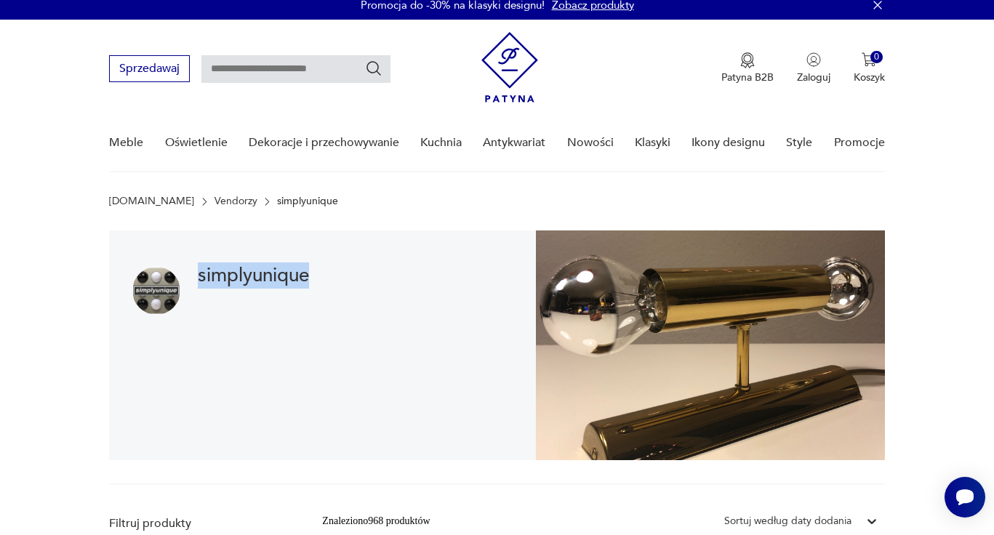
drag, startPoint x: 320, startPoint y: 276, endPoint x: 200, endPoint y: 271, distance: 120.1
click at [200, 271] on div "simplyunique" at bounding box center [322, 346] width 426 height 230
copy h1 "simplyunique"
